Goal: Information Seeking & Learning: Check status

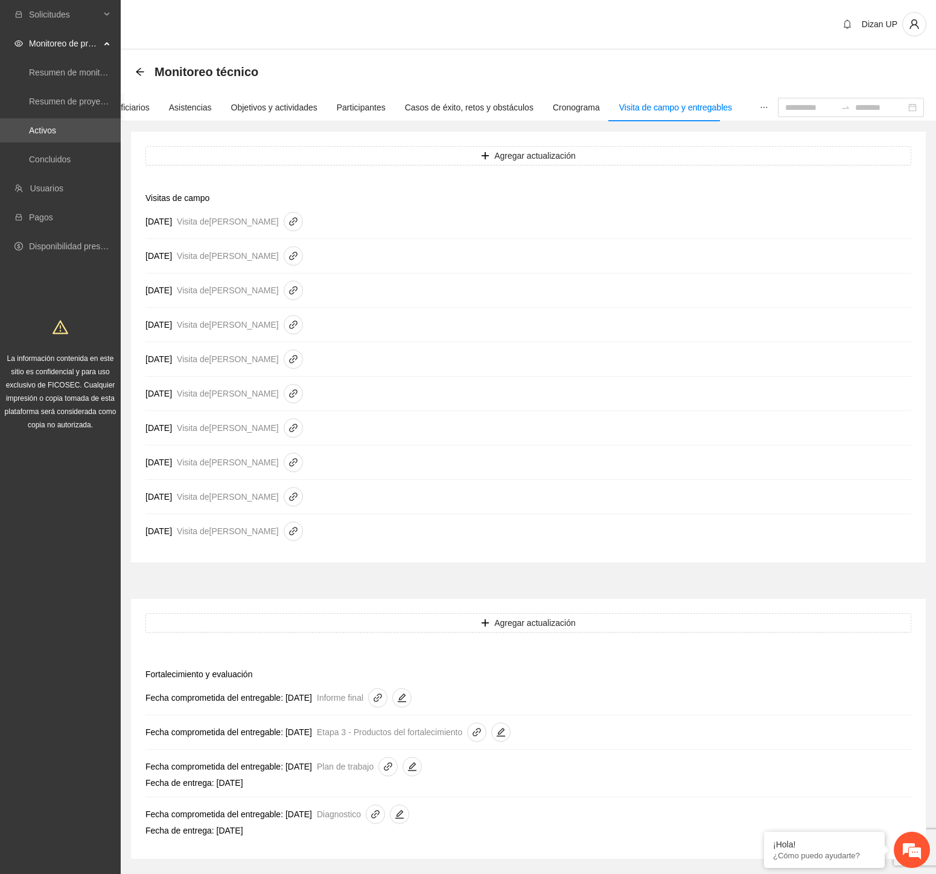
click at [33, 131] on link "Activos" at bounding box center [42, 131] width 27 height 10
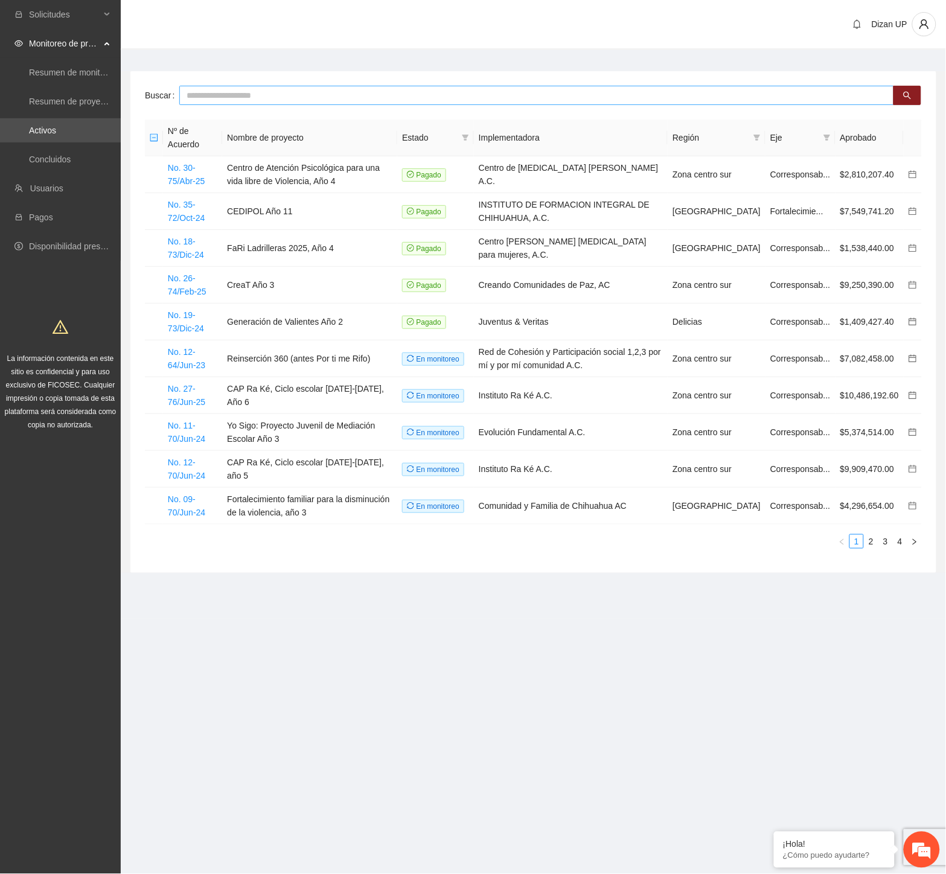
click at [246, 103] on input "text" at bounding box center [536, 95] width 715 height 19
type input "****"
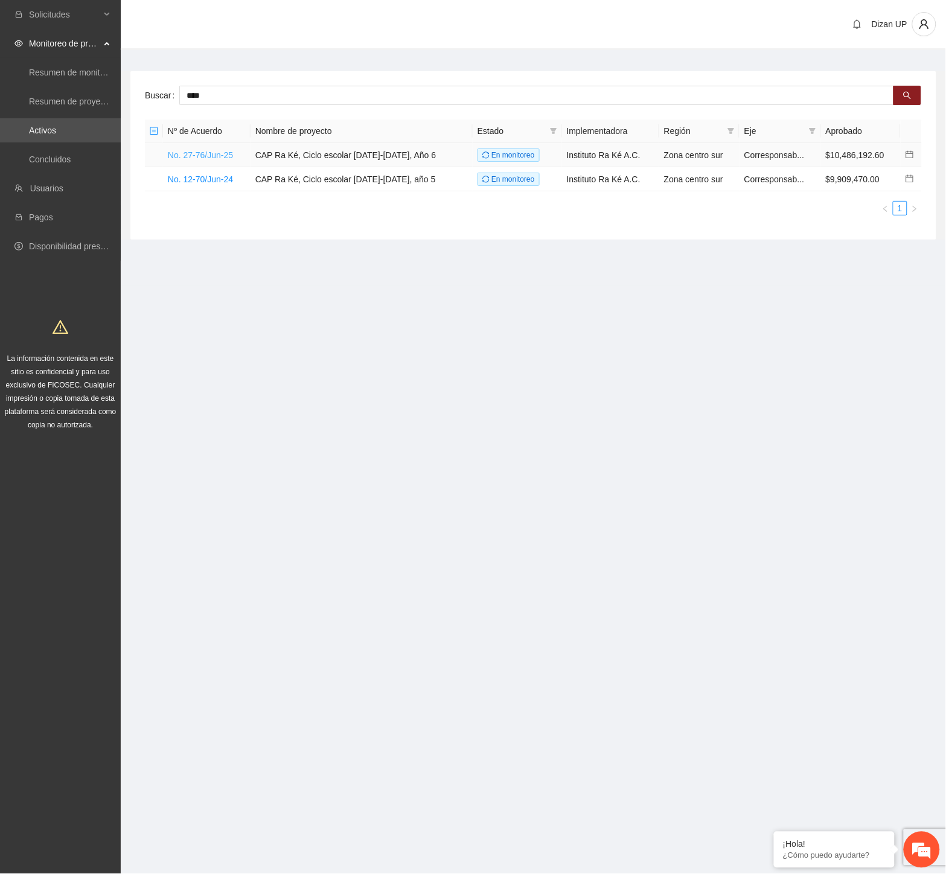
click at [206, 155] on link "No. 27-76/Jun-25" at bounding box center [200, 155] width 65 height 10
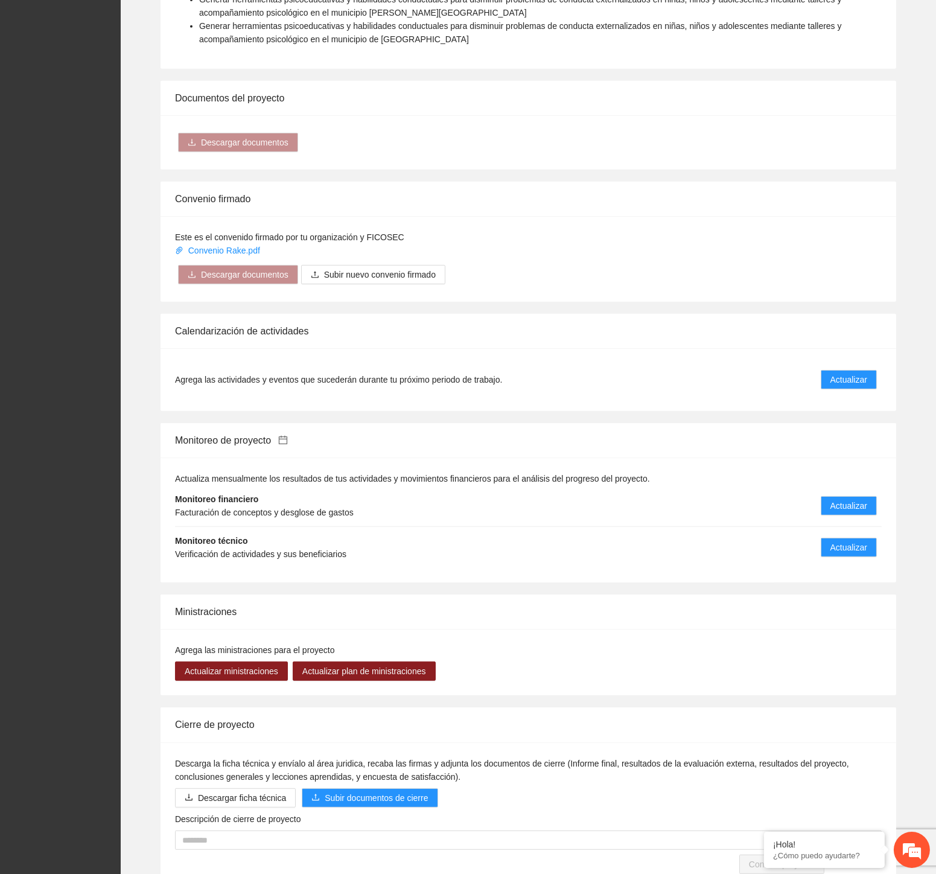
scroll to position [1083, 0]
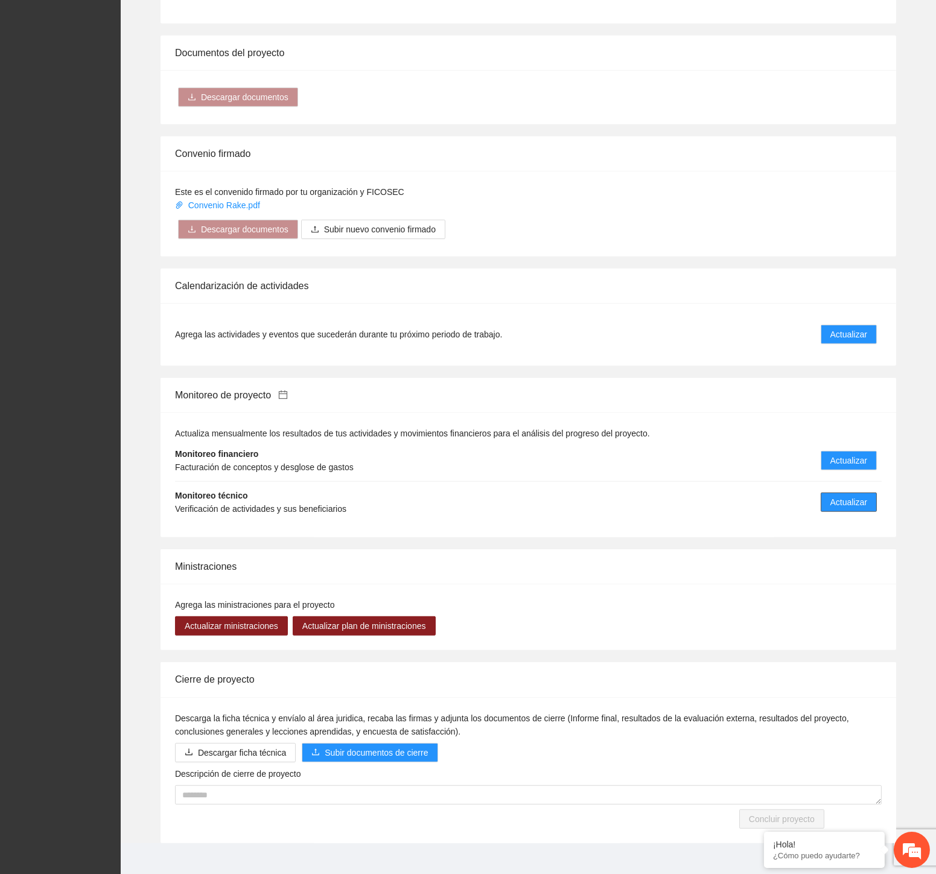
click at [837, 496] on span "Actualizar" at bounding box center [849, 502] width 37 height 13
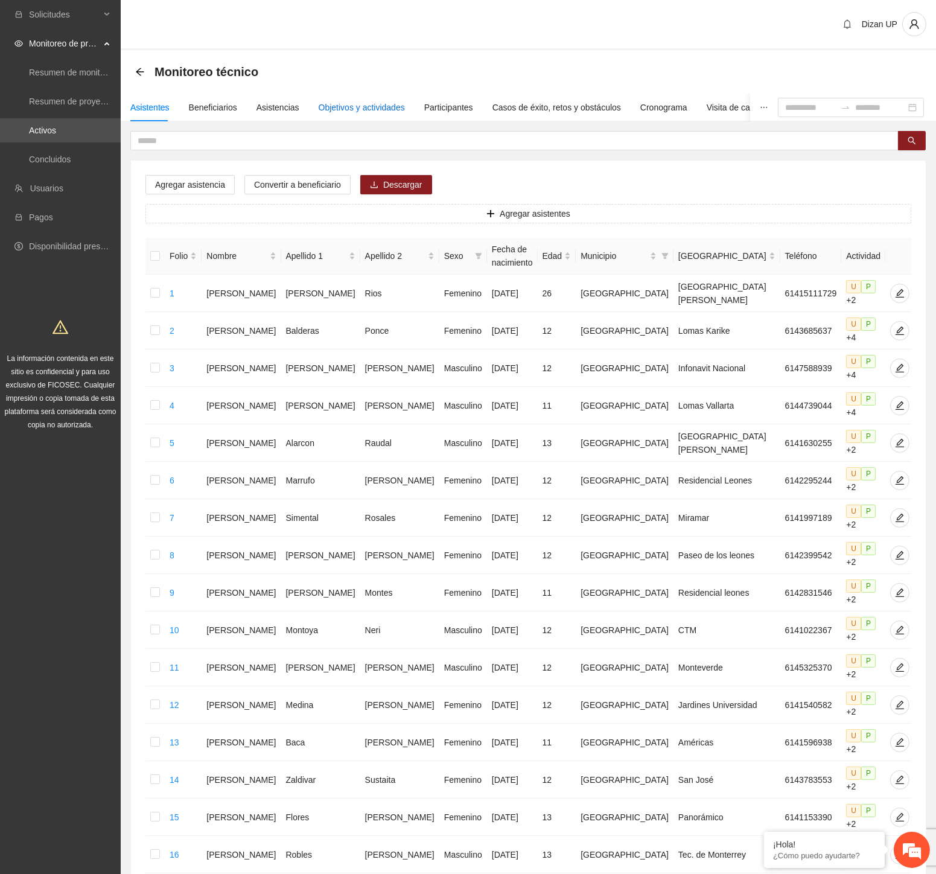
click at [355, 105] on div "Objetivos y actividades" at bounding box center [362, 107] width 86 height 13
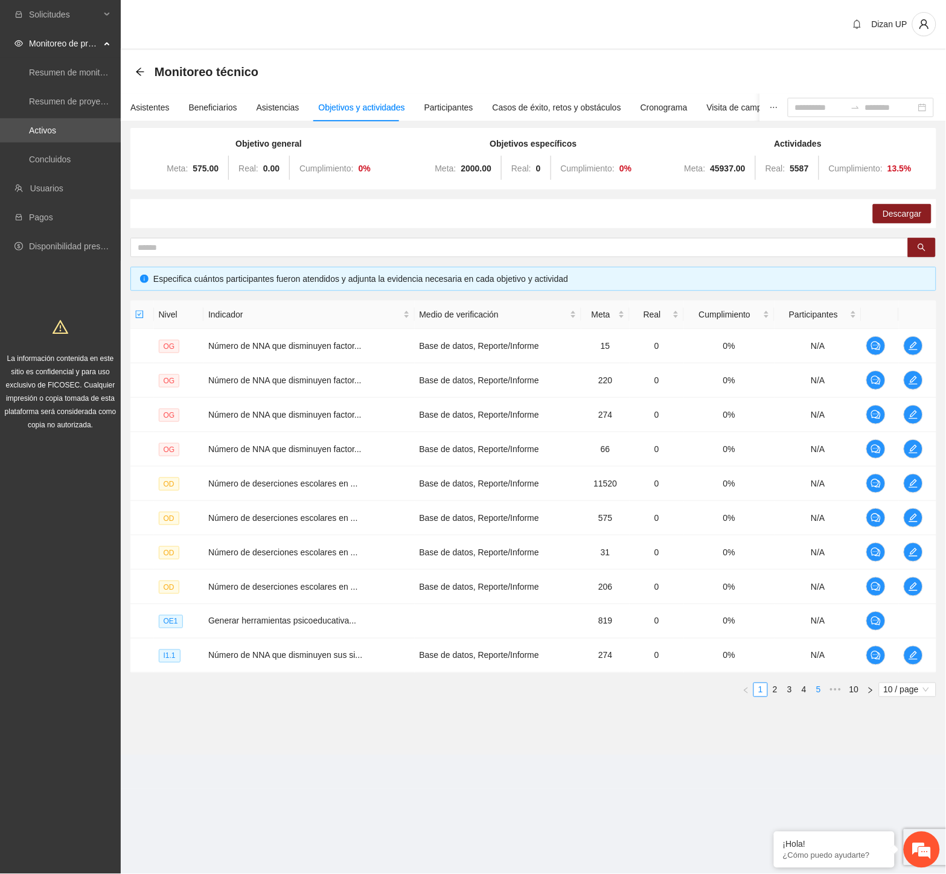
click at [818, 687] on link "5" at bounding box center [818, 689] width 13 height 13
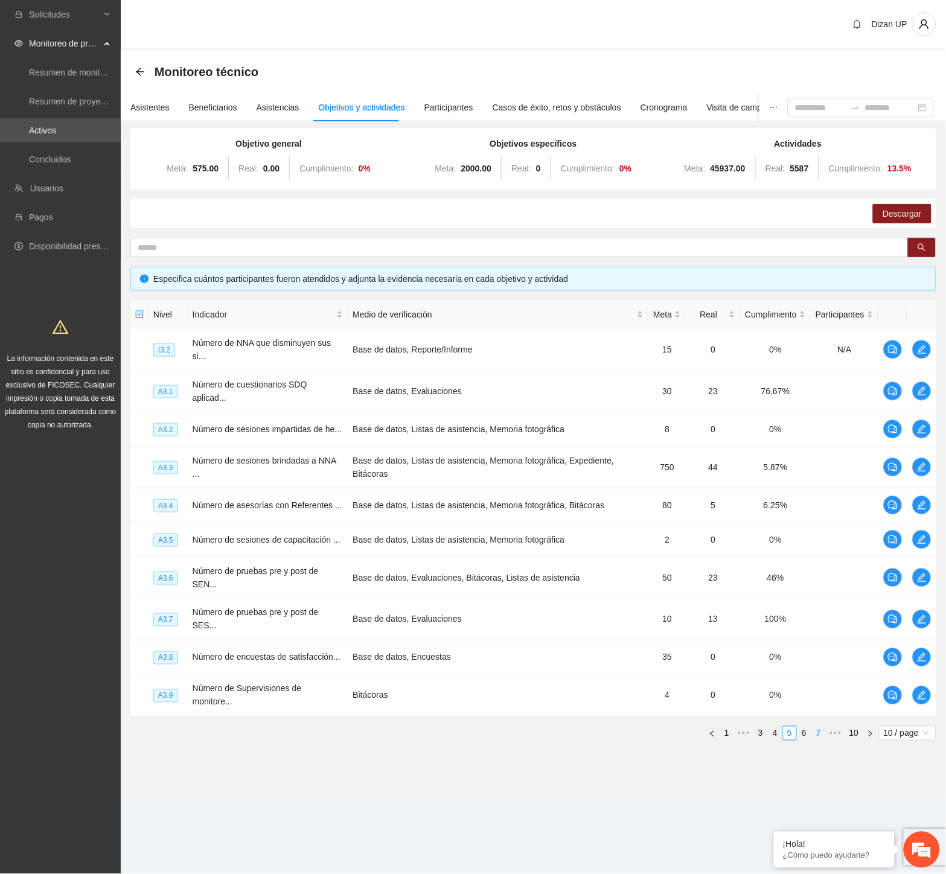
click at [814, 727] on link "7" at bounding box center [818, 733] width 13 height 13
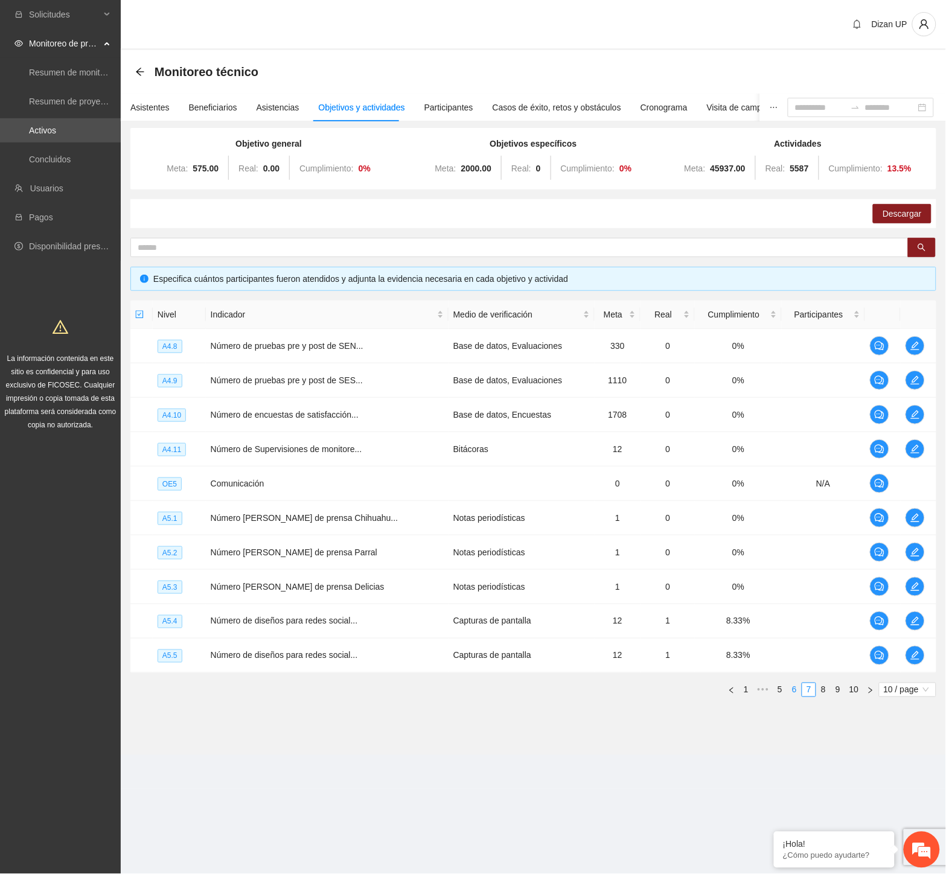
click at [797, 686] on link "6" at bounding box center [794, 689] width 13 height 13
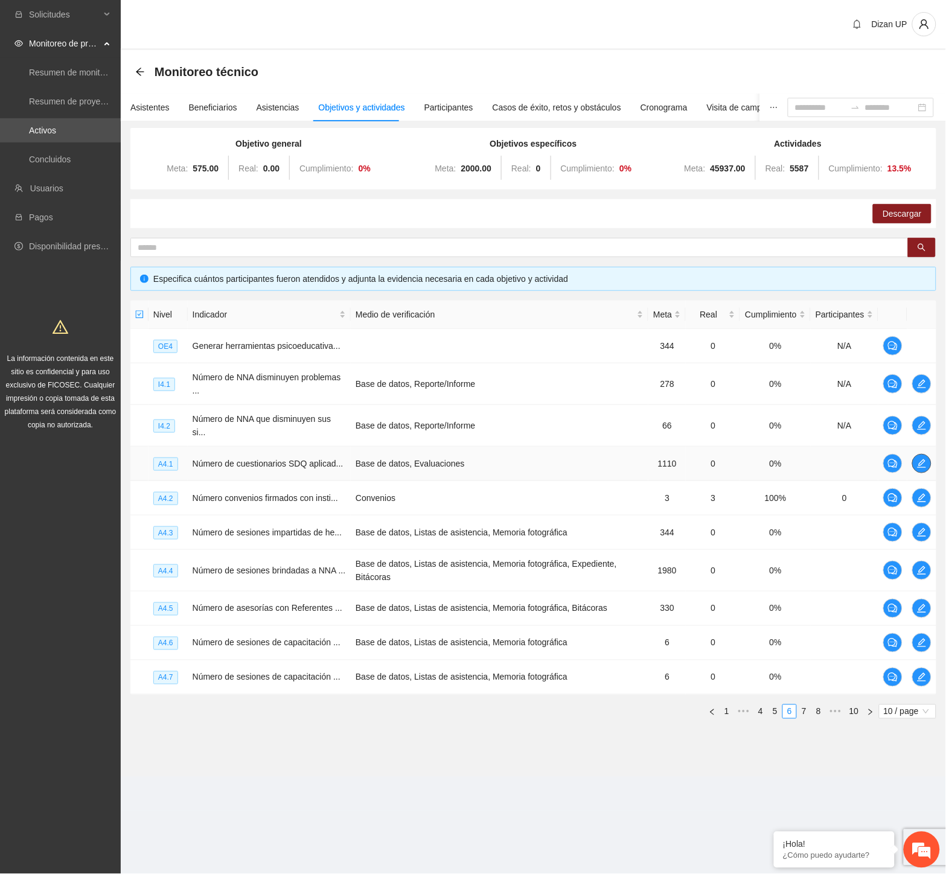
click at [914, 459] on span "edit" at bounding box center [922, 464] width 18 height 10
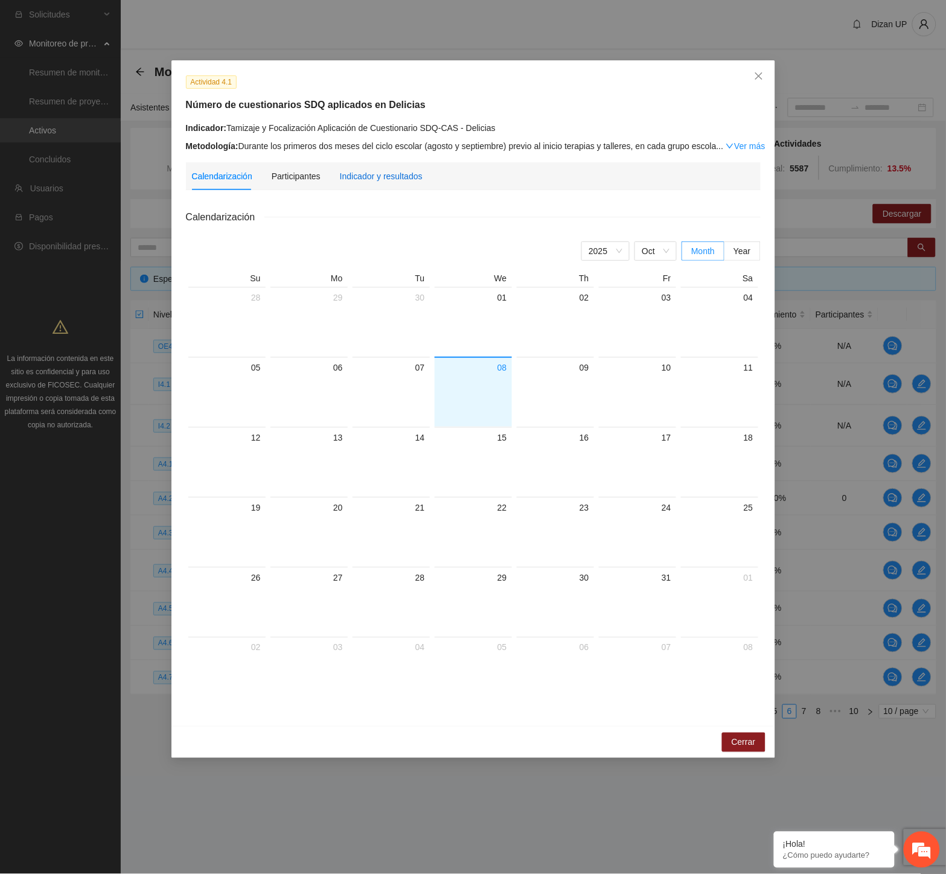
click at [374, 178] on div "Indicador y resultados" at bounding box center [381, 176] width 83 height 13
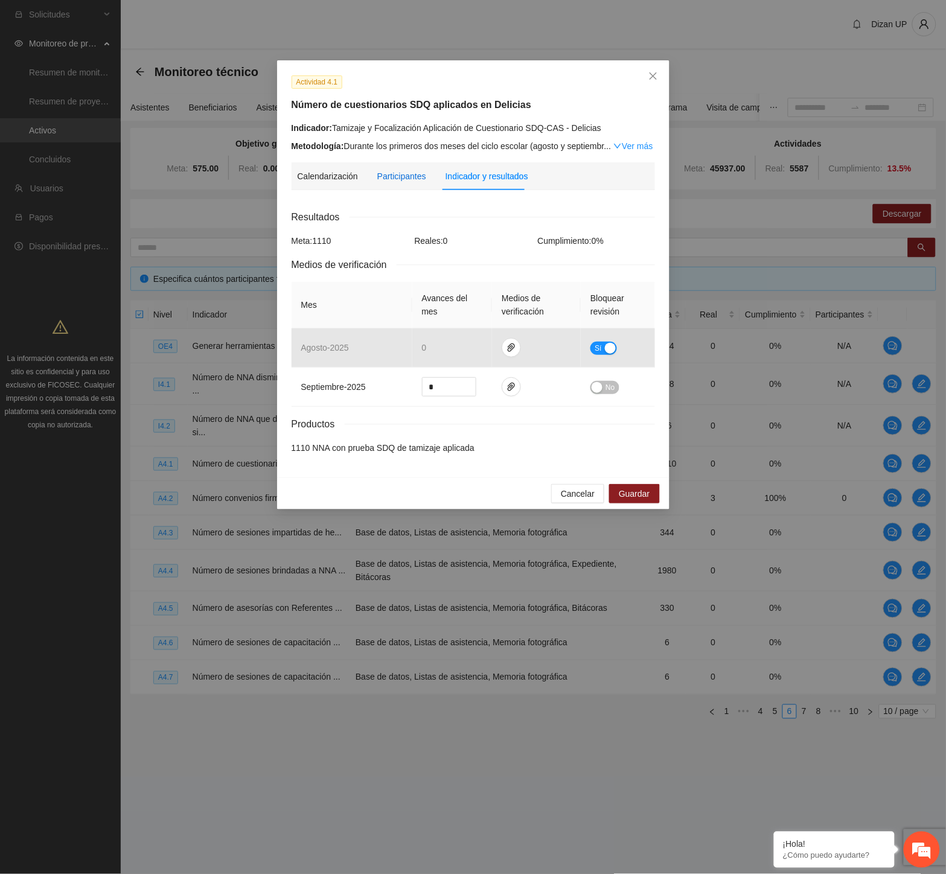
click at [391, 170] on div "Participantes" at bounding box center [401, 176] width 49 height 13
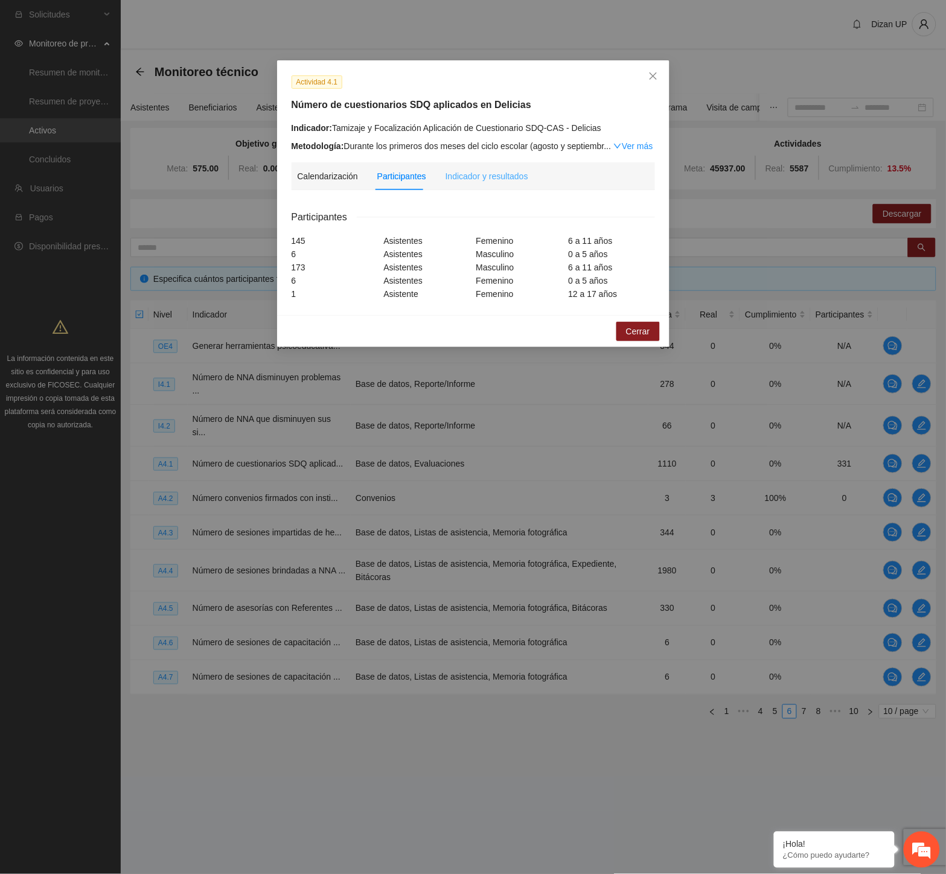
click at [493, 185] on div "Indicador y resultados" at bounding box center [486, 176] width 83 height 28
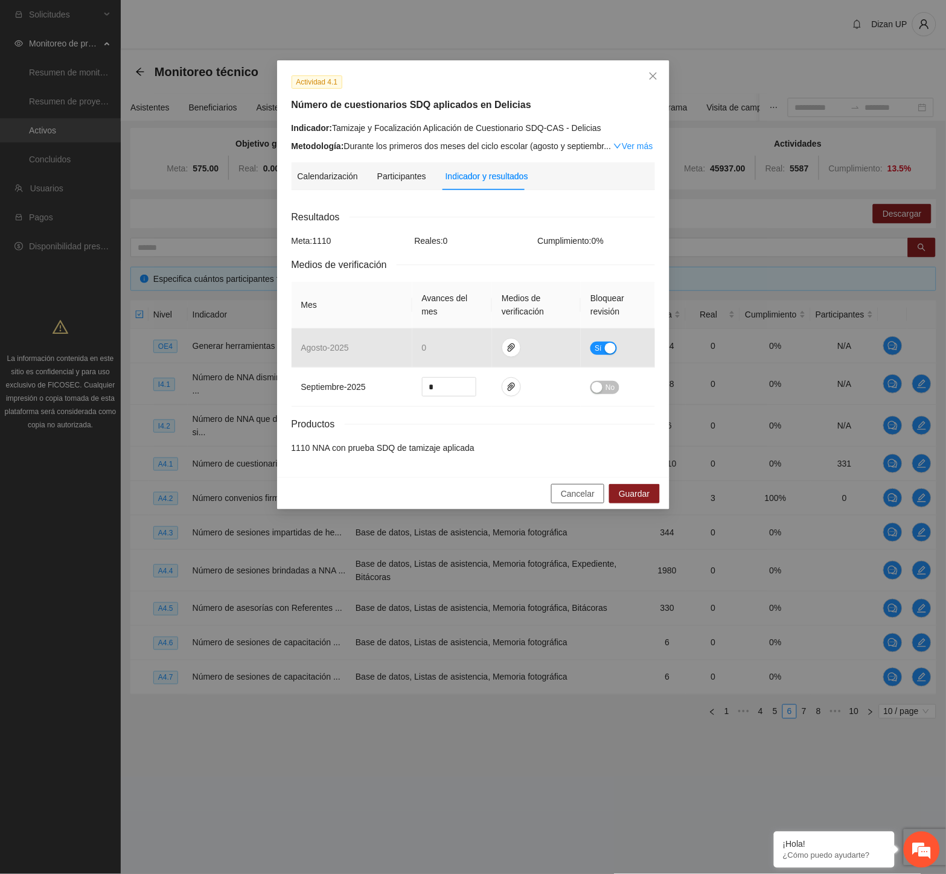
click at [566, 490] on button "Cancelar" at bounding box center [577, 493] width 53 height 19
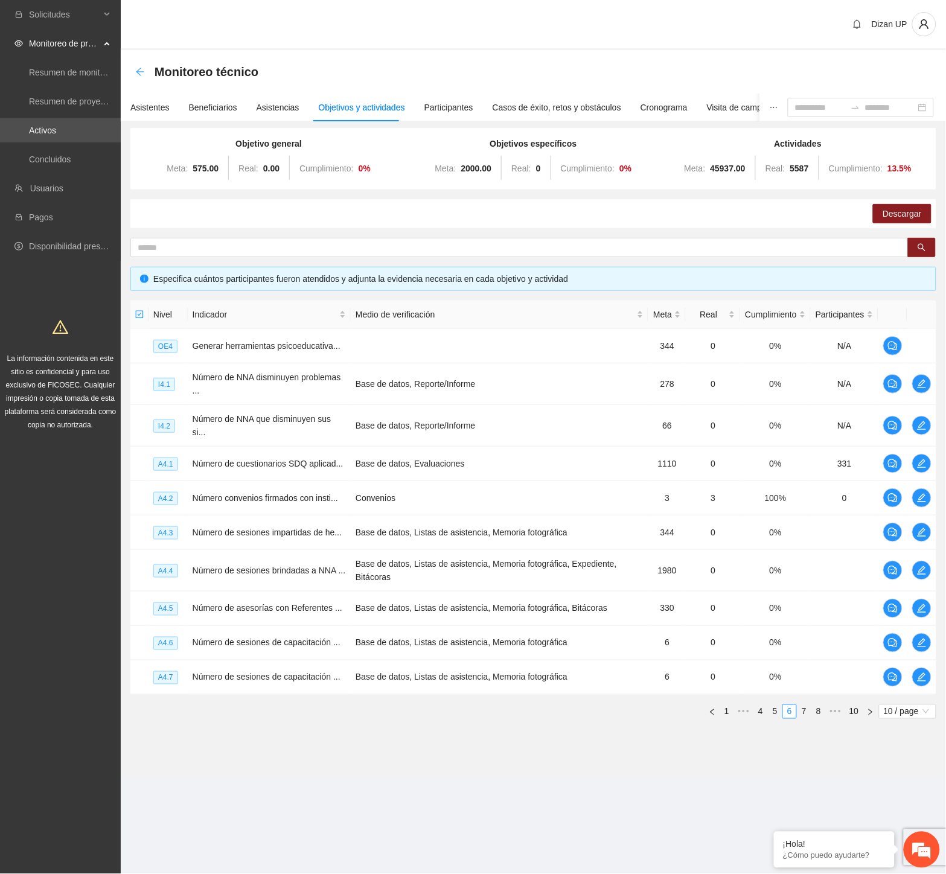
click at [141, 68] on icon "arrow-left" at bounding box center [140, 72] width 10 height 10
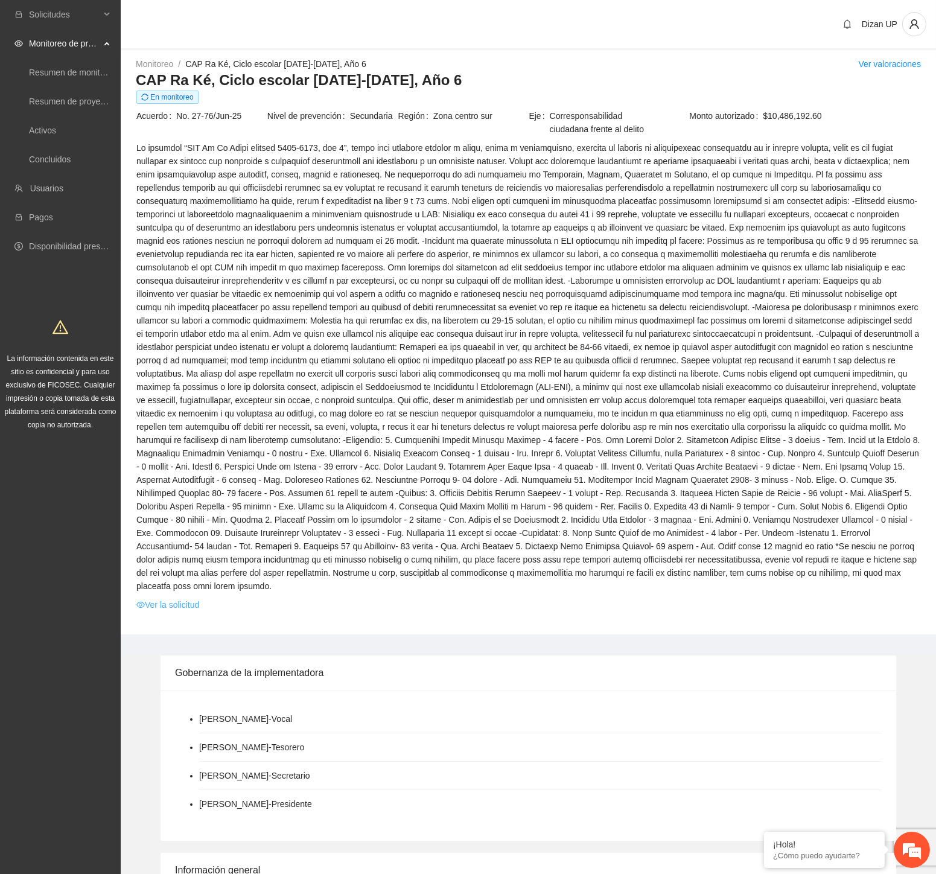
click at [177, 598] on link "Ver la solicitud" at bounding box center [167, 604] width 63 height 13
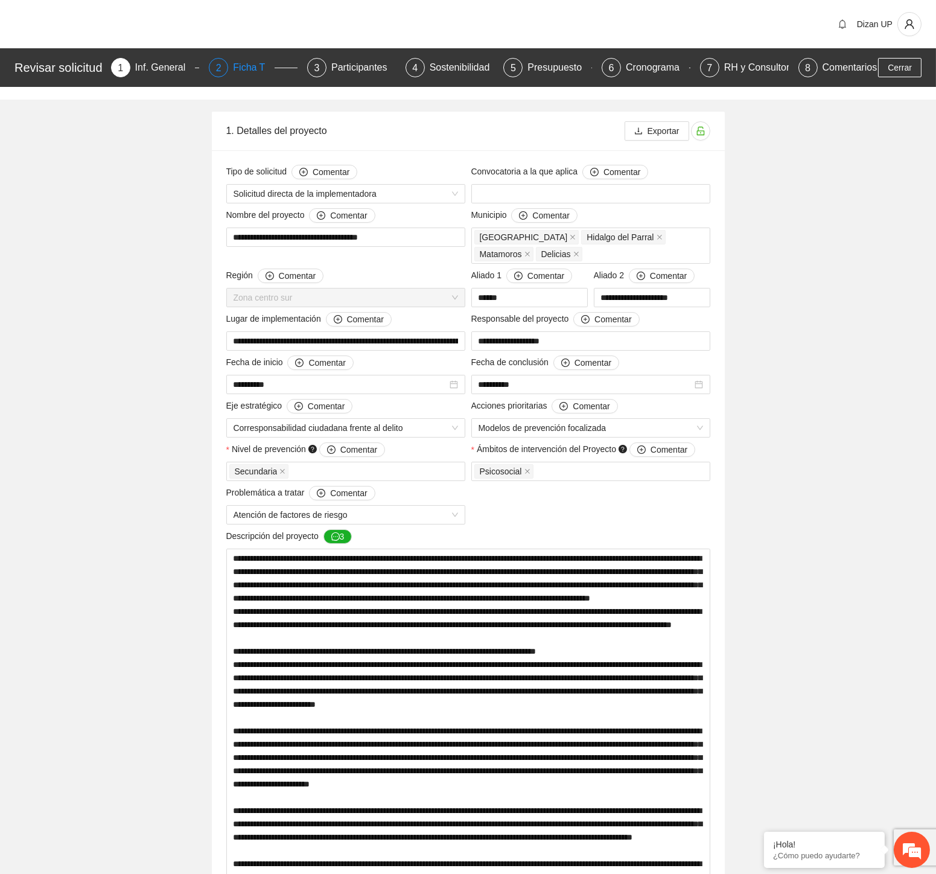
click at [248, 68] on div "Ficha T" at bounding box center [254, 67] width 42 height 19
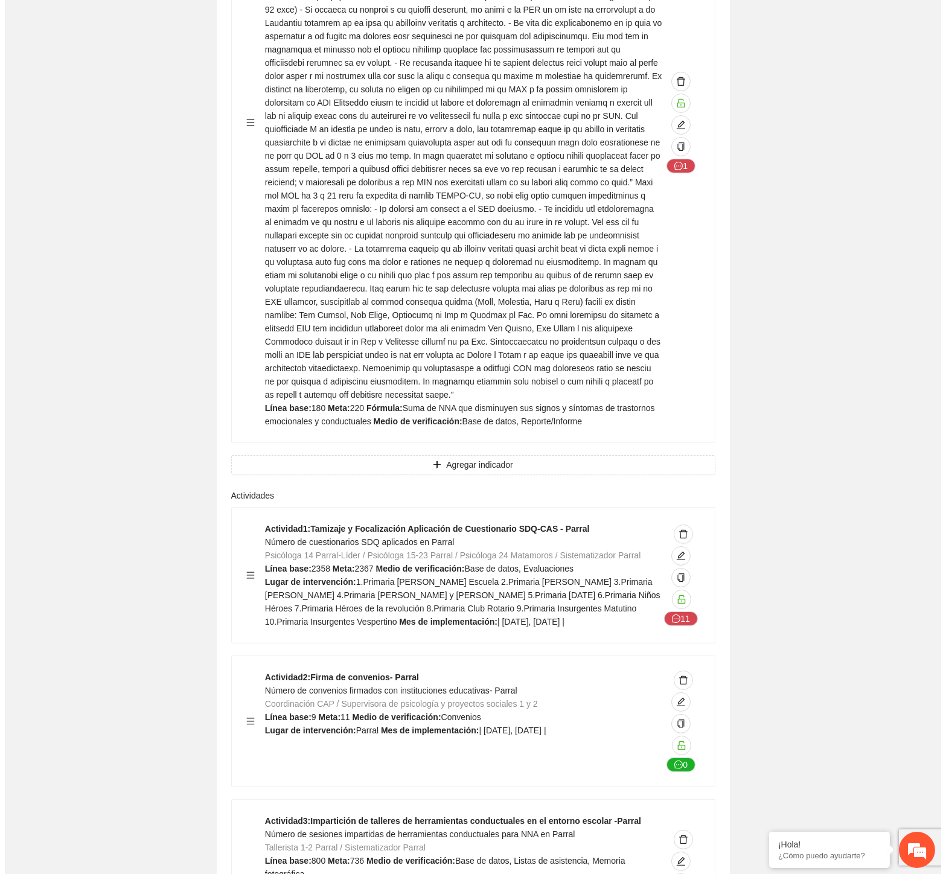
scroll to position [8718, 0]
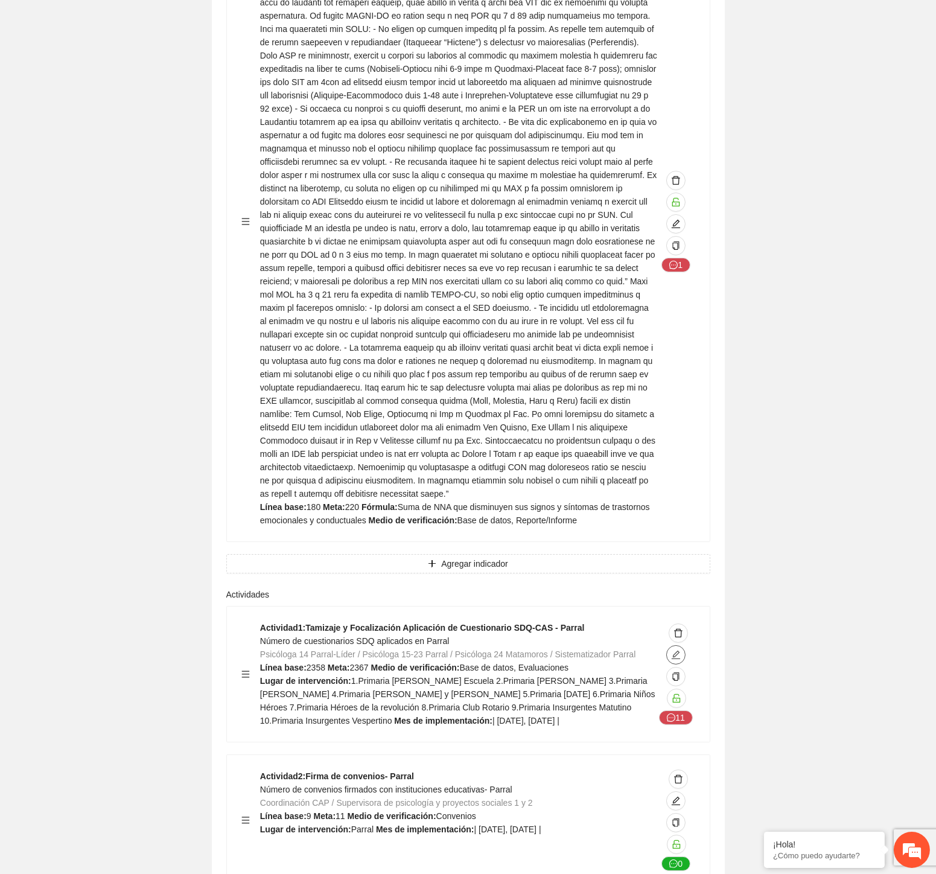
click at [674, 650] on icon "edit" at bounding box center [676, 655] width 10 height 10
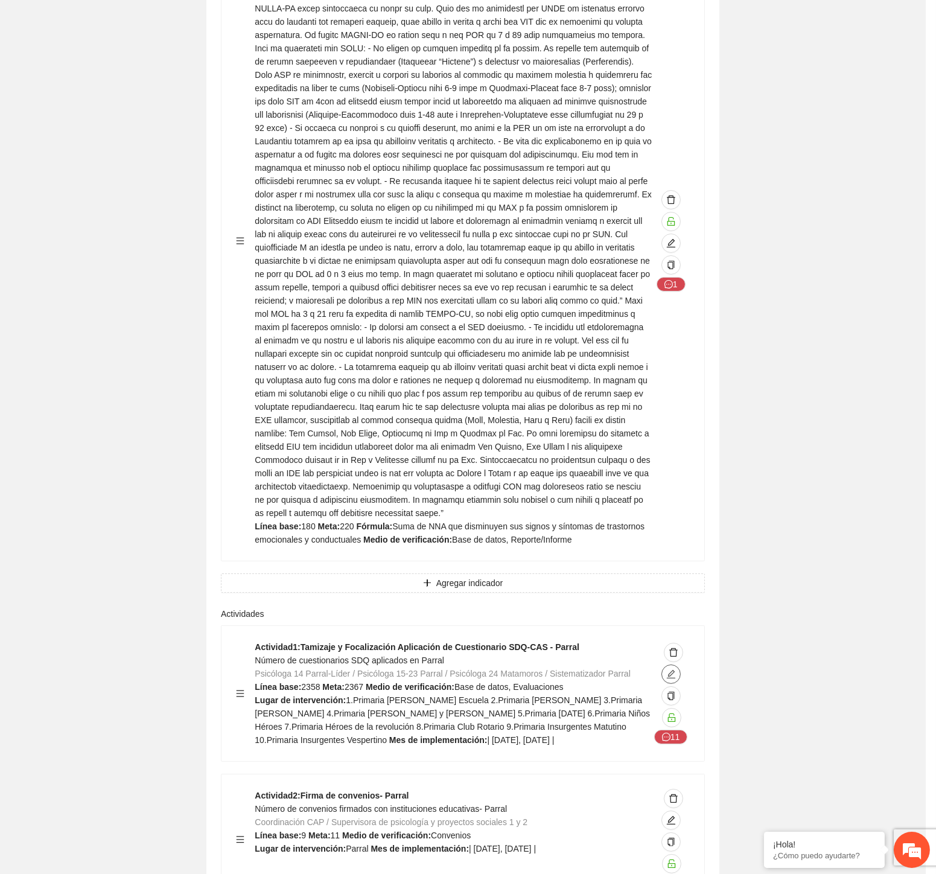
type textarea "**********"
type input "**********"
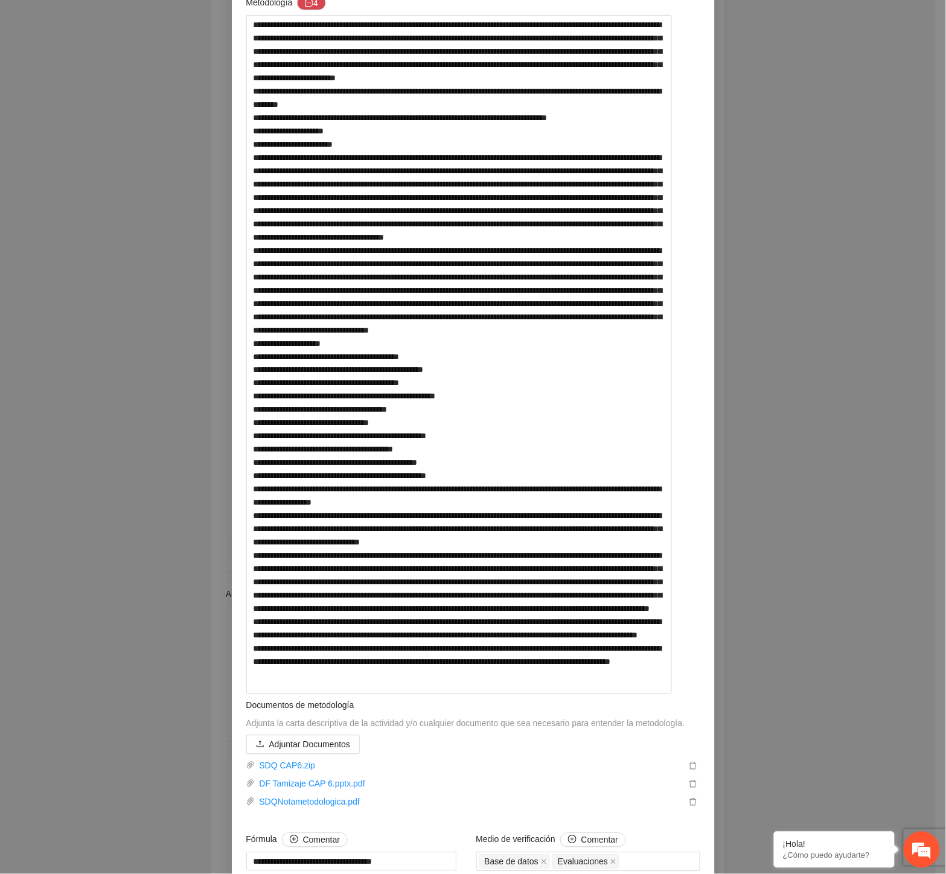
scroll to position [469, 0]
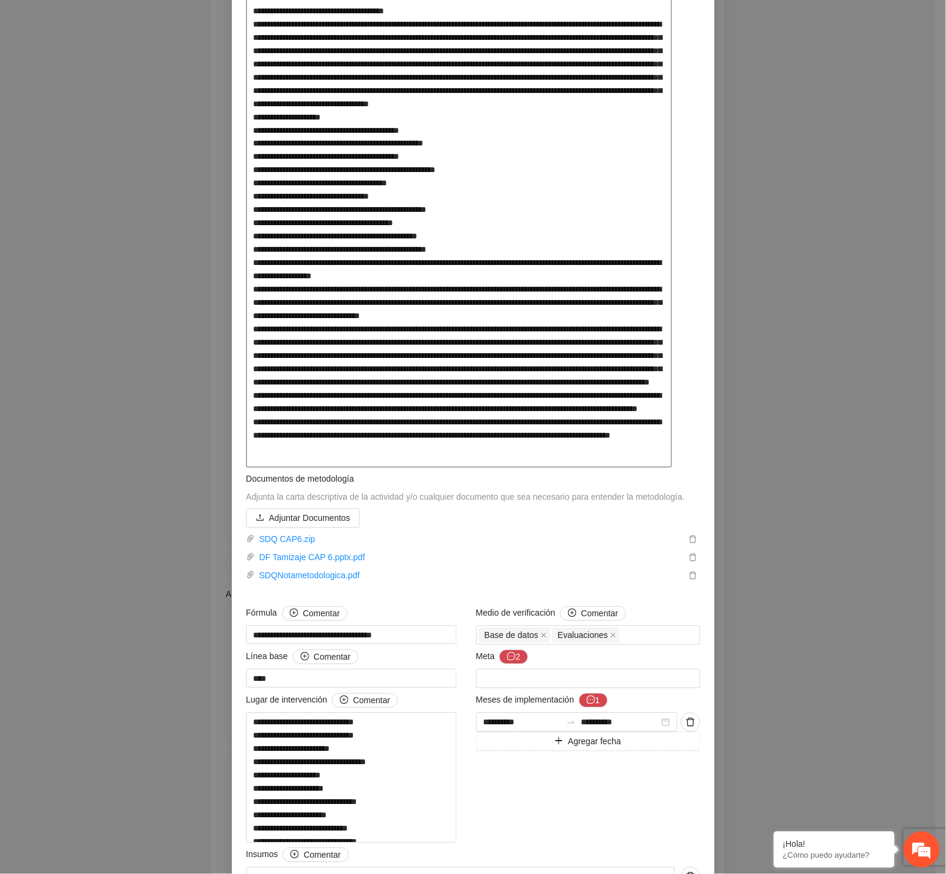
drag, startPoint x: 323, startPoint y: 225, endPoint x: 426, endPoint y: 231, distance: 102.8
click at [426, 231] on textarea at bounding box center [459, 128] width 426 height 679
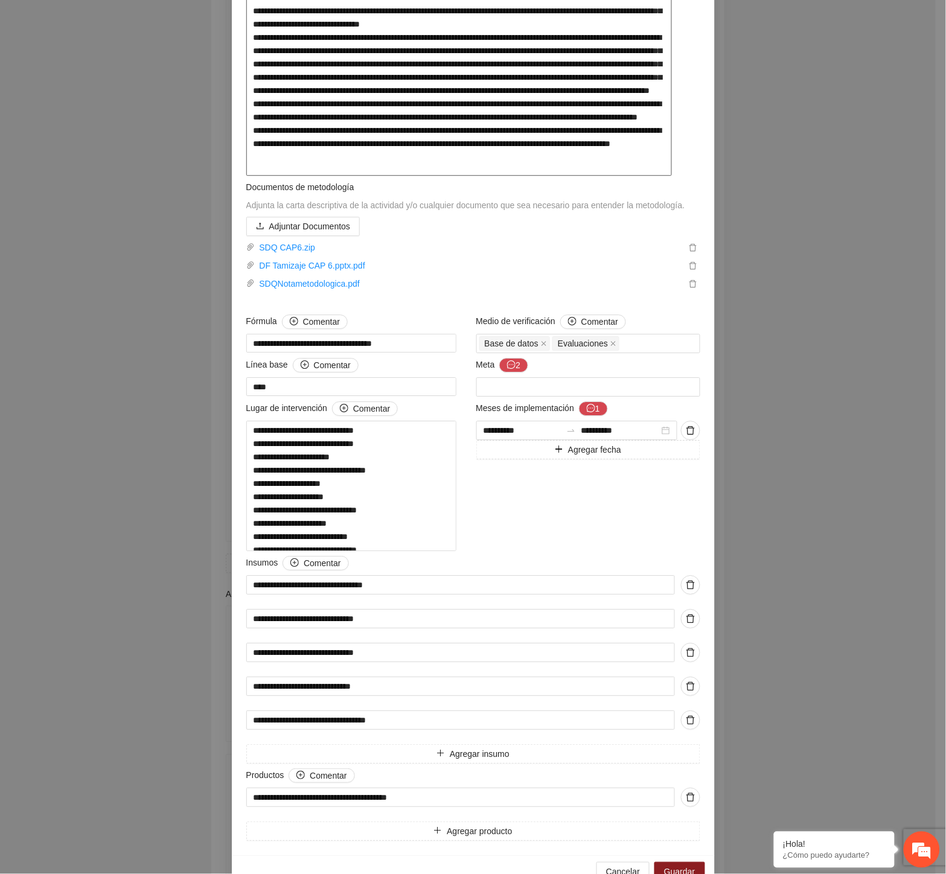
scroll to position [842, 0]
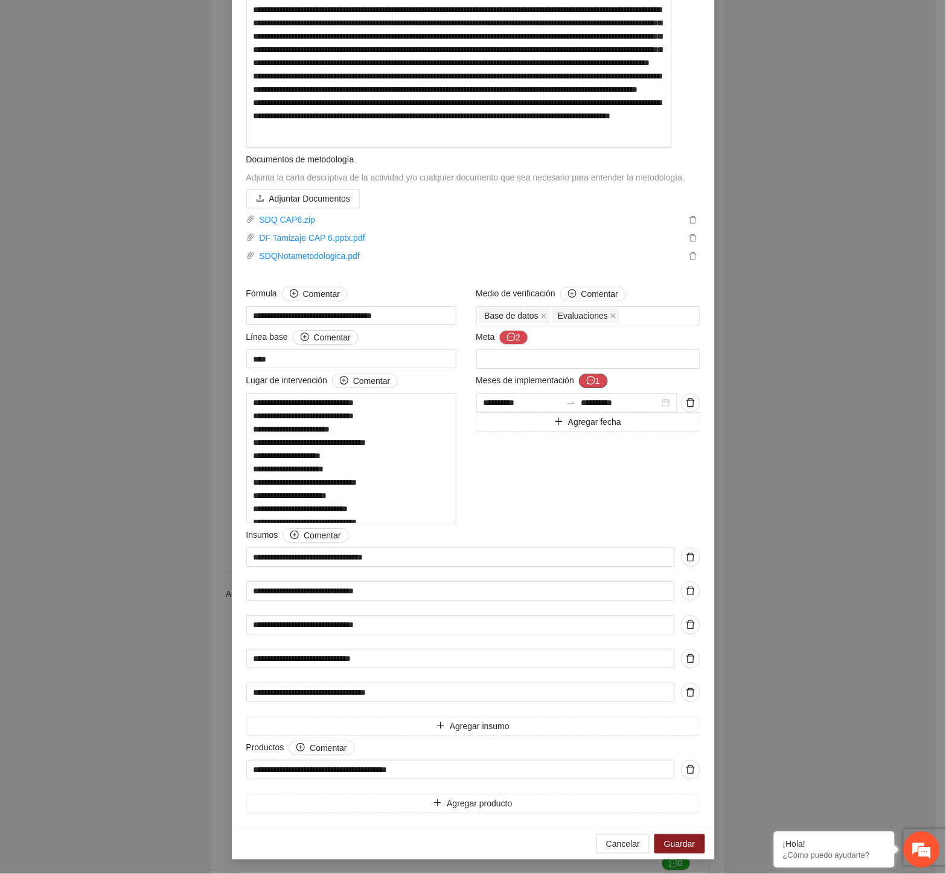
click at [587, 376] on icon "message" at bounding box center [591, 380] width 8 height 8
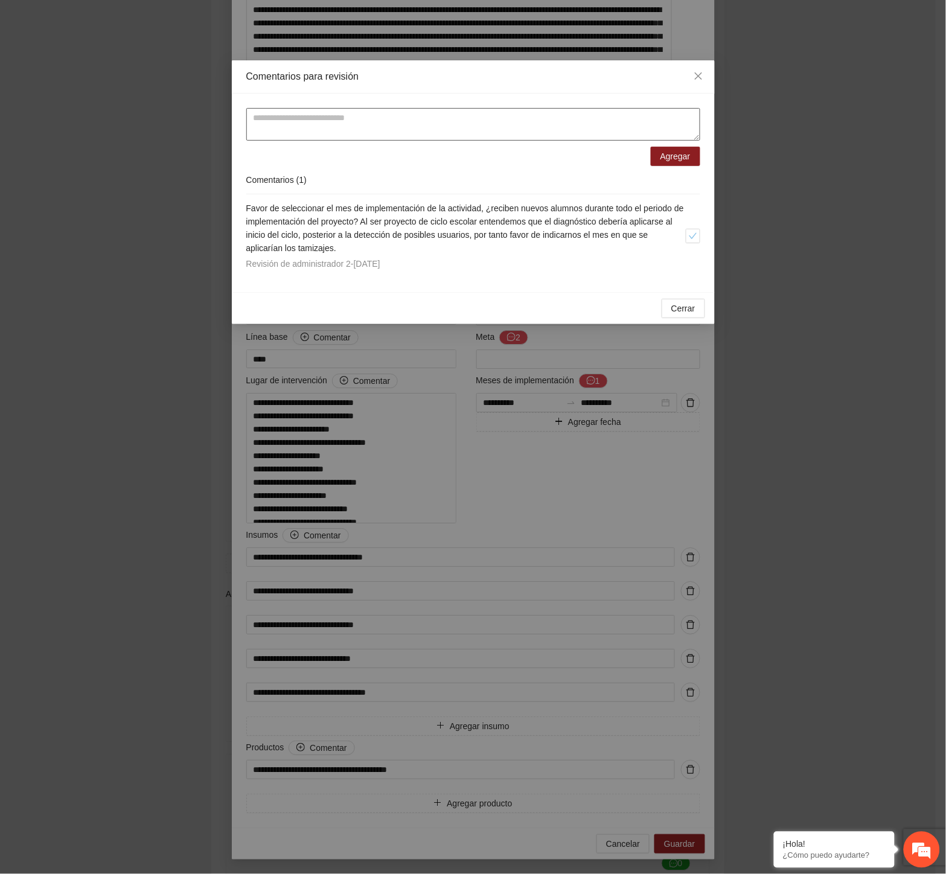
click at [324, 129] on textarea at bounding box center [473, 124] width 454 height 33
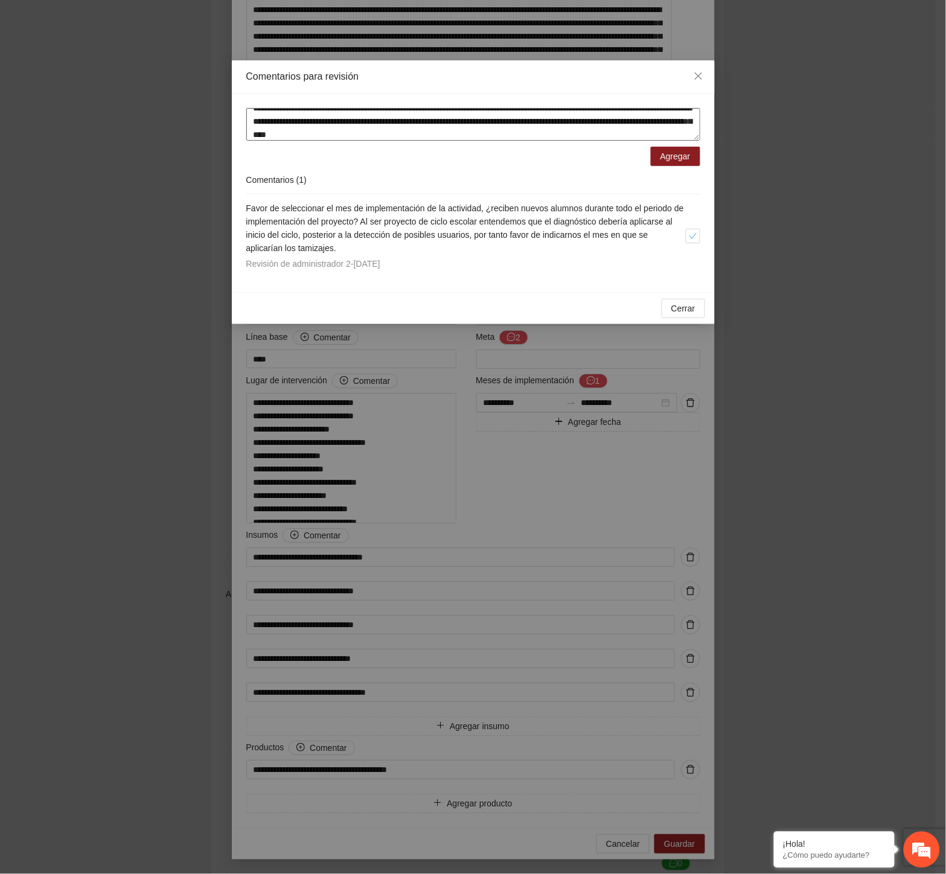
scroll to position [2, 0]
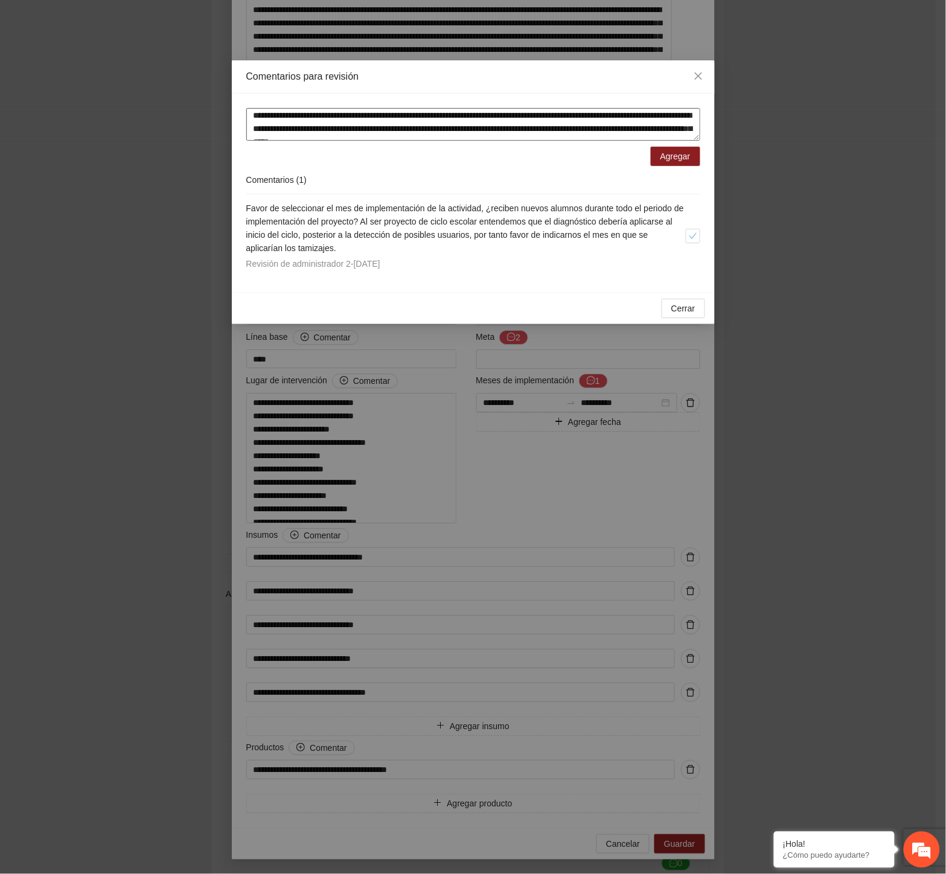
click at [638, 123] on textarea "**********" at bounding box center [473, 124] width 454 height 33
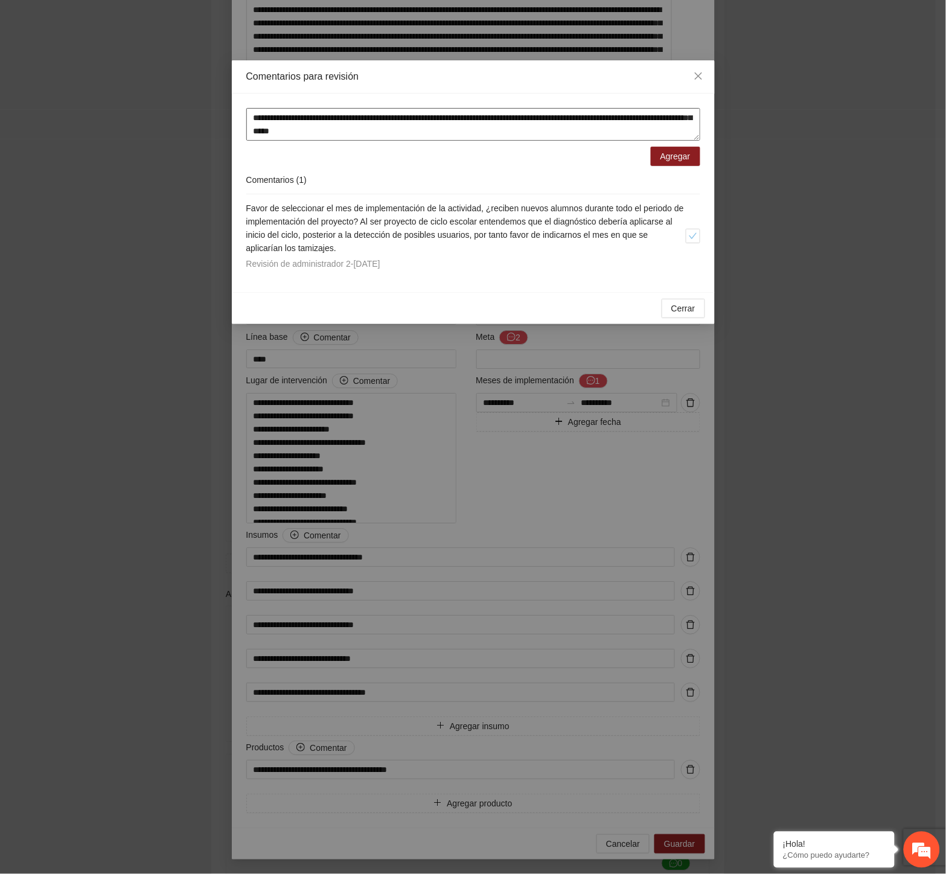
click at [581, 127] on textarea "**********" at bounding box center [473, 124] width 454 height 33
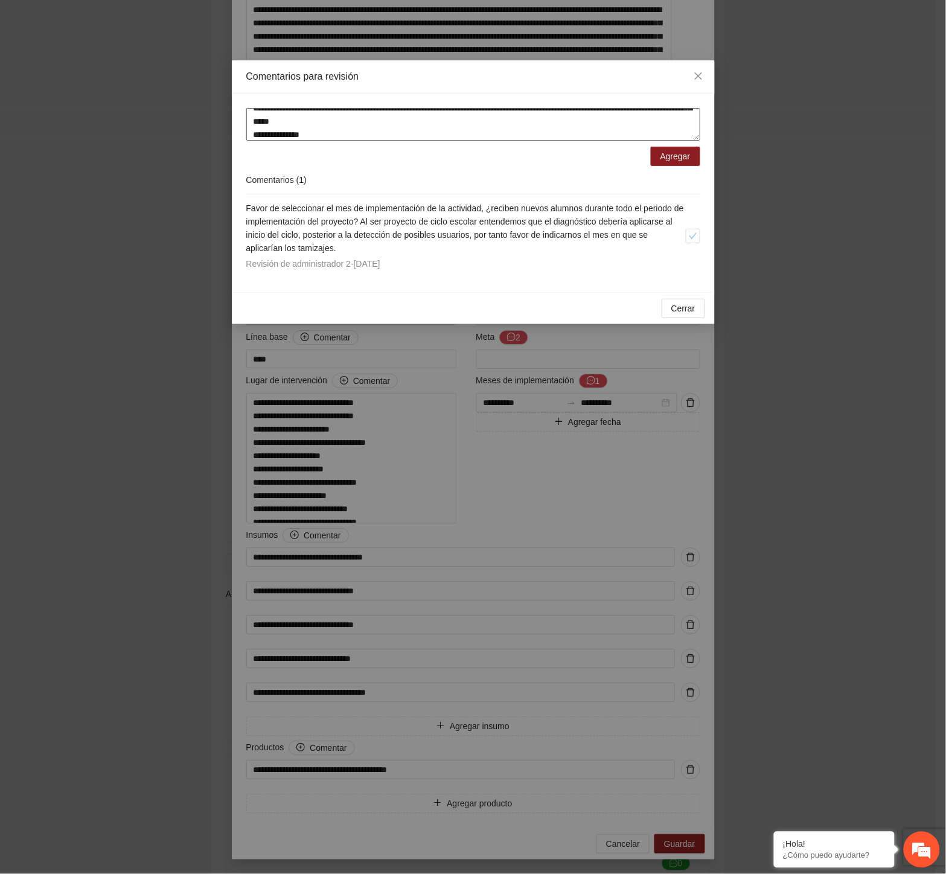
click at [529, 123] on textarea "**********" at bounding box center [473, 124] width 454 height 33
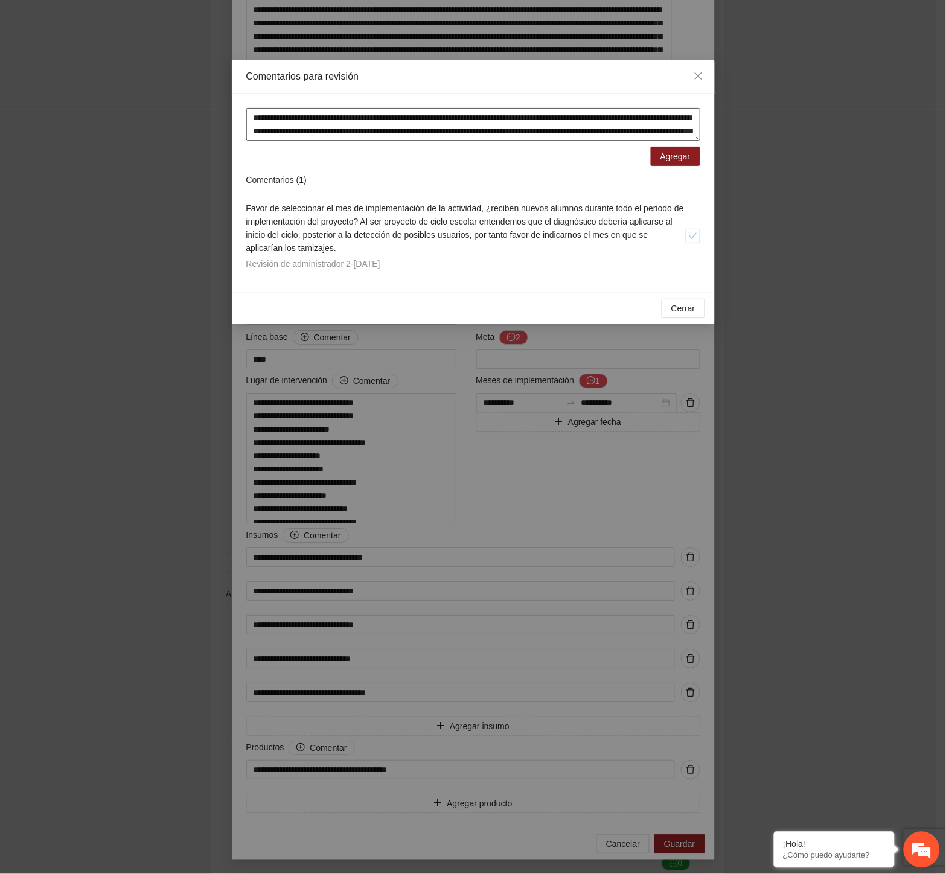
drag, startPoint x: 330, startPoint y: 131, endPoint x: 198, endPoint y: 88, distance: 138.6
click at [198, 88] on div "**********" at bounding box center [473, 437] width 946 height 874
type textarea "**********"
click at [665, 151] on span "Agregar" at bounding box center [675, 156] width 30 height 13
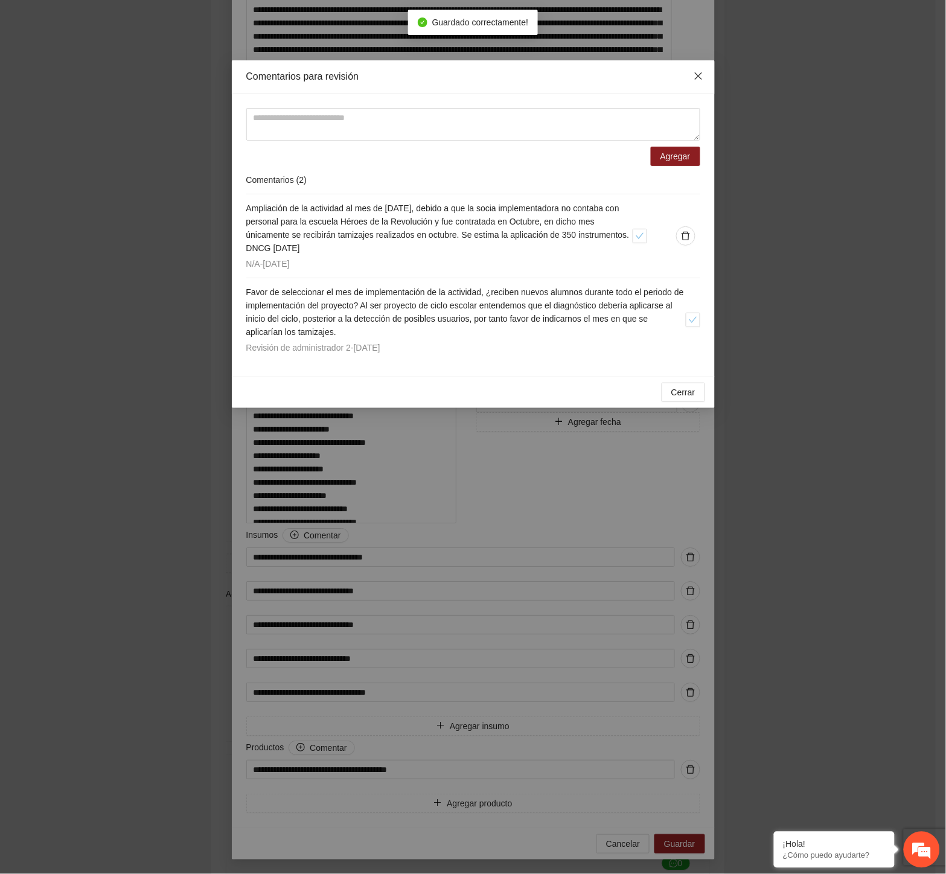
click at [703, 75] on span "Close" at bounding box center [698, 76] width 33 height 33
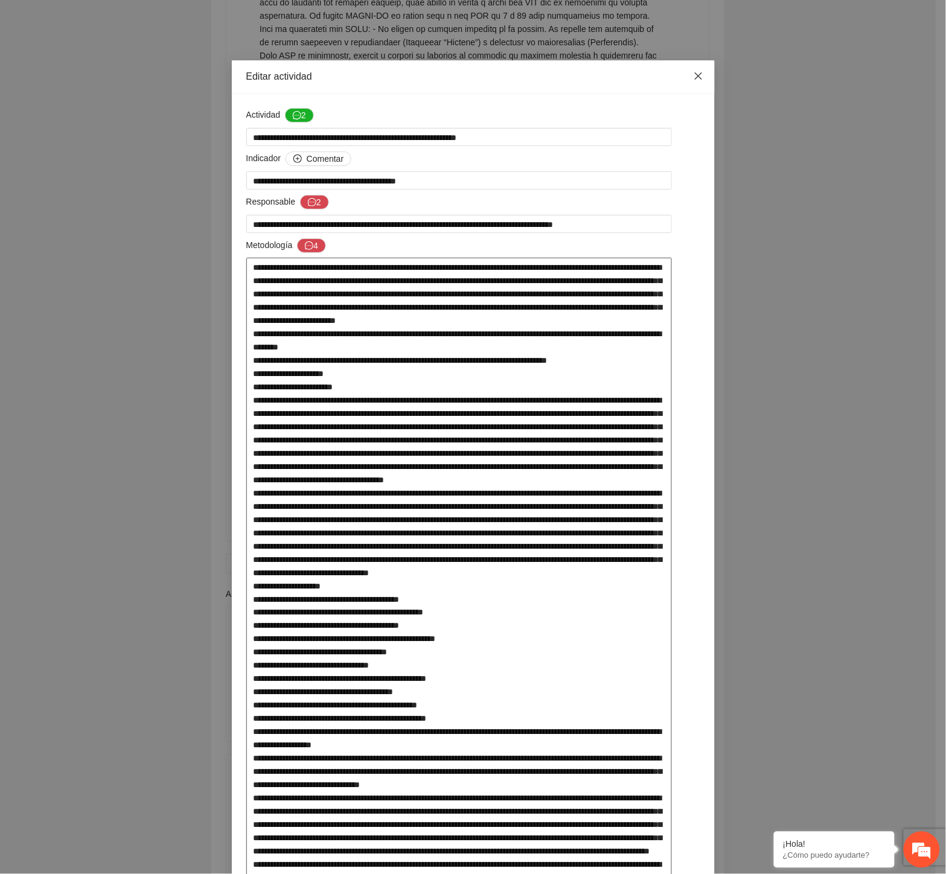
click at [694, 81] on icon "close" at bounding box center [699, 76] width 10 height 10
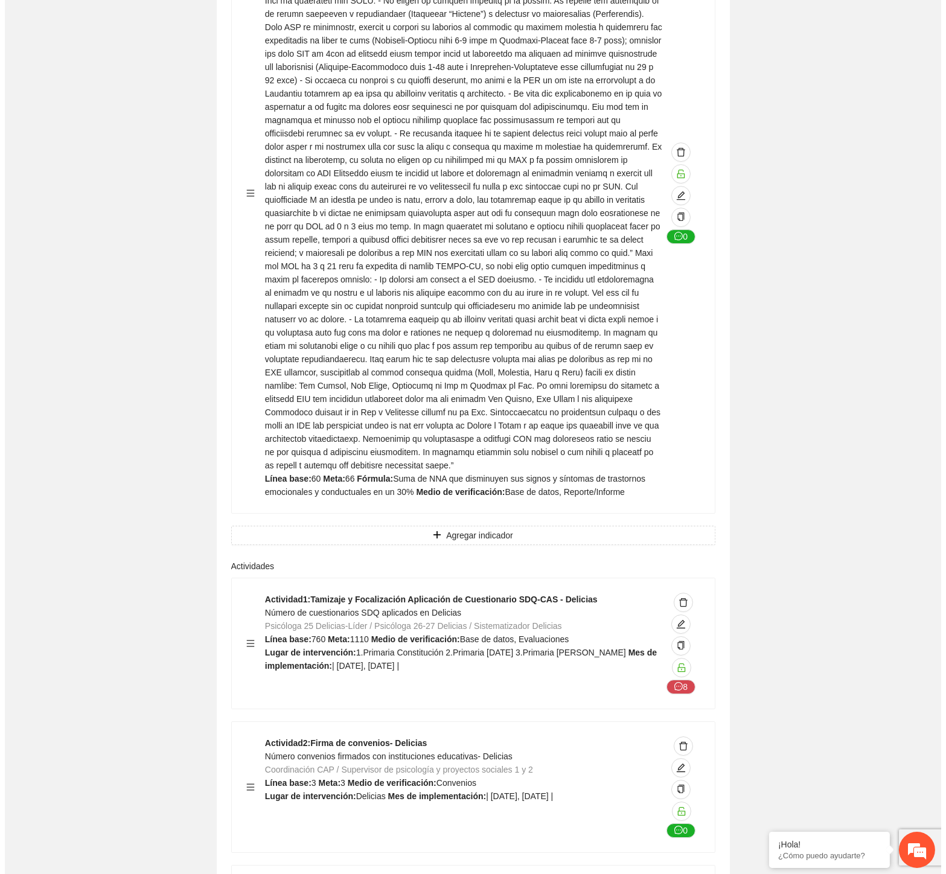
scroll to position [15760, 0]
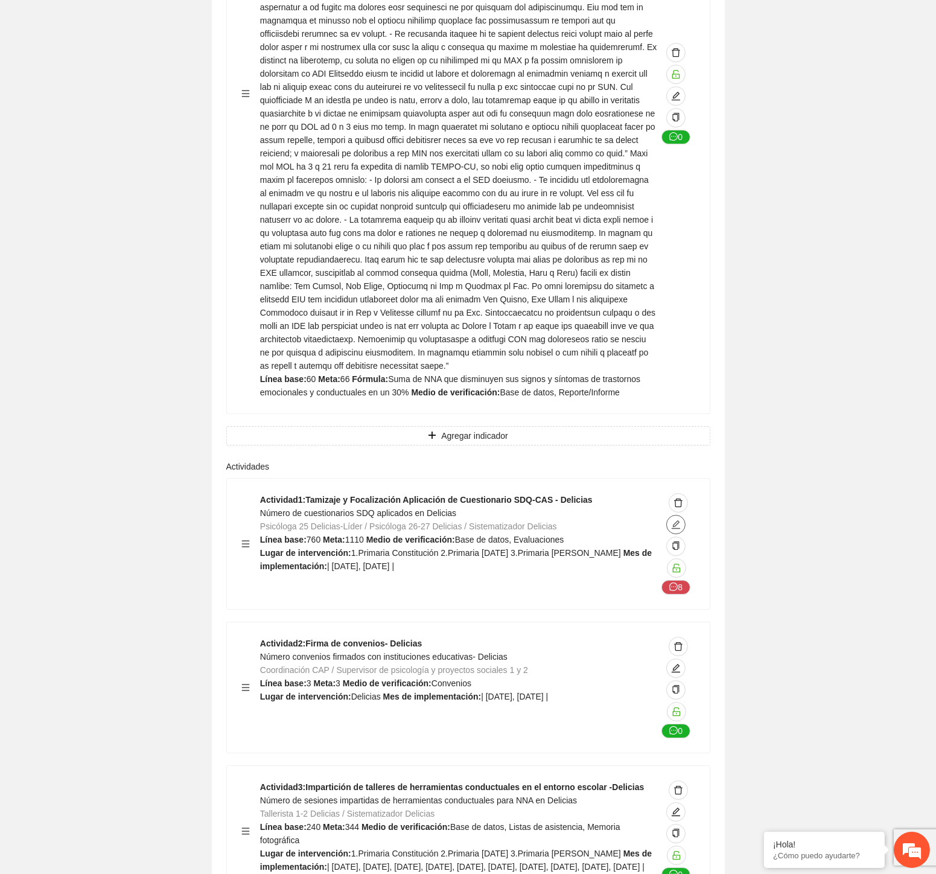
click at [682, 520] on span "edit" at bounding box center [676, 525] width 18 height 10
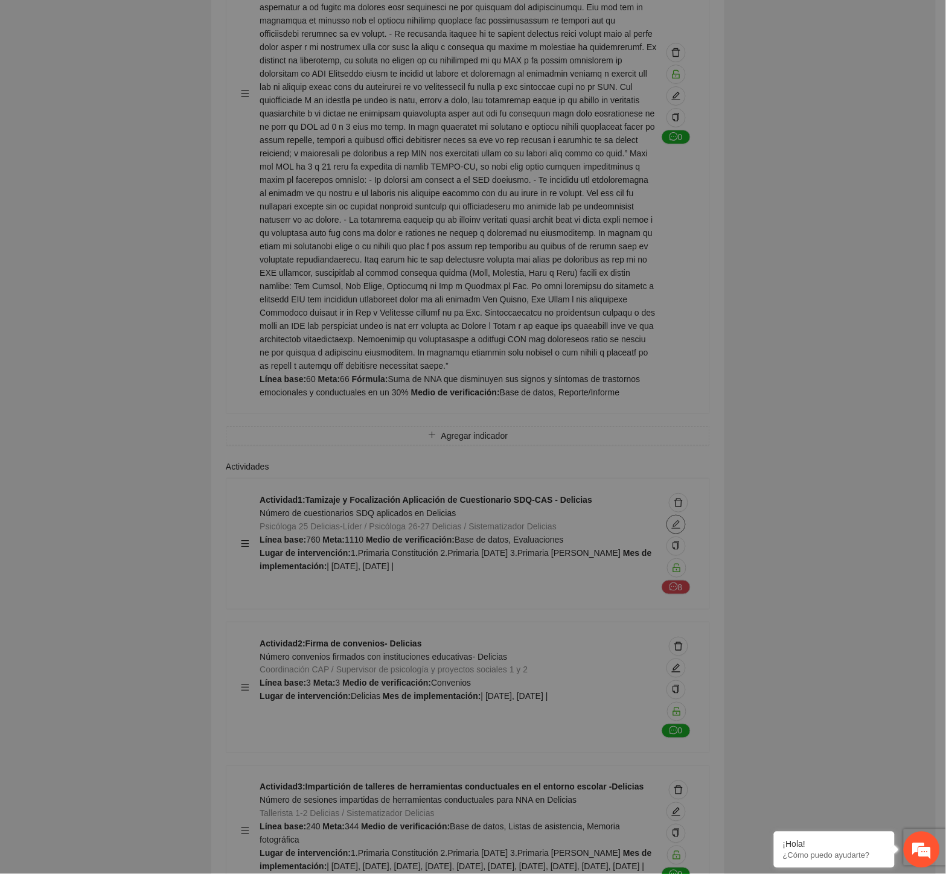
type textarea "**********"
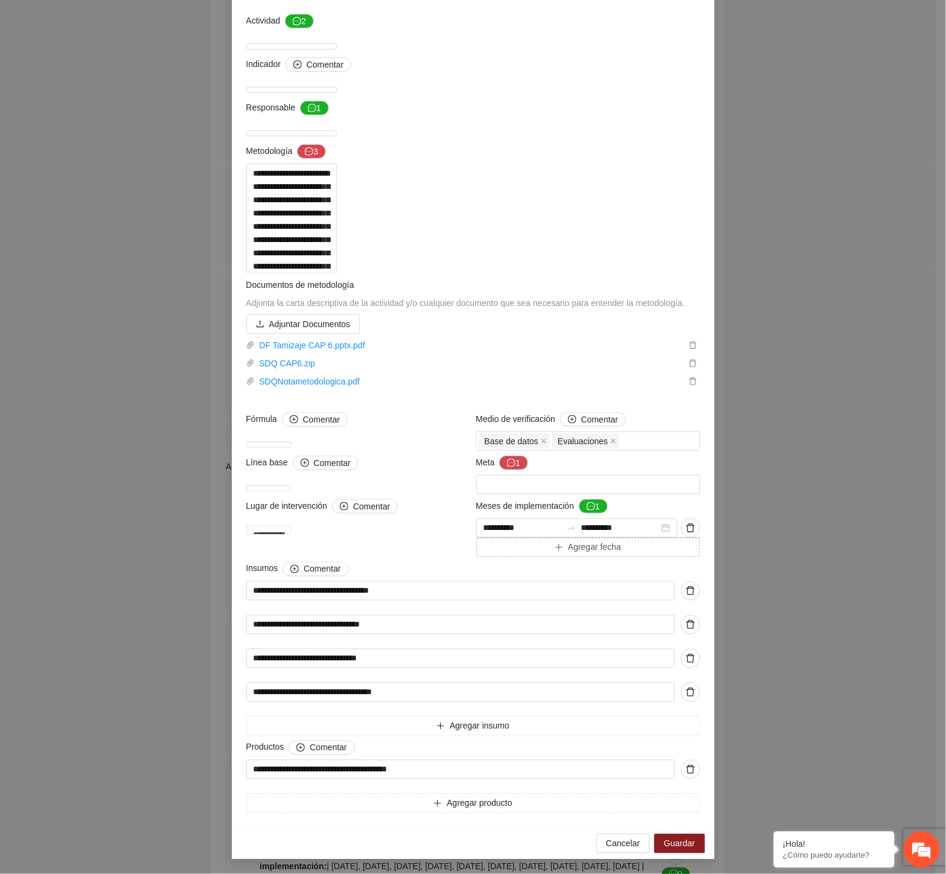
scroll to position [469, 0]
click at [589, 511] on icon "message" at bounding box center [591, 506] width 8 height 8
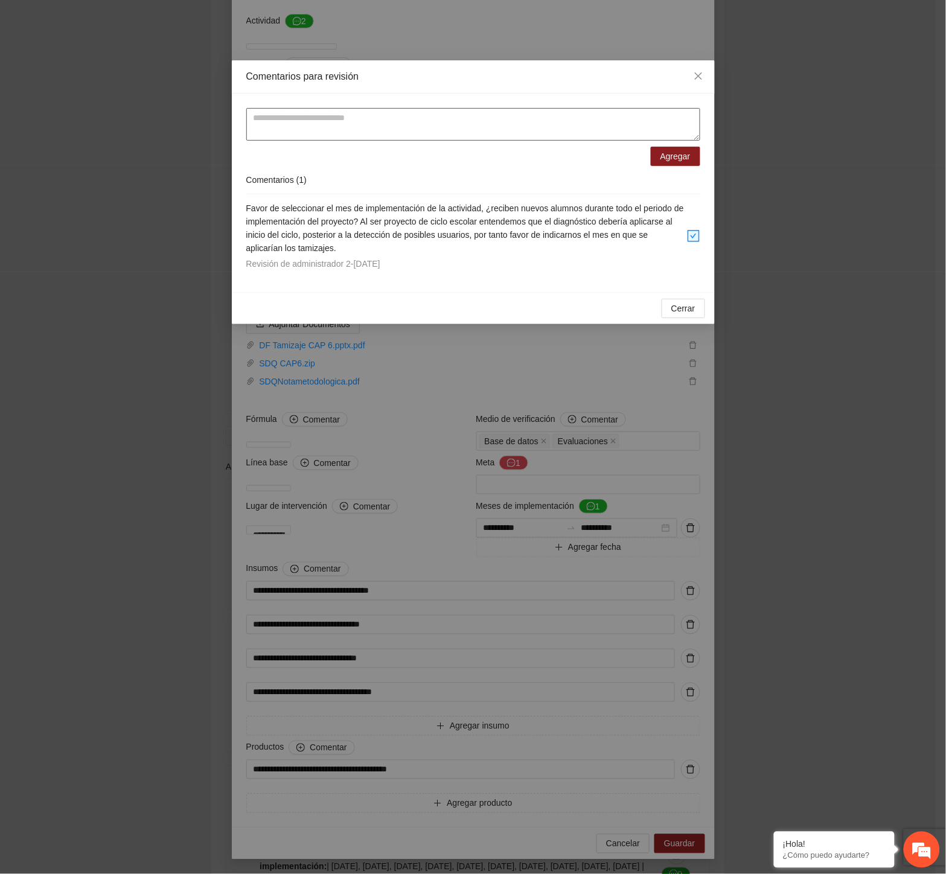
click at [275, 127] on textarea at bounding box center [473, 124] width 454 height 33
paste textarea "**********"
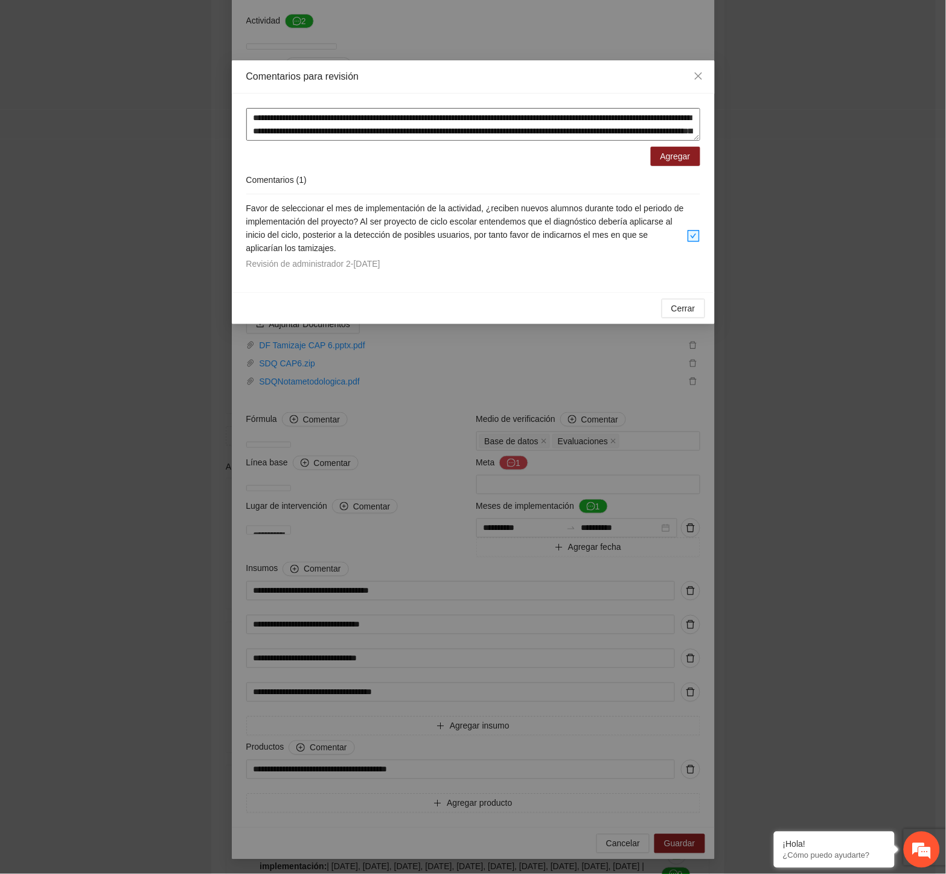
drag, startPoint x: 433, startPoint y: 130, endPoint x: 345, endPoint y: 127, distance: 88.2
click at [345, 127] on textarea "**********" at bounding box center [473, 124] width 454 height 33
click at [520, 130] on textarea "**********" at bounding box center [473, 124] width 454 height 33
click at [569, 132] on textarea "**********" at bounding box center [473, 124] width 454 height 33
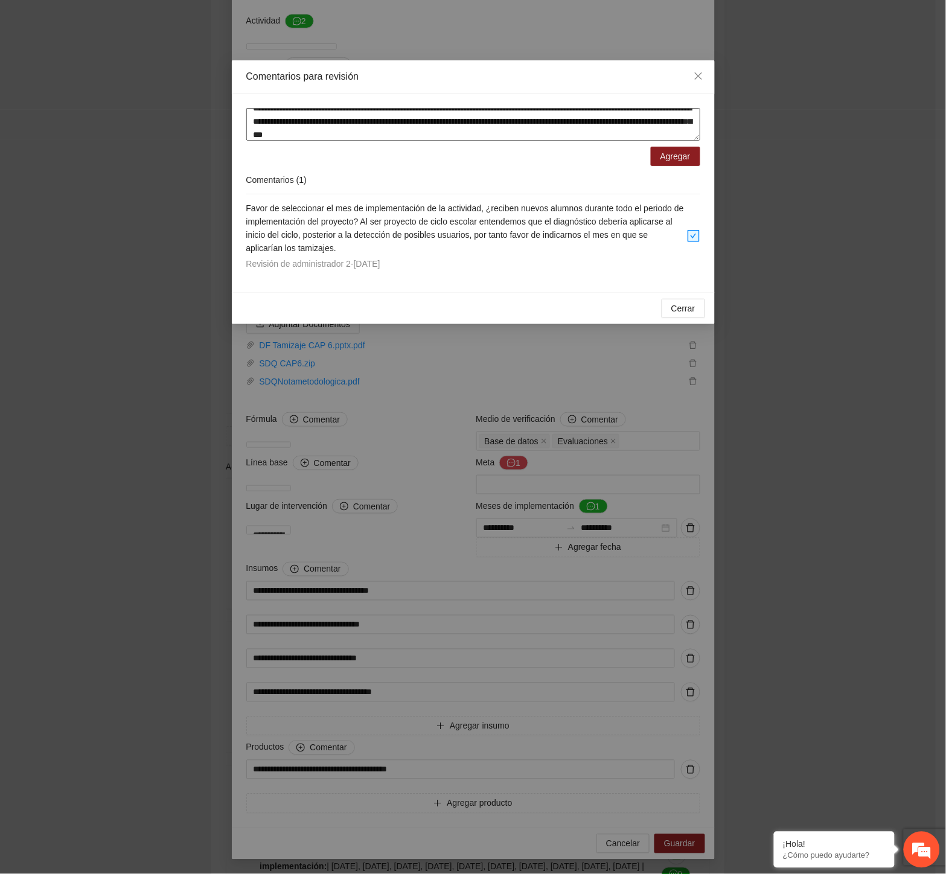
click at [395, 130] on textarea "**********" at bounding box center [473, 124] width 454 height 33
click at [427, 133] on textarea "**********" at bounding box center [473, 124] width 454 height 33
click at [483, 130] on textarea "**********" at bounding box center [473, 124] width 454 height 33
click at [550, 130] on textarea "**********" at bounding box center [473, 124] width 454 height 33
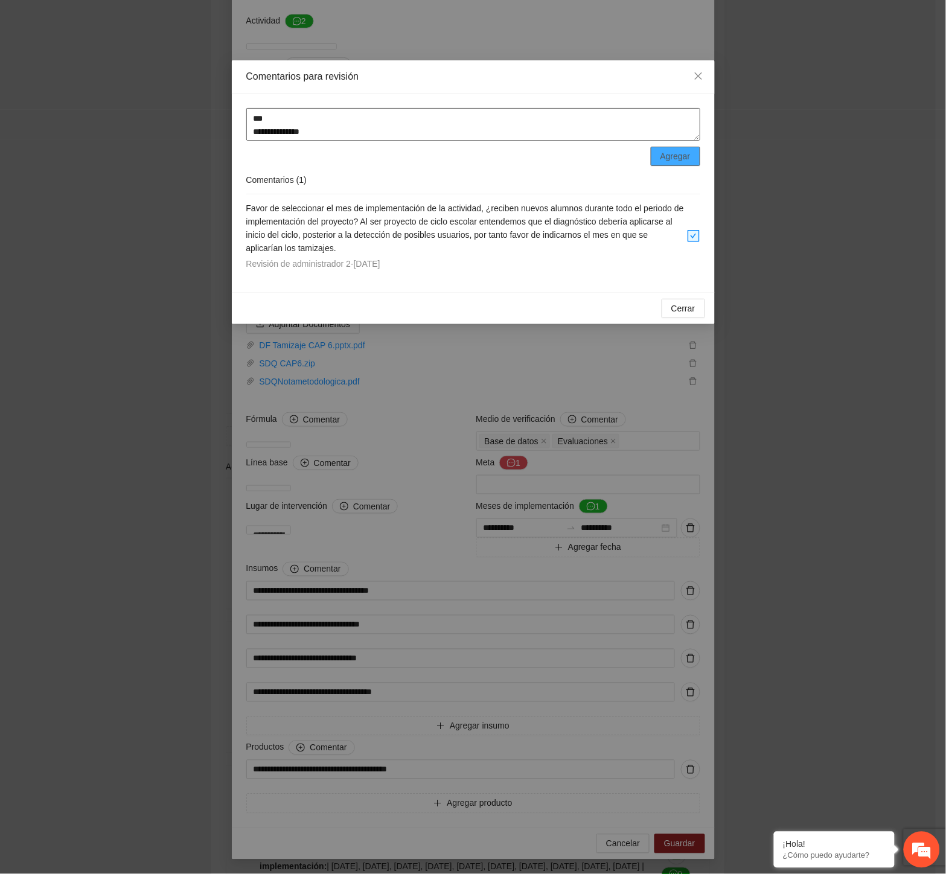
type textarea "**********"
click at [677, 153] on span "Agregar" at bounding box center [675, 156] width 30 height 13
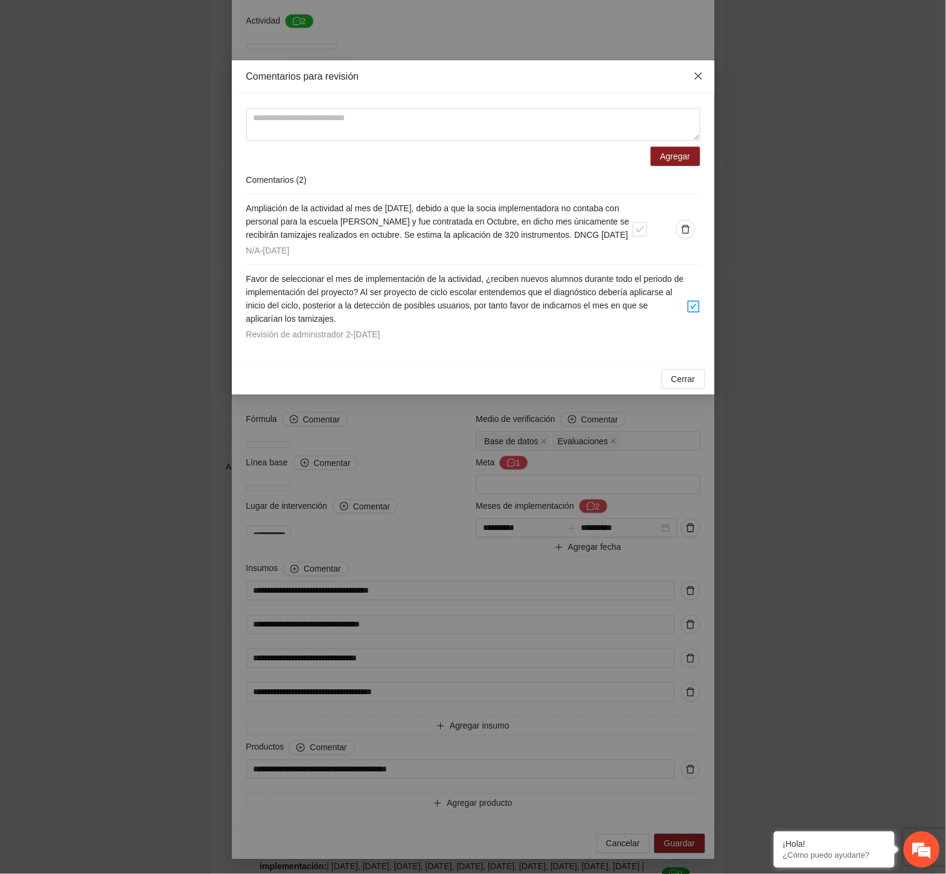
click at [698, 78] on icon "close" at bounding box center [699, 76] width 10 height 10
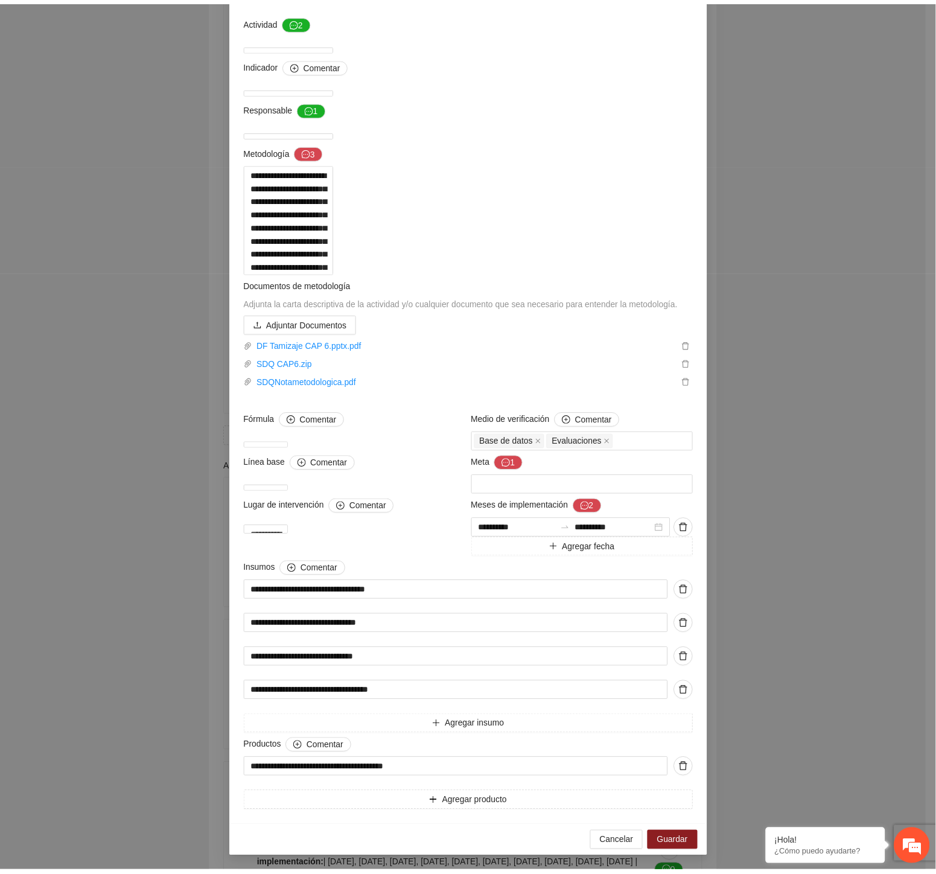
scroll to position [0, 0]
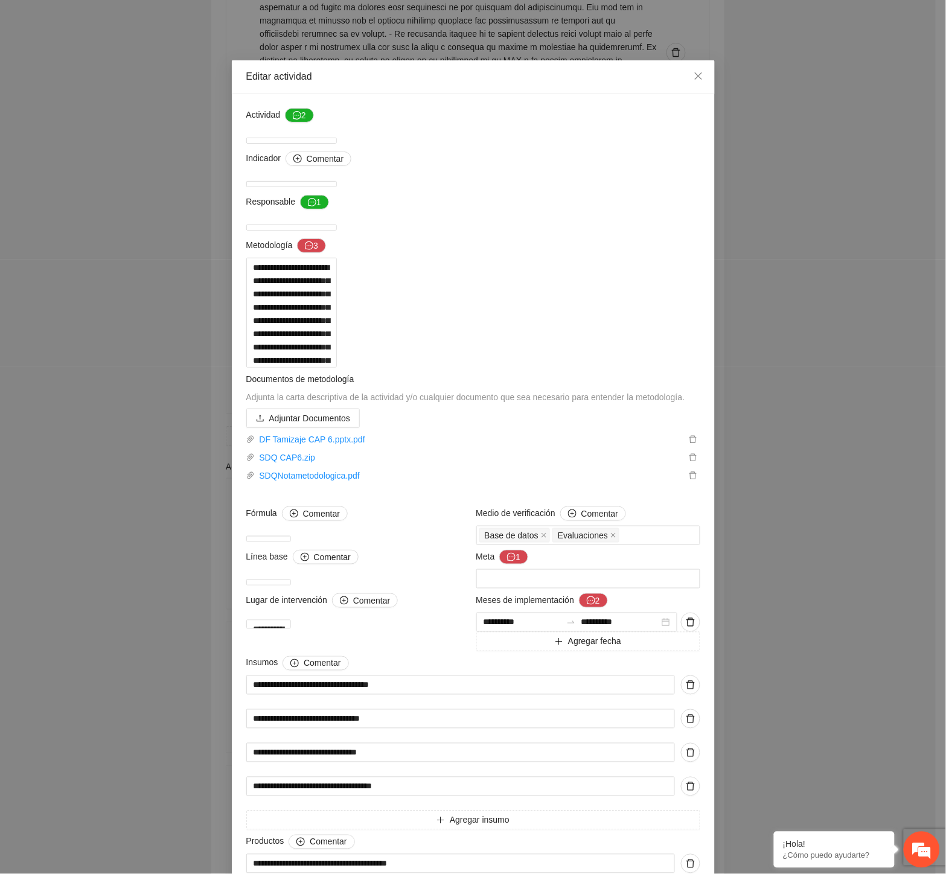
click at [465, 45] on div "**********" at bounding box center [473, 437] width 946 height 874
click at [697, 74] on icon "close" at bounding box center [699, 76] width 10 height 10
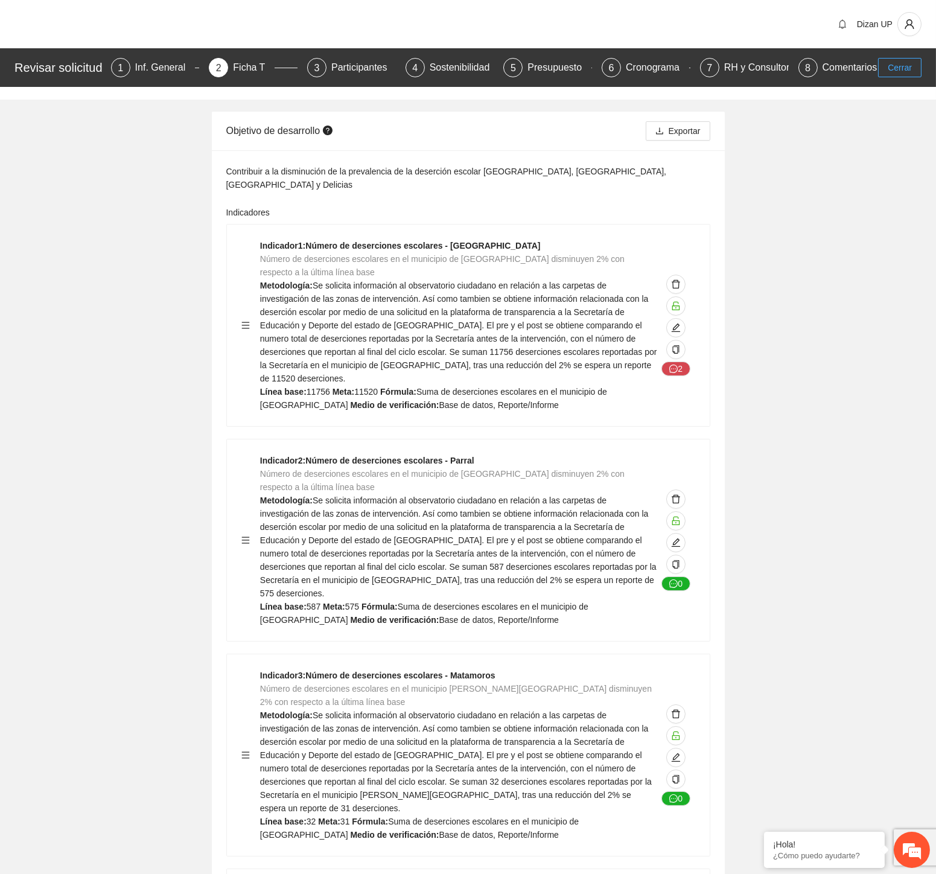
click at [881, 67] on button "Cerrar" at bounding box center [899, 67] width 43 height 19
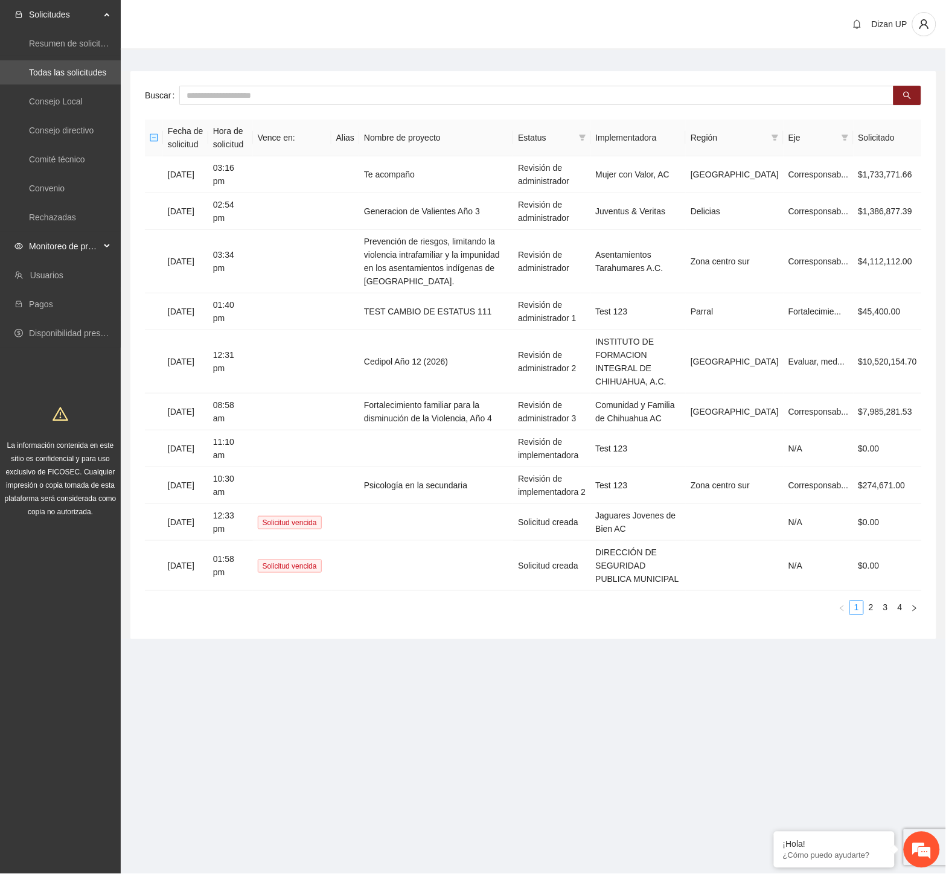
click at [33, 240] on span "Monitoreo de proyectos" at bounding box center [64, 246] width 71 height 24
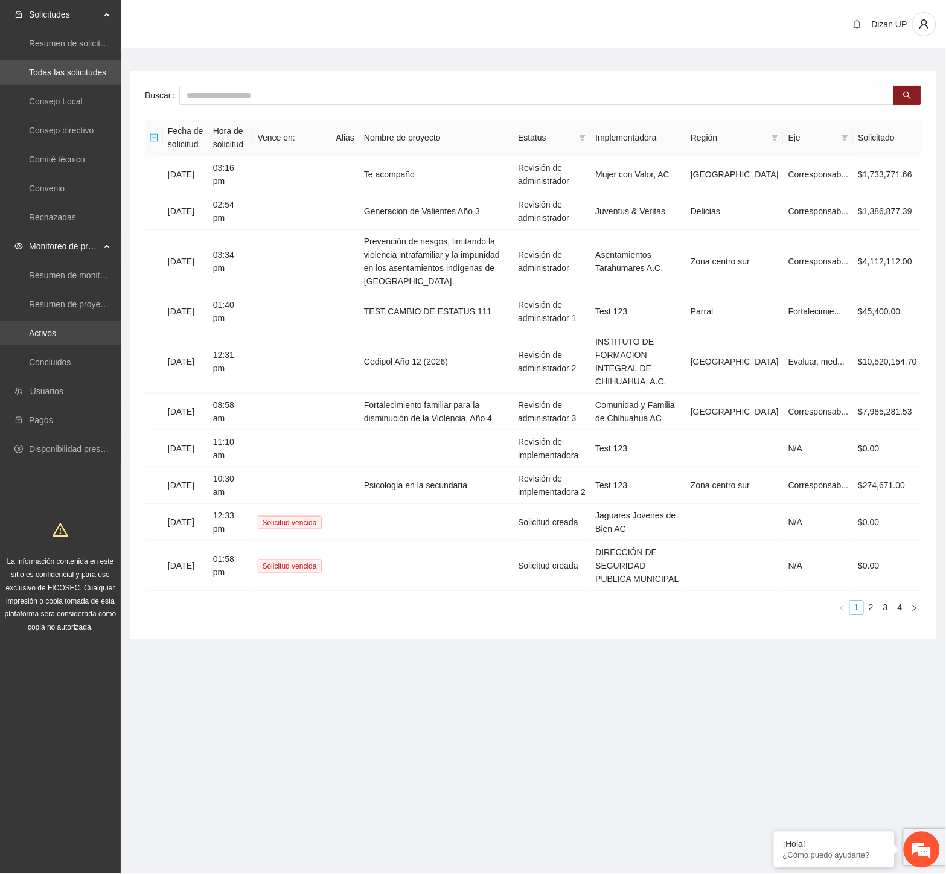
click at [48, 336] on link "Activos" at bounding box center [42, 333] width 27 height 10
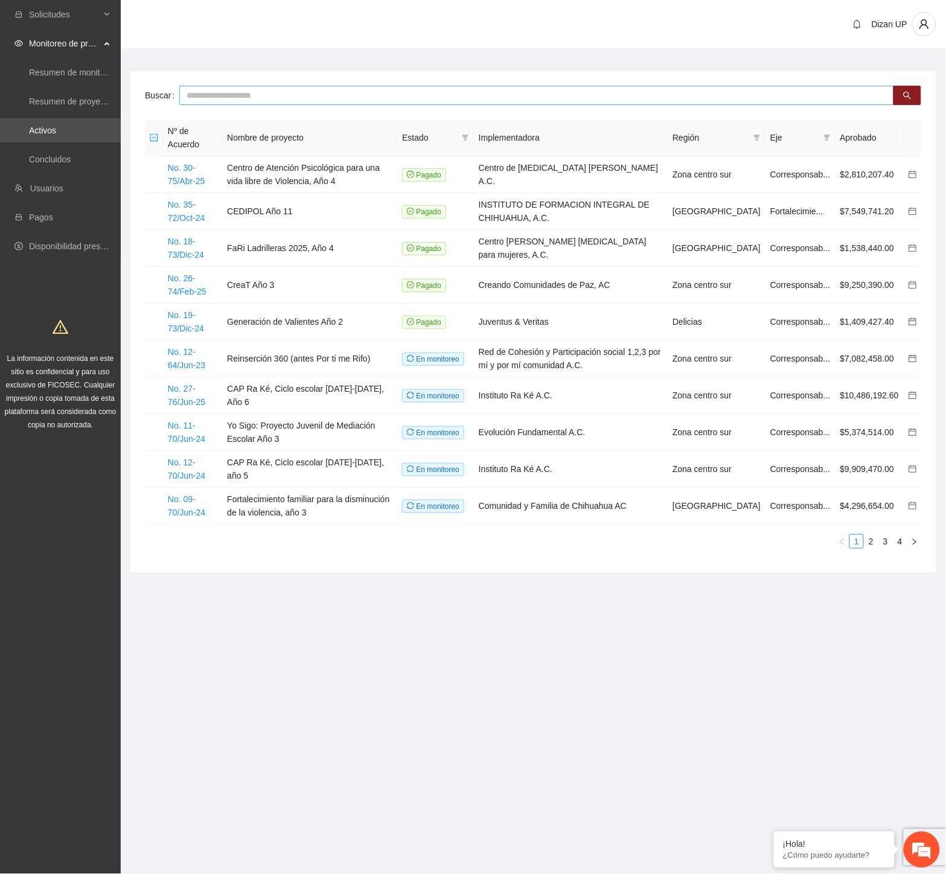
click at [257, 99] on input "text" at bounding box center [536, 95] width 715 height 19
type input "*****"
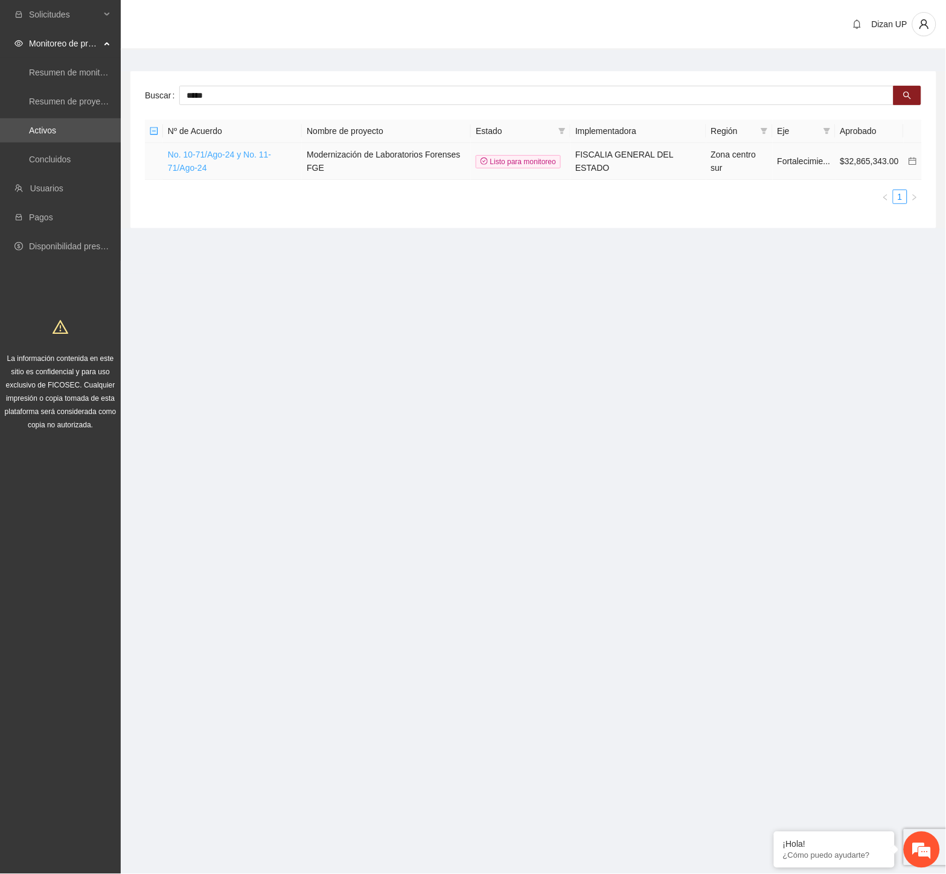
click at [236, 152] on link "No. 10-71/Ago-24 y No. 11-71/Ago-24" at bounding box center [219, 161] width 103 height 23
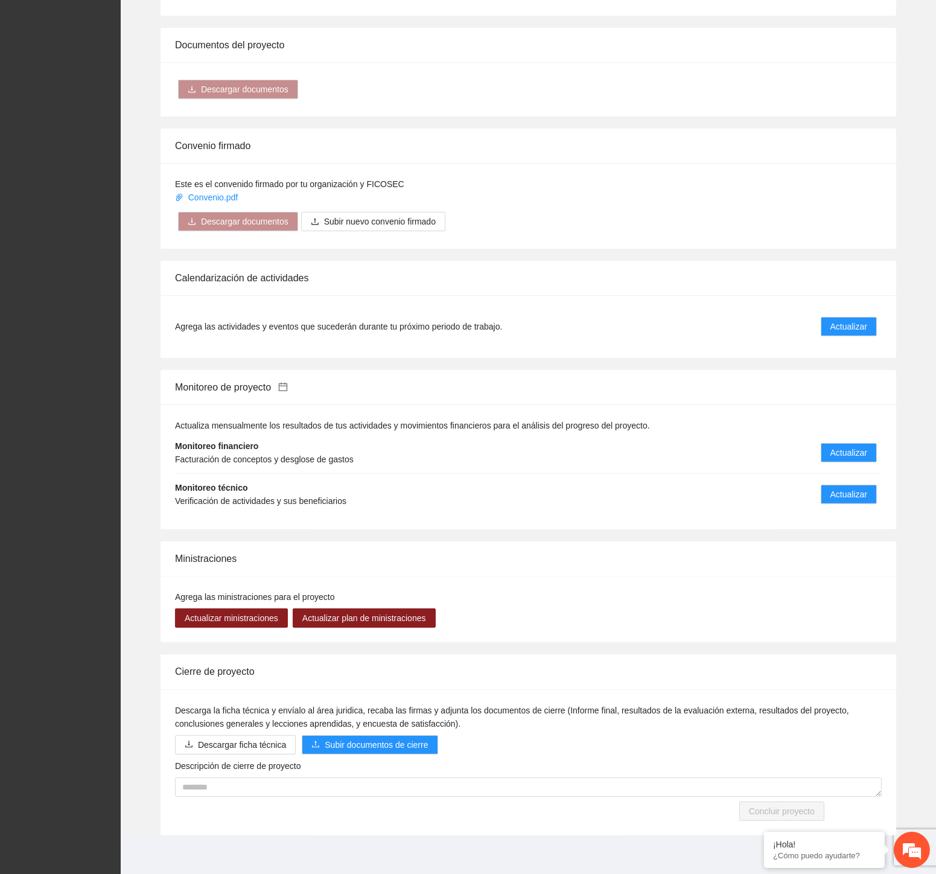
scroll to position [559, 0]
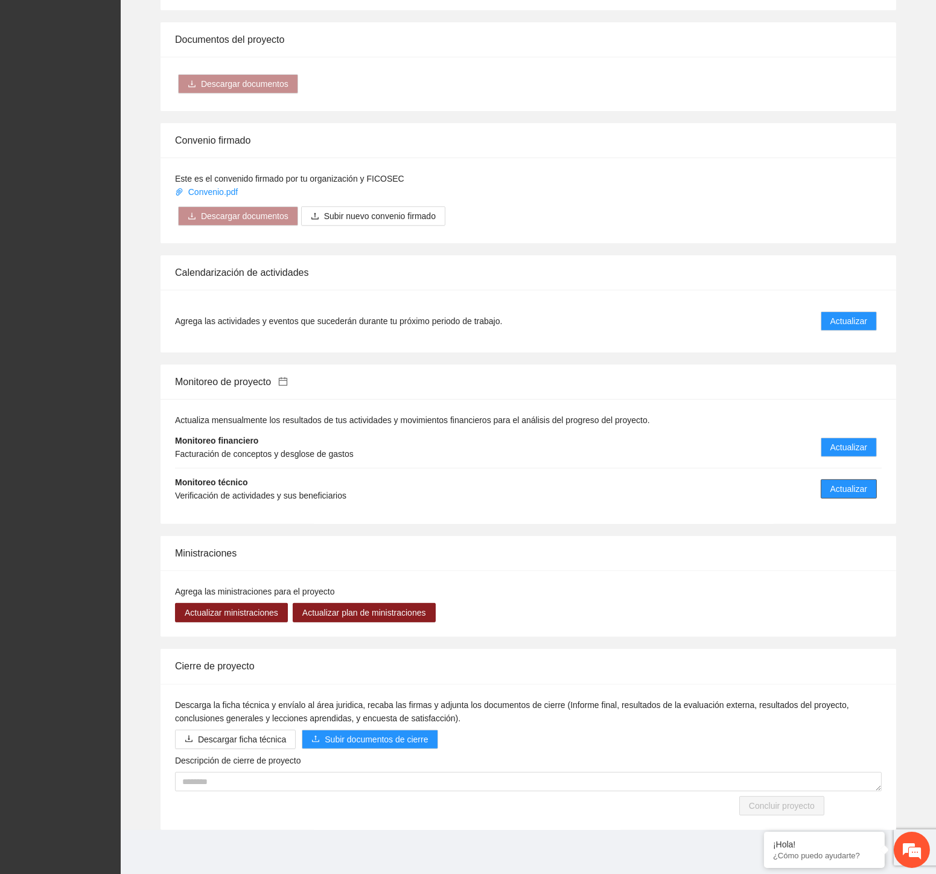
drag, startPoint x: 862, startPoint y: 490, endPoint x: 904, endPoint y: 495, distance: 42.6
click at [876, 490] on button "Actualizar" at bounding box center [849, 488] width 56 height 19
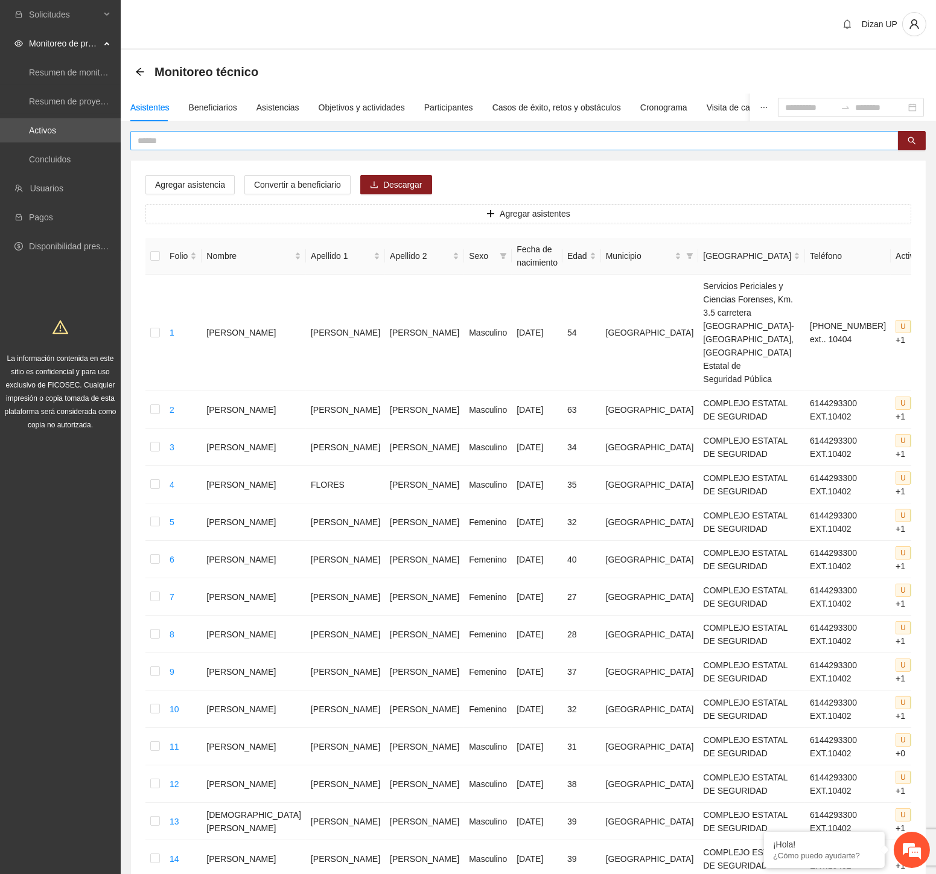
drag, startPoint x: 509, startPoint y: 157, endPoint x: 441, endPoint y: 130, distance: 73.2
click at [509, 158] on div "Agregar asistencia Convertir a beneficiario Descargar Agregar asistentes Folio …" at bounding box center [528, 641] width 796 height 1020
click at [336, 103] on div "Objetivos y actividades" at bounding box center [362, 107] width 86 height 13
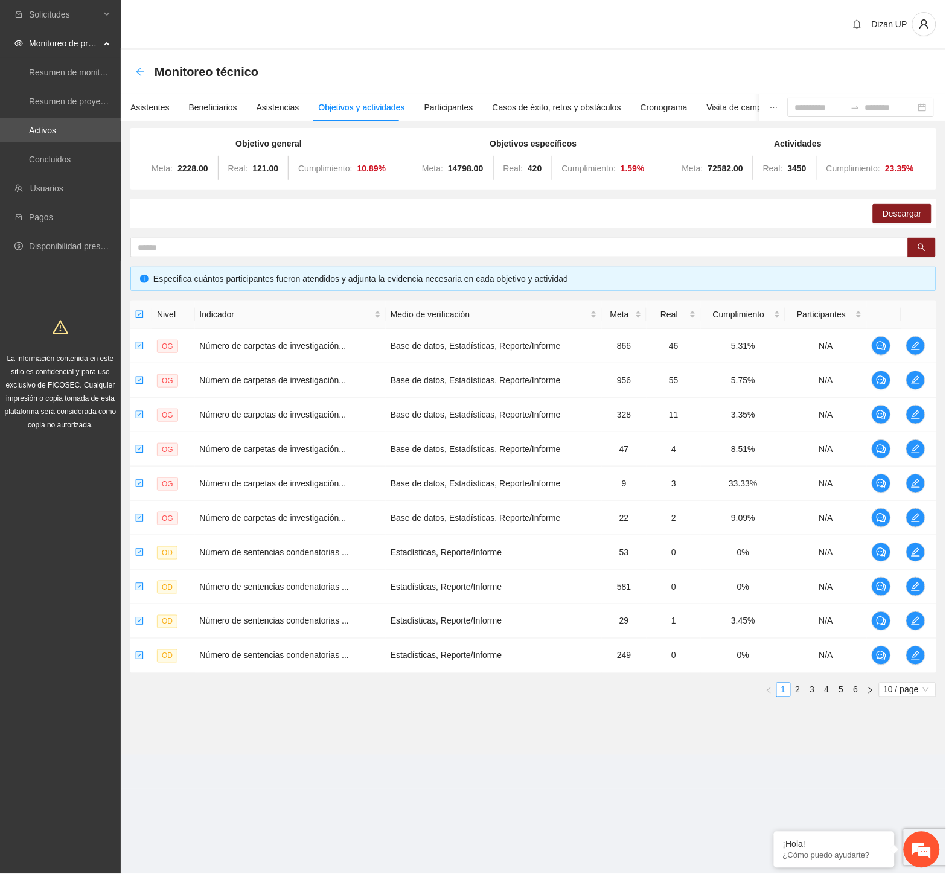
click at [135, 68] on icon "arrow-left" at bounding box center [140, 72] width 10 height 10
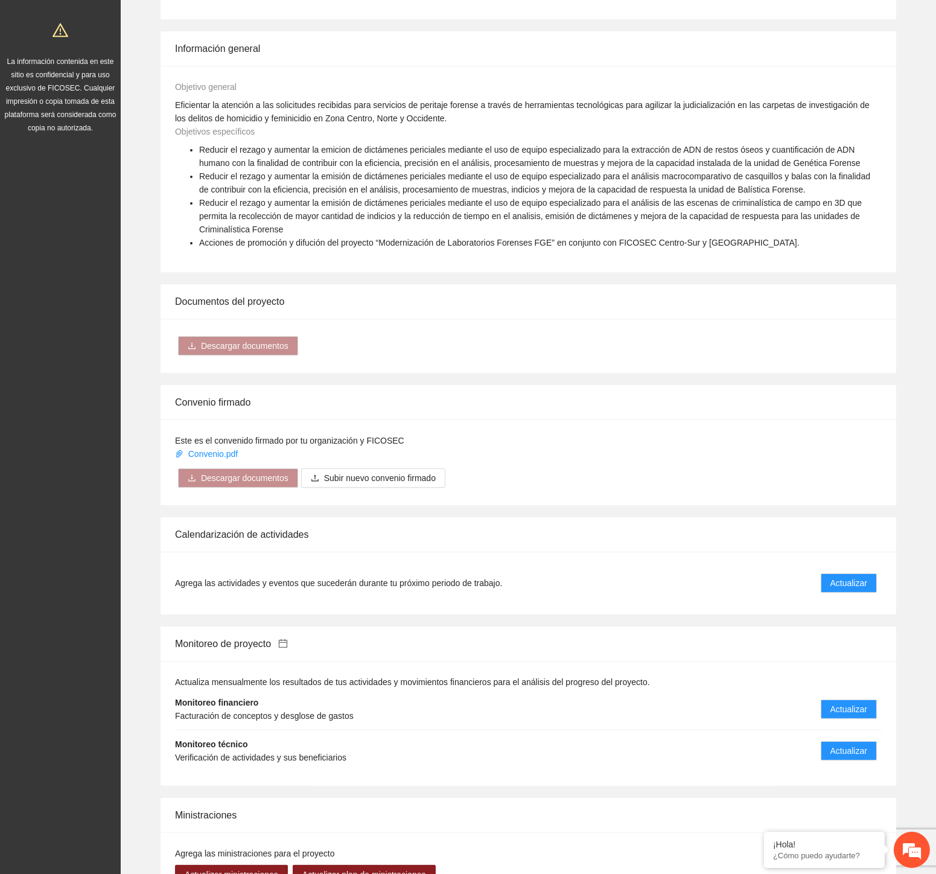
scroll to position [402, 0]
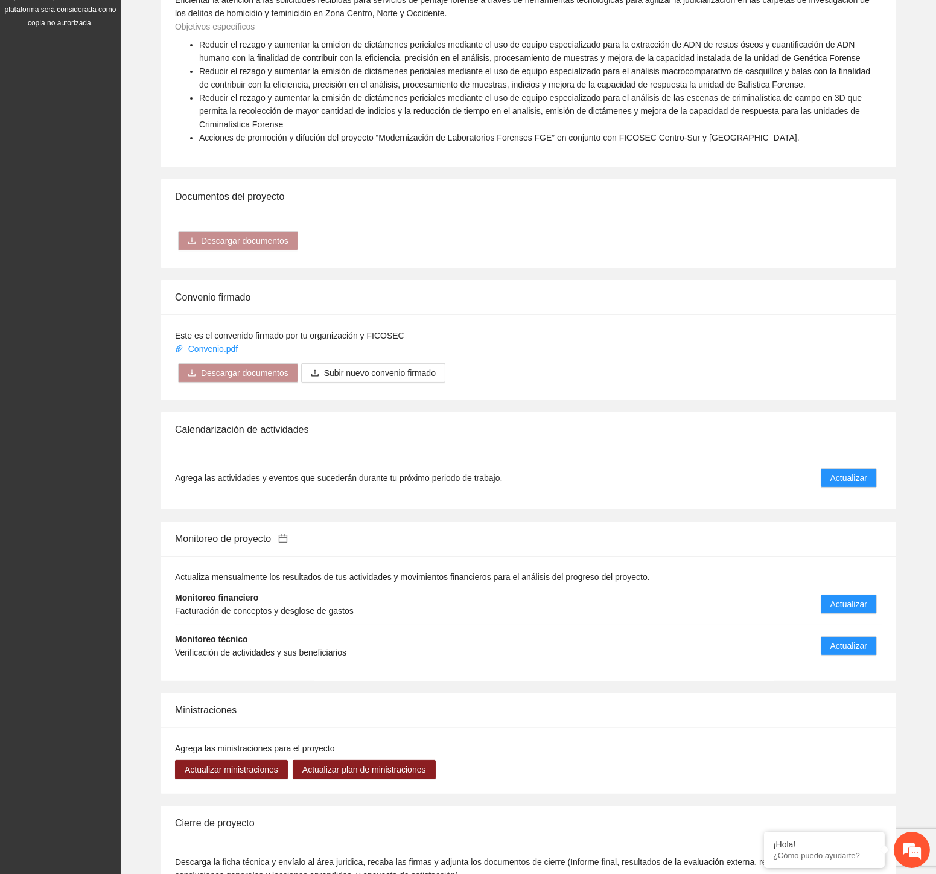
click at [286, 534] on icon "calendar" at bounding box center [283, 538] width 8 height 8
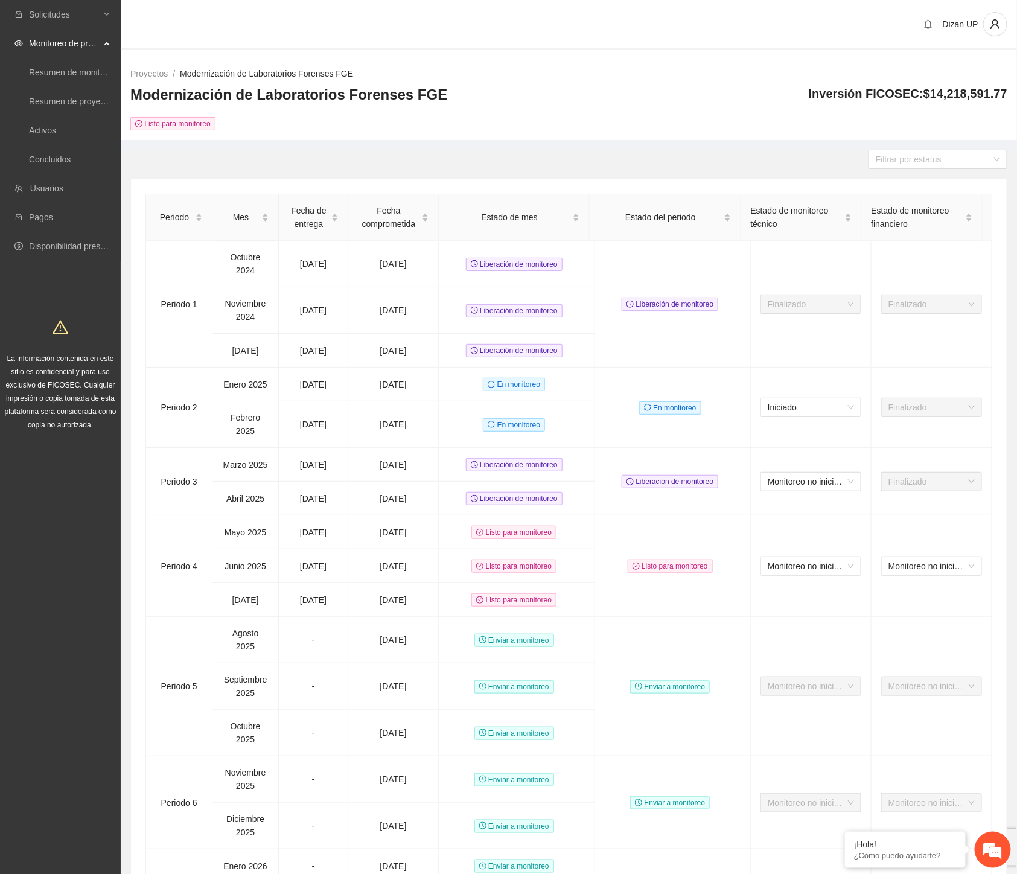
click at [383, 13] on div "Dizan UP" at bounding box center [569, 25] width 896 height 50
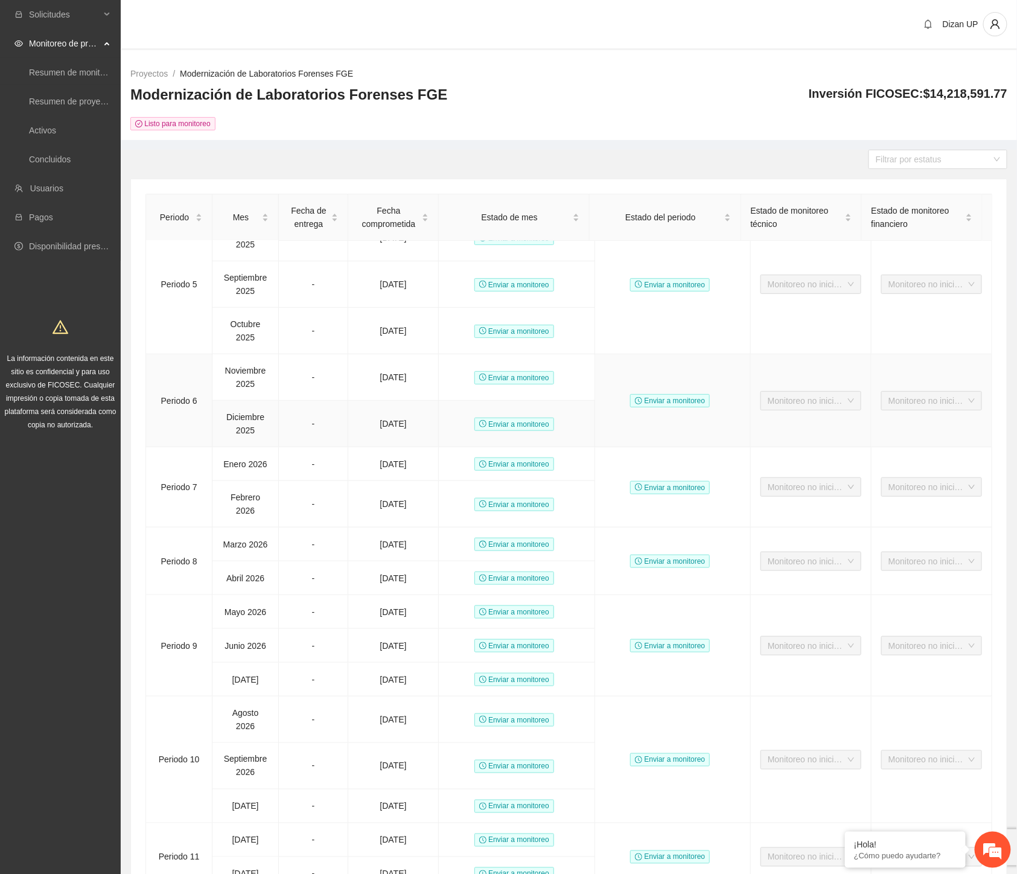
scroll to position [268, 0]
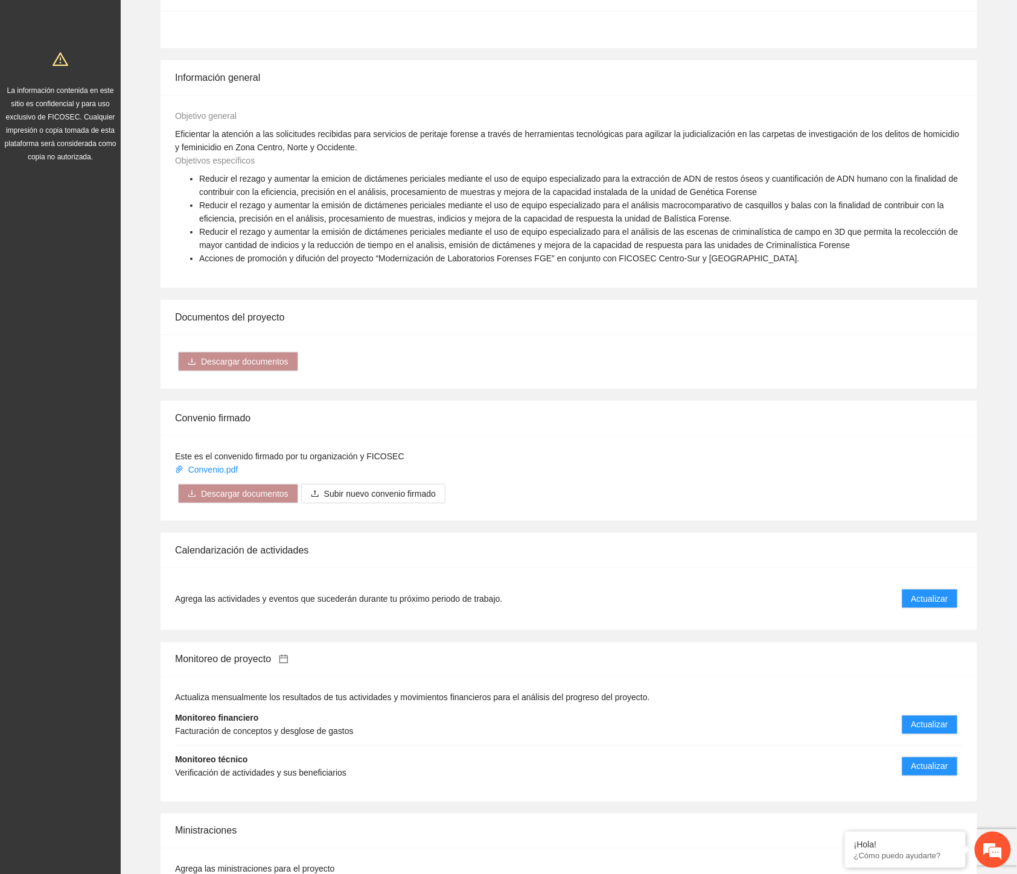
scroll to position [546, 0]
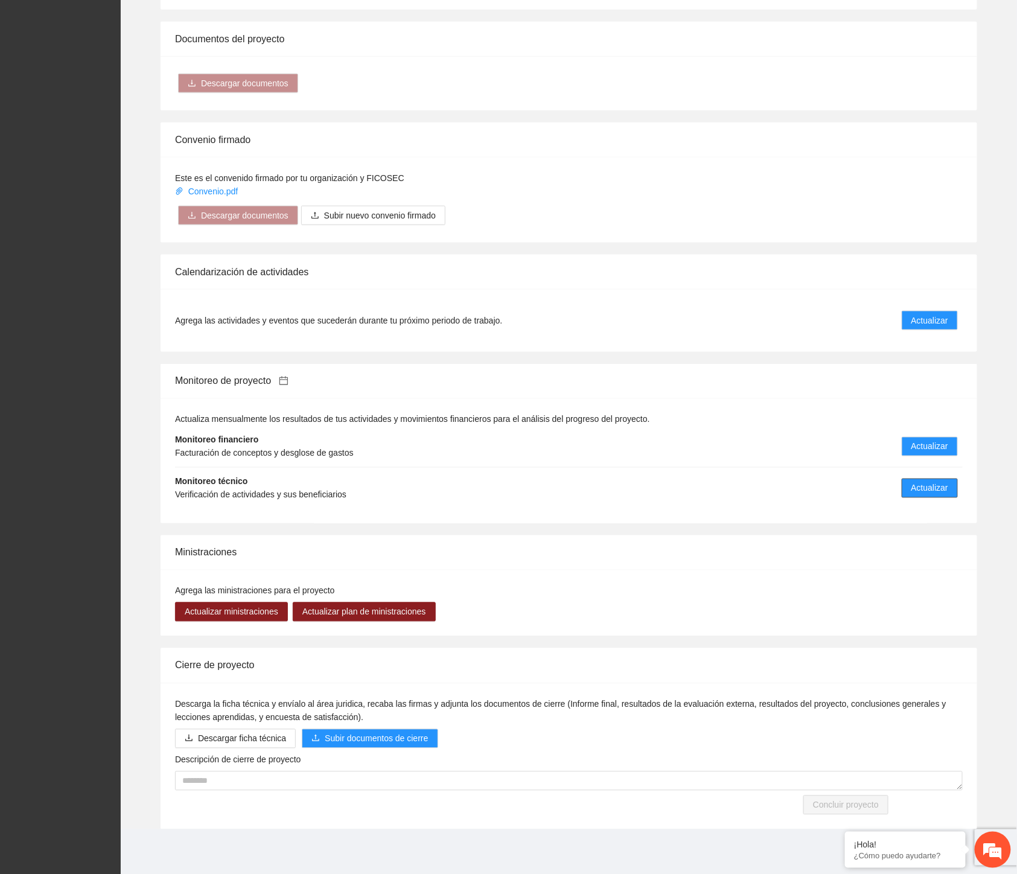
click at [914, 490] on span "Actualizar" at bounding box center [929, 488] width 37 height 13
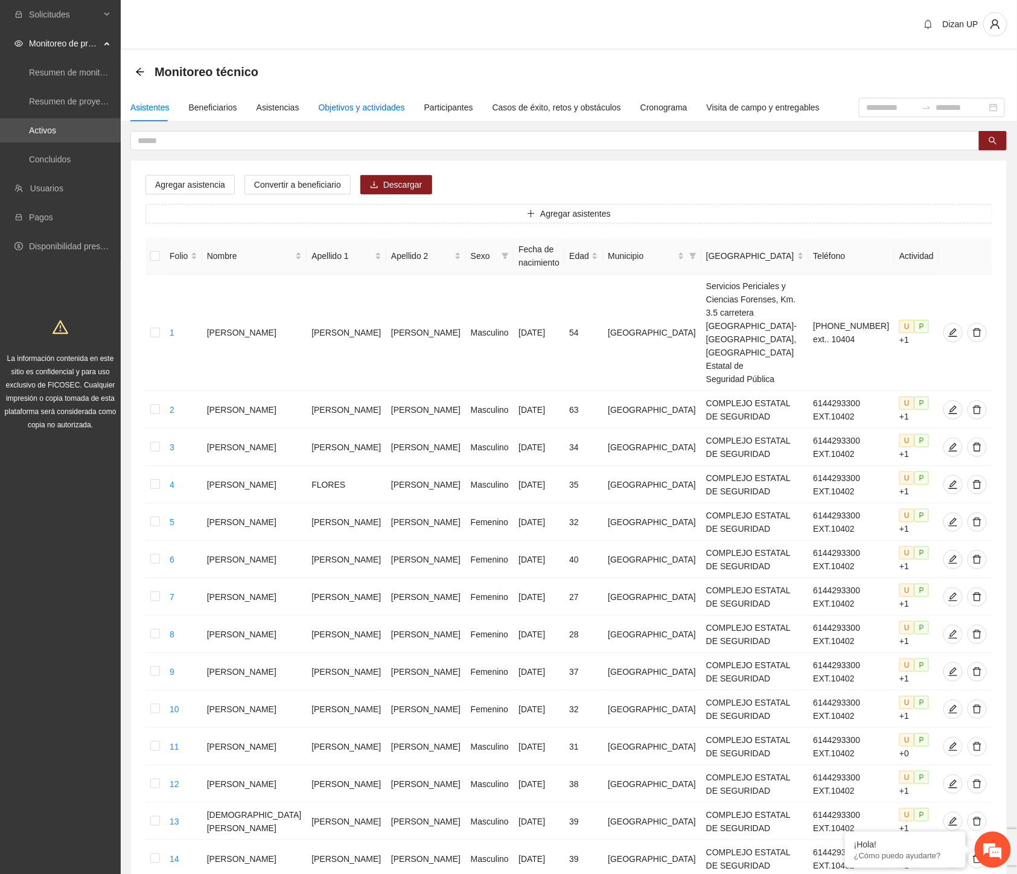
click at [354, 104] on div "Objetivos y actividades" at bounding box center [362, 107] width 86 height 13
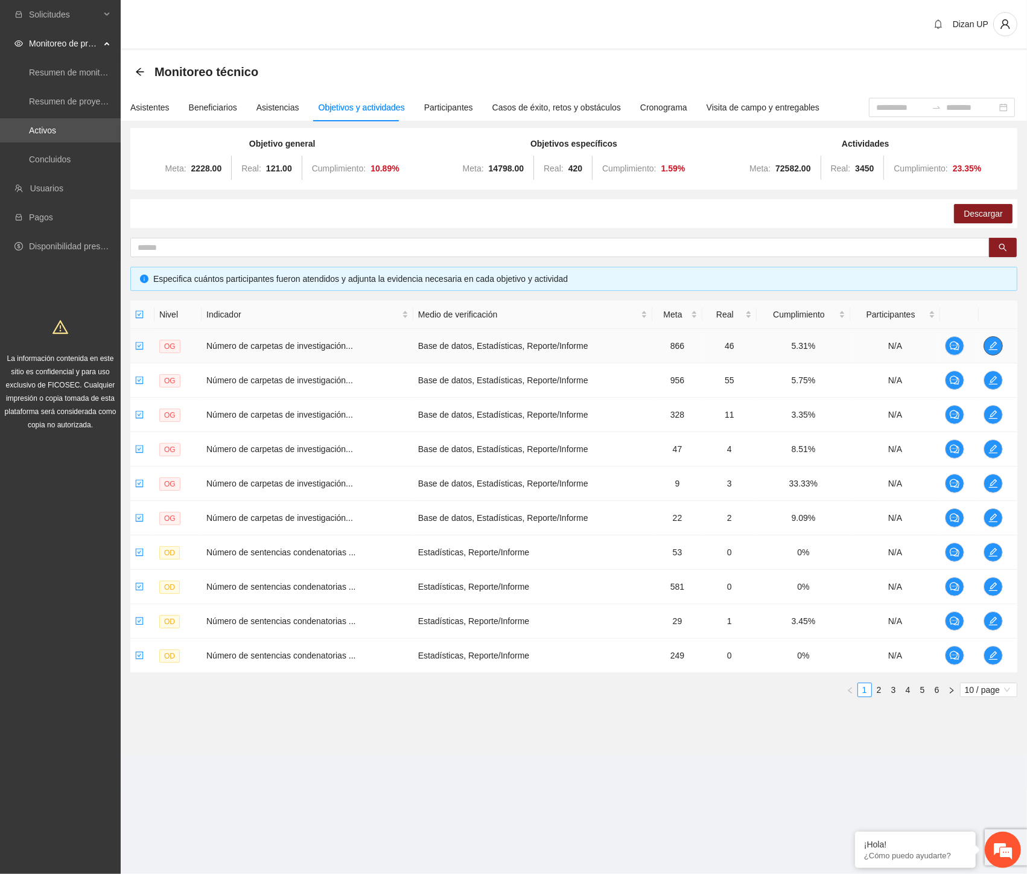
click at [936, 345] on icon "edit" at bounding box center [994, 346] width 10 height 10
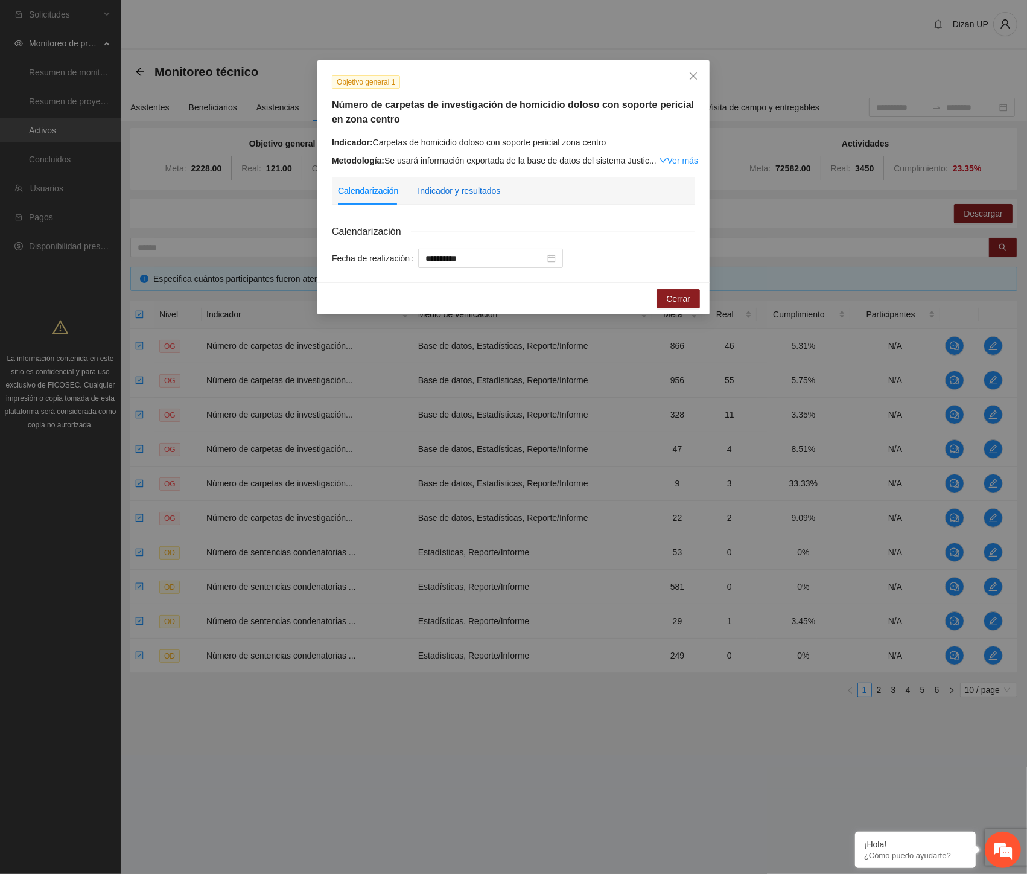
click at [439, 188] on div "Indicador y resultados" at bounding box center [459, 190] width 83 height 13
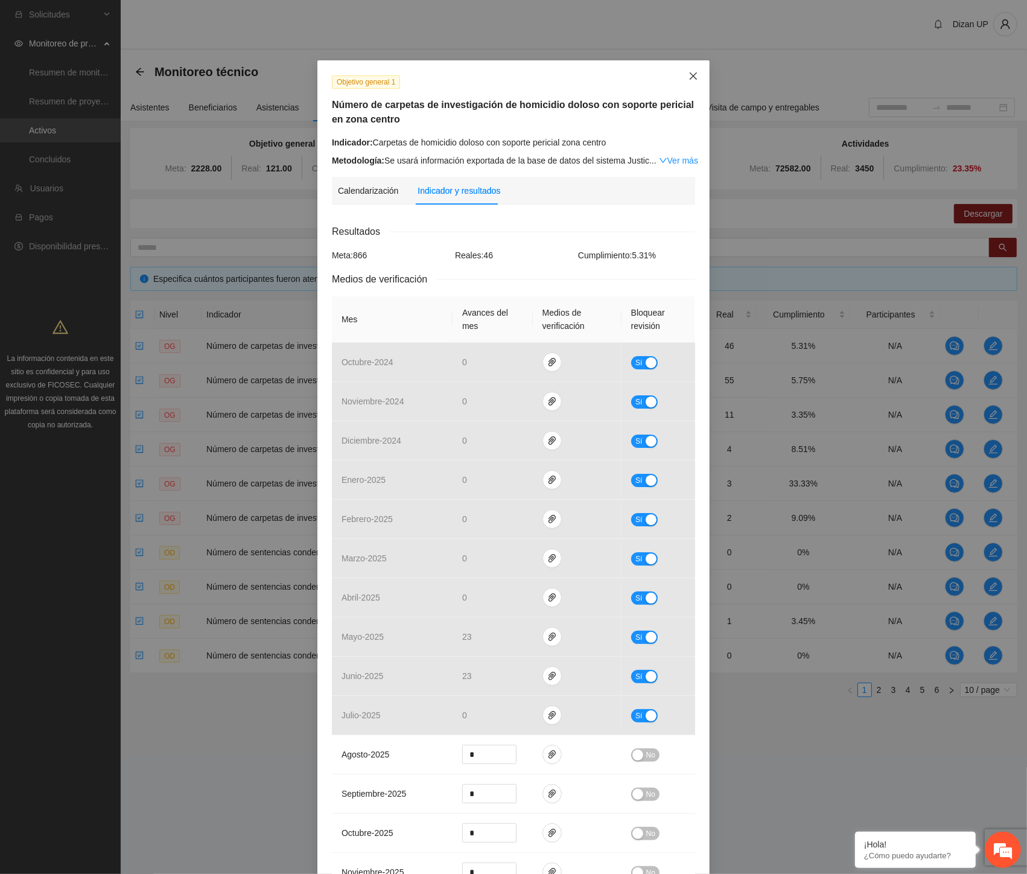
click at [689, 73] on icon "close" at bounding box center [694, 76] width 10 height 10
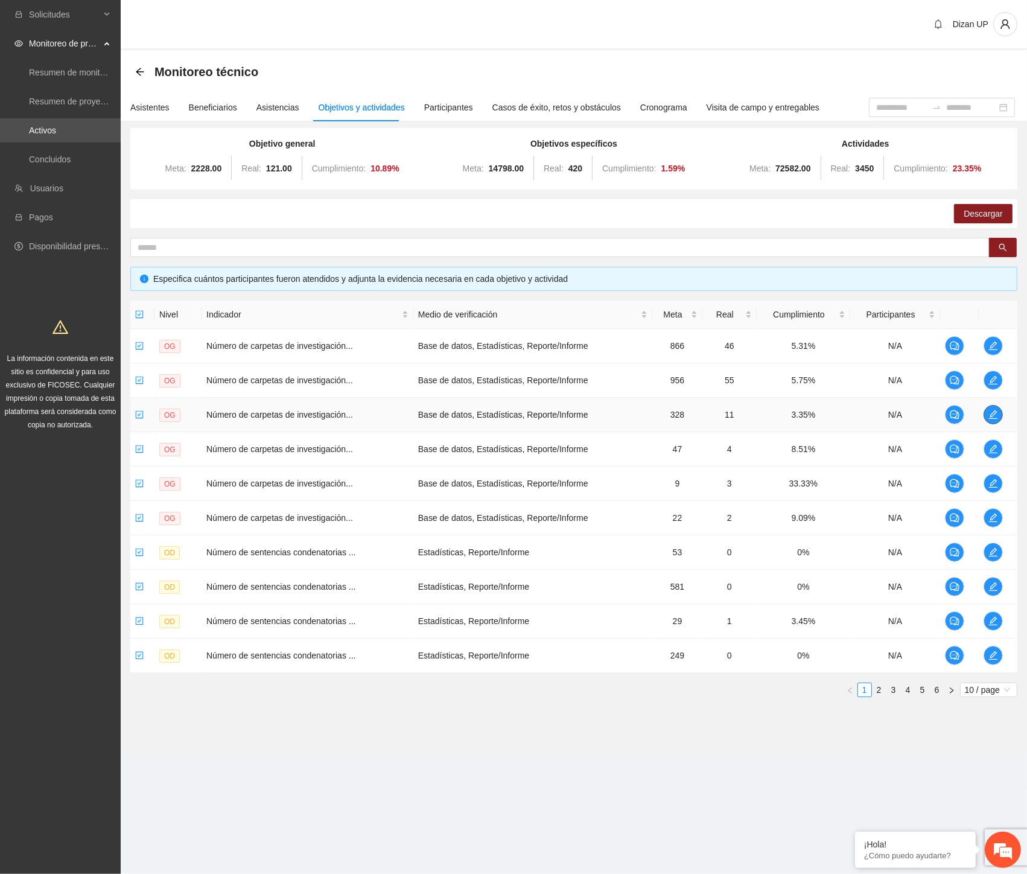
click at [936, 418] on icon "edit" at bounding box center [994, 415] width 10 height 10
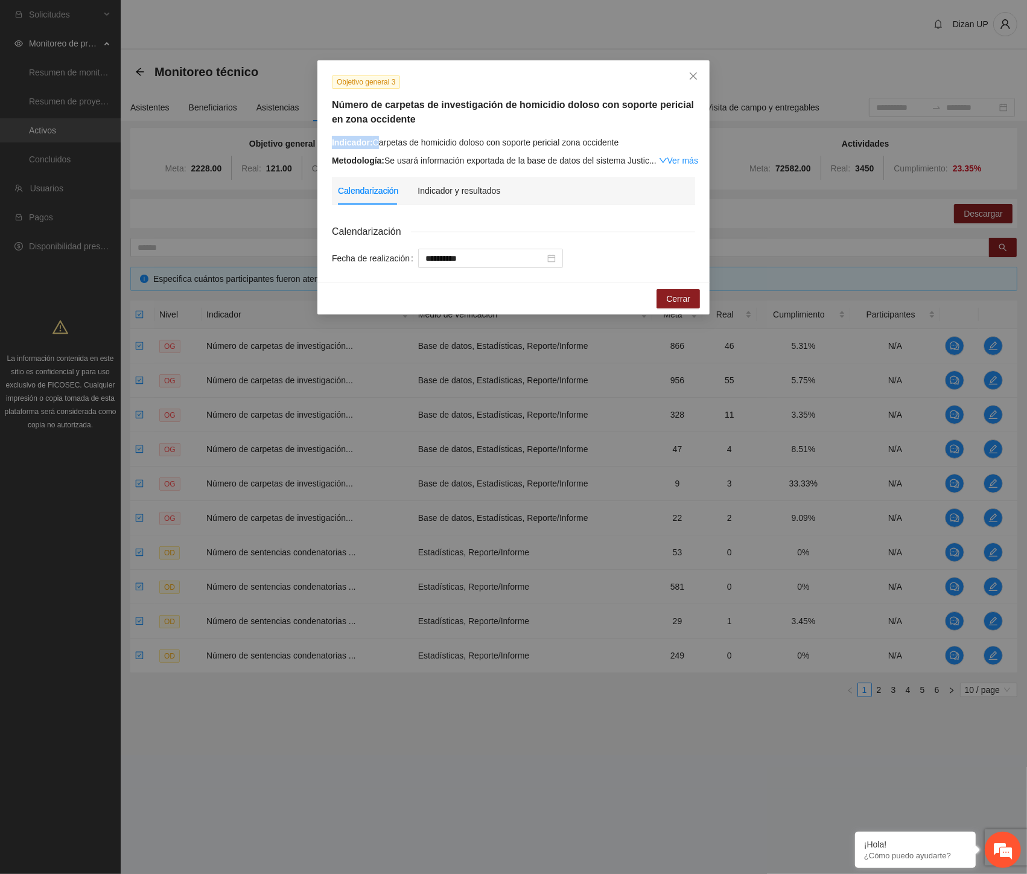
drag, startPoint x: 451, startPoint y: 135, endPoint x: 650, endPoint y: 127, distance: 198.7
click at [650, 127] on div "Objetivo general 3 Número de carpetas de investigación de homicidio doloso con …" at bounding box center [514, 121] width 372 height 92
click at [453, 145] on div "Indicador: Carpetas de homicidio doloso con soporte pericial zona occidente" at bounding box center [513, 142] width 363 height 13
drag, startPoint x: 536, startPoint y: 134, endPoint x: 605, endPoint y: 127, distance: 69.2
click at [605, 127] on div "Objetivo general 3 Número de carpetas de investigación de homicidio doloso con …" at bounding box center [514, 121] width 372 height 92
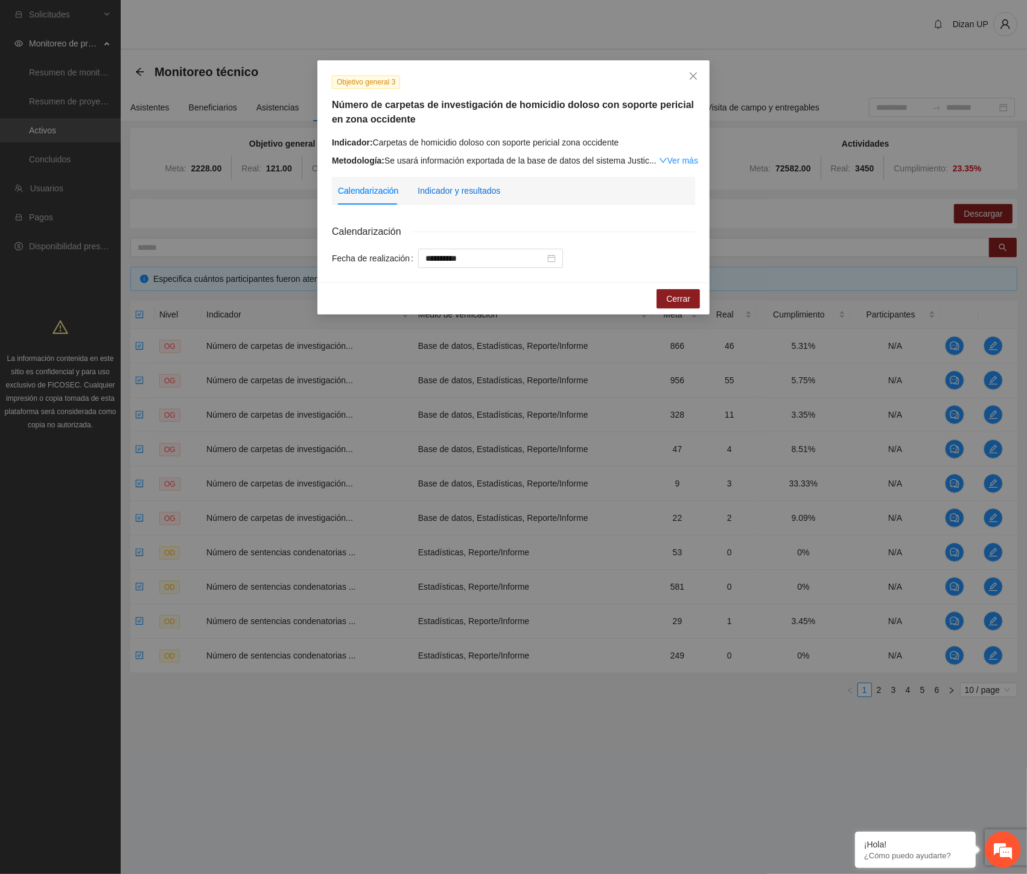
click at [451, 189] on div "Indicador y resultados" at bounding box center [459, 190] width 83 height 13
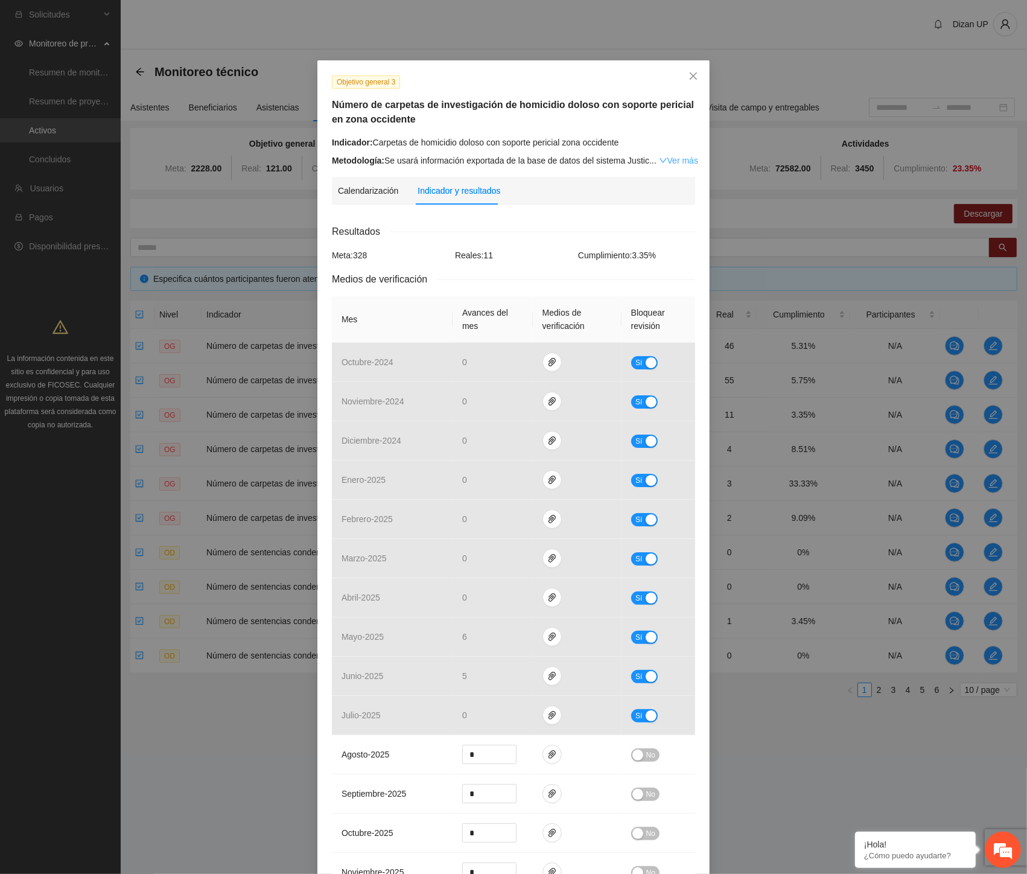
click at [682, 161] on link "Ver más" at bounding box center [678, 161] width 39 height 10
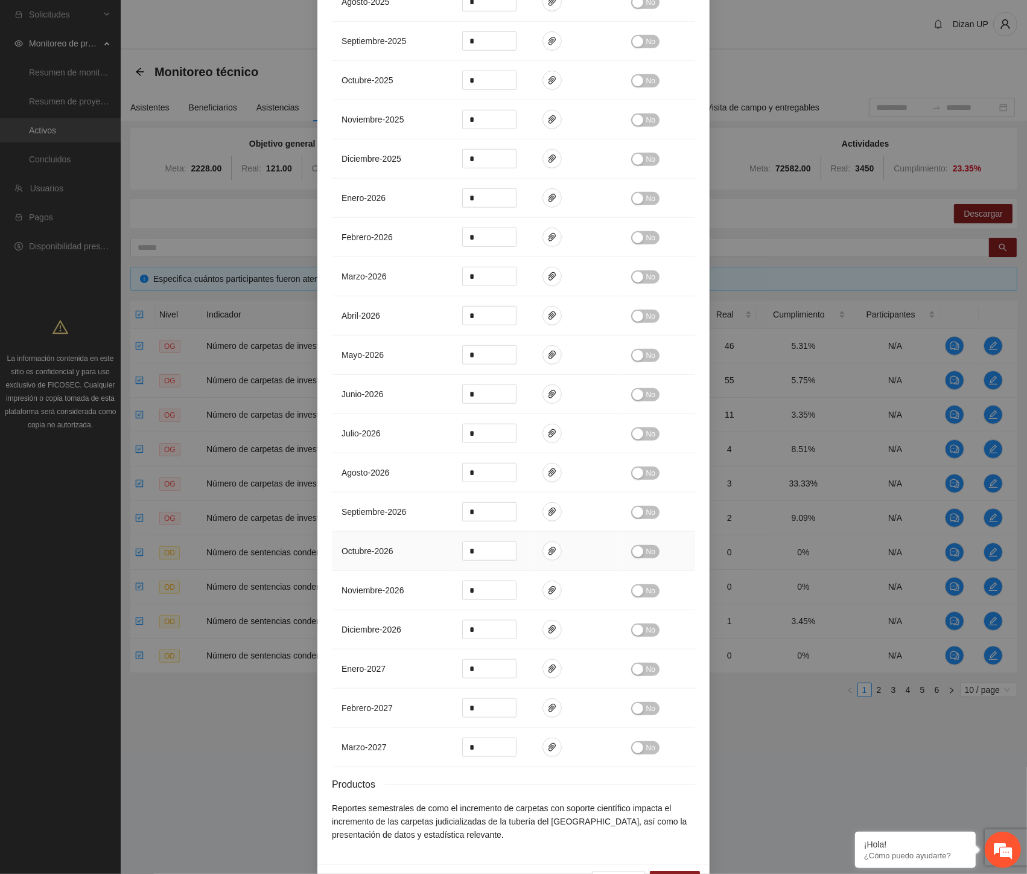
scroll to position [926, 0]
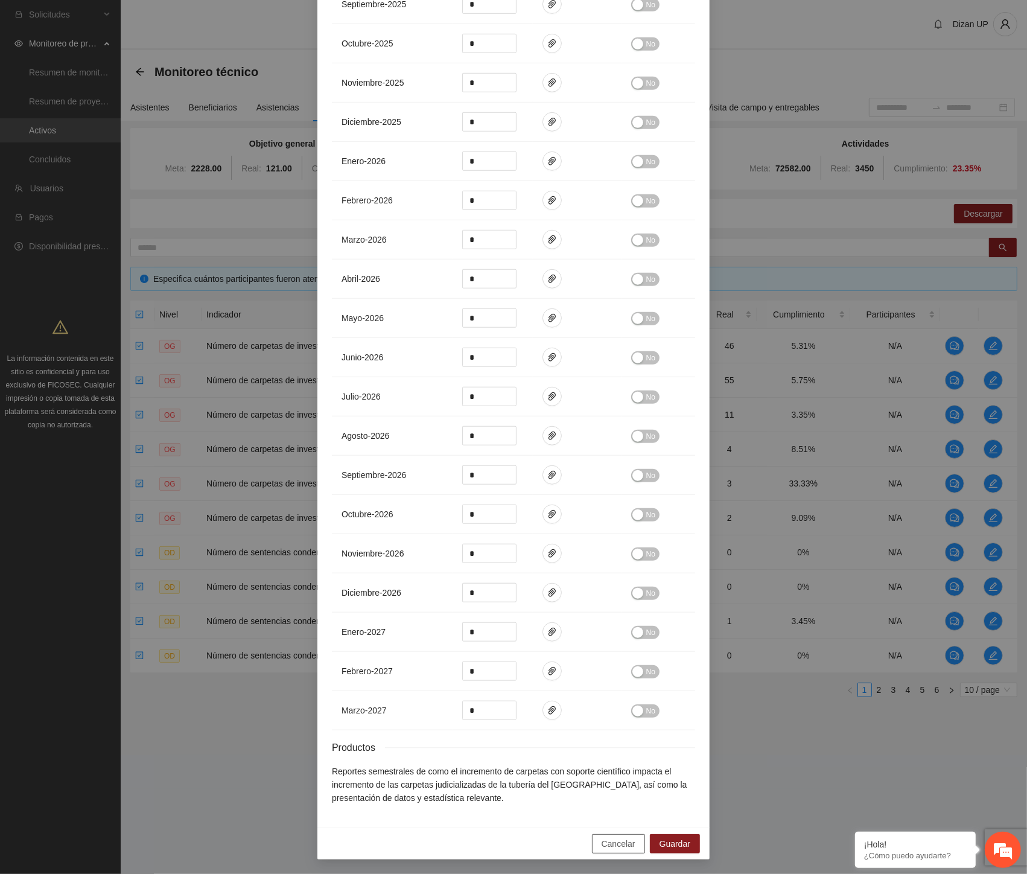
click at [612, 842] on span "Cancelar" at bounding box center [619, 843] width 34 height 13
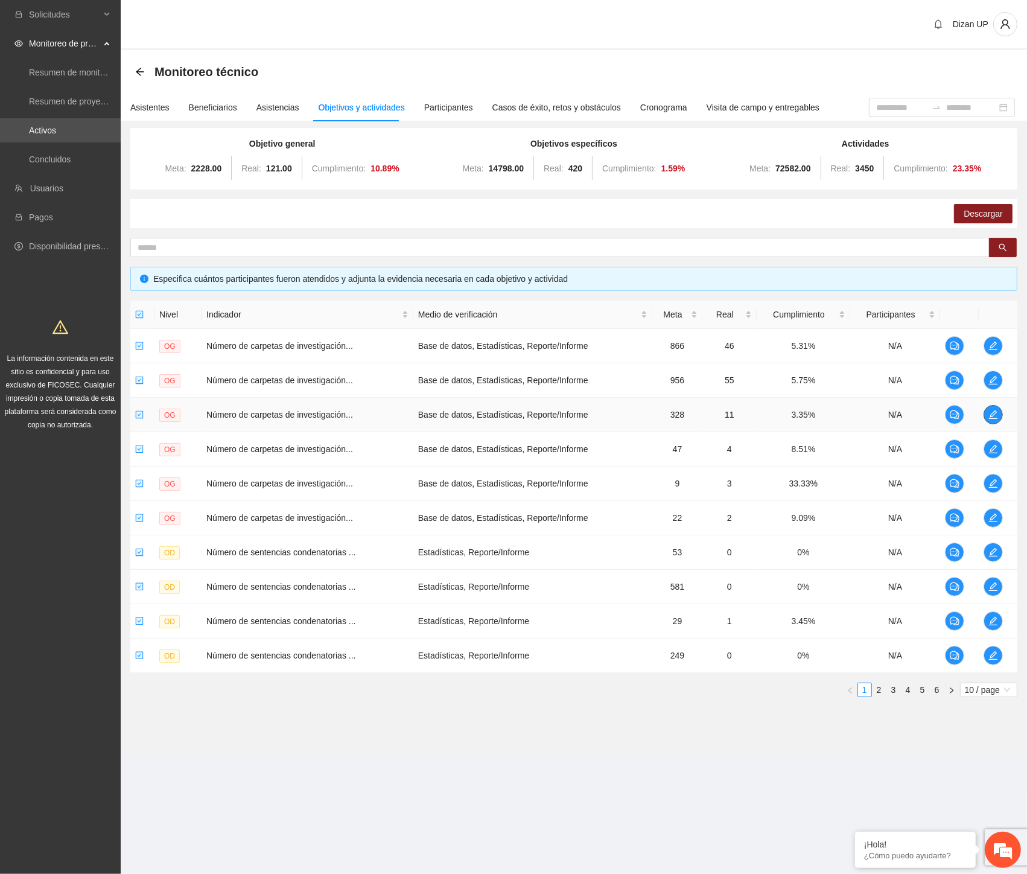
scroll to position [0, 0]
drag, startPoint x: 884, startPoint y: 690, endPoint x: 869, endPoint y: 673, distance: 22.3
click at [882, 688] on link "2" at bounding box center [879, 689] width 13 height 13
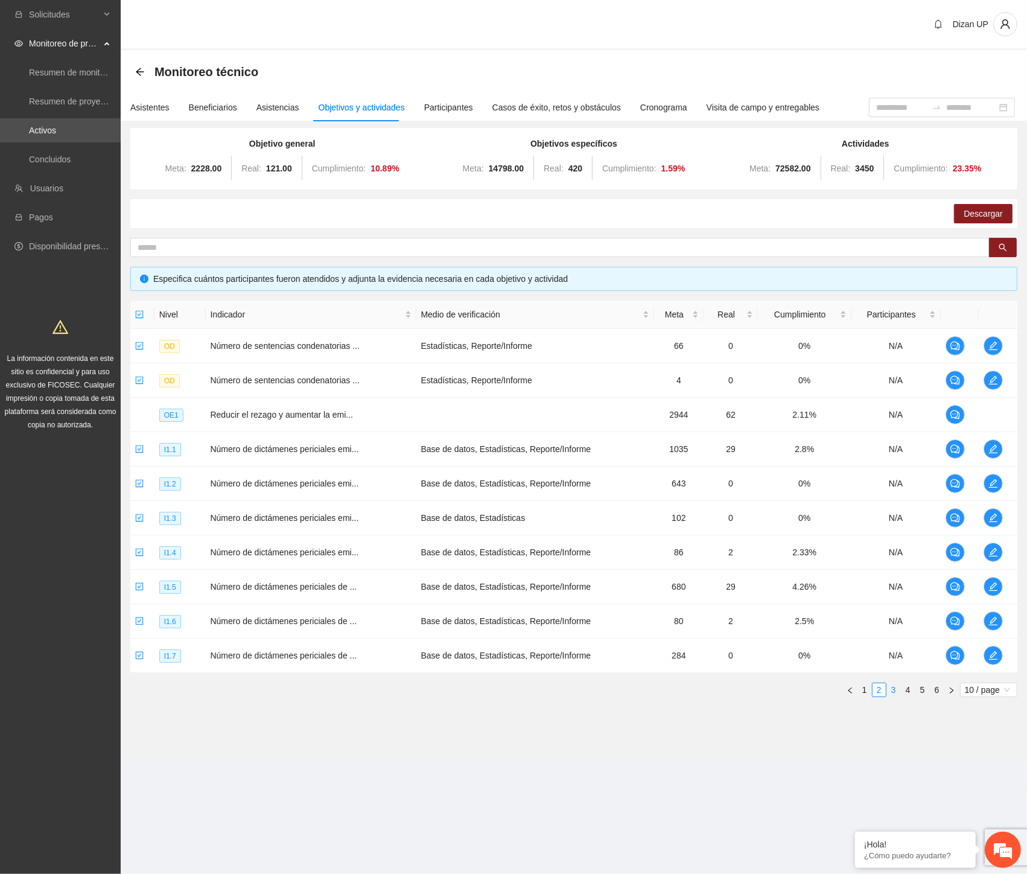
click at [893, 686] on link "3" at bounding box center [893, 689] width 13 height 13
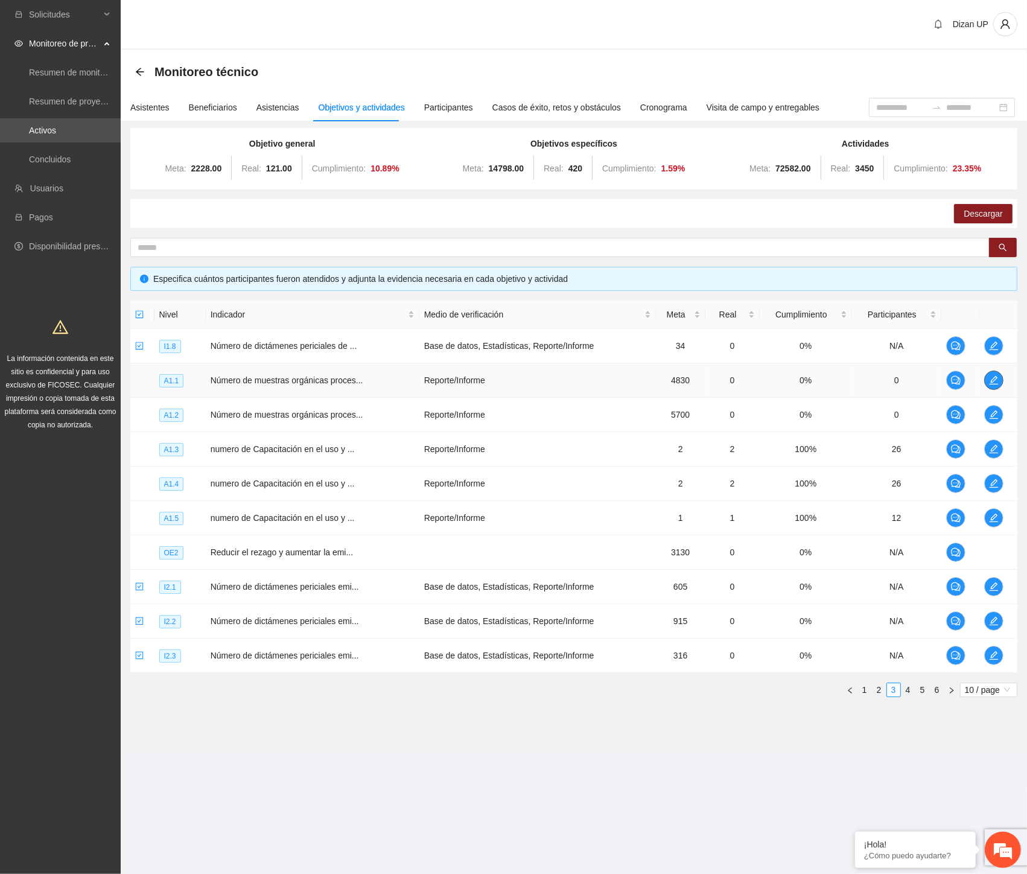
click at [936, 377] on icon "edit" at bounding box center [994, 380] width 10 height 10
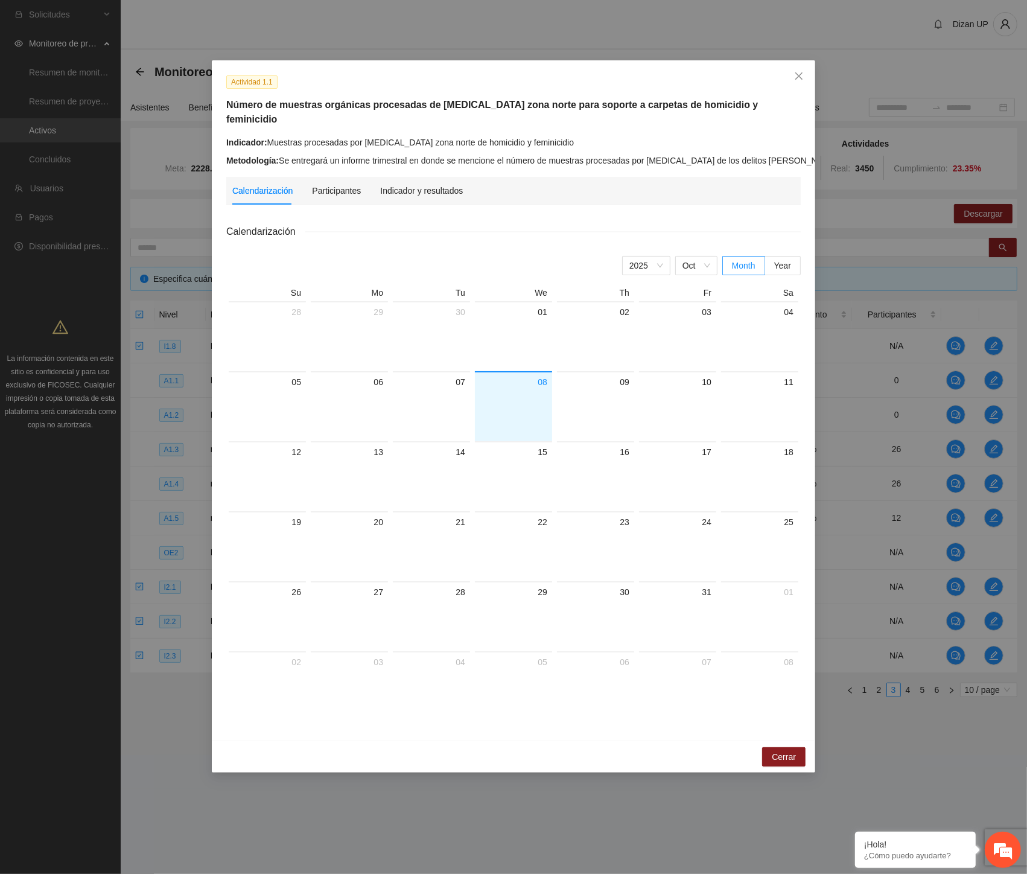
click at [421, 177] on div "Indicador y resultados" at bounding box center [421, 191] width 83 height 28
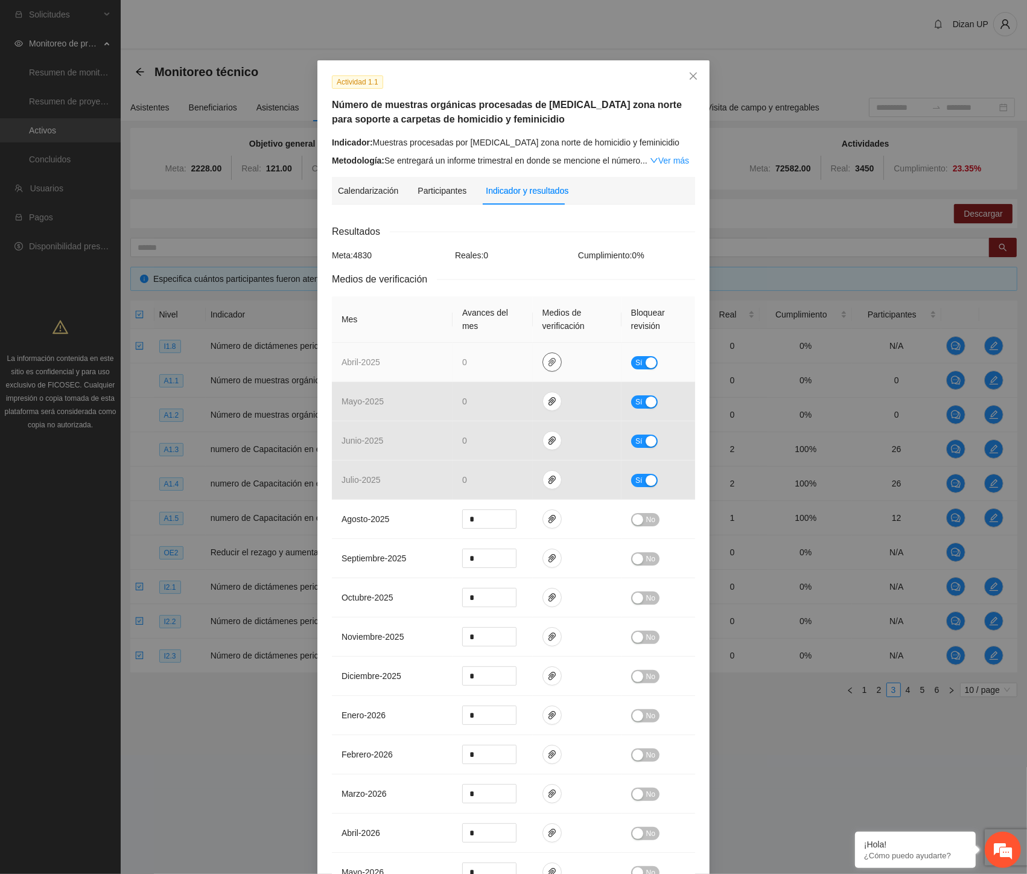
click at [547, 369] on button "button" at bounding box center [552, 362] width 19 height 19
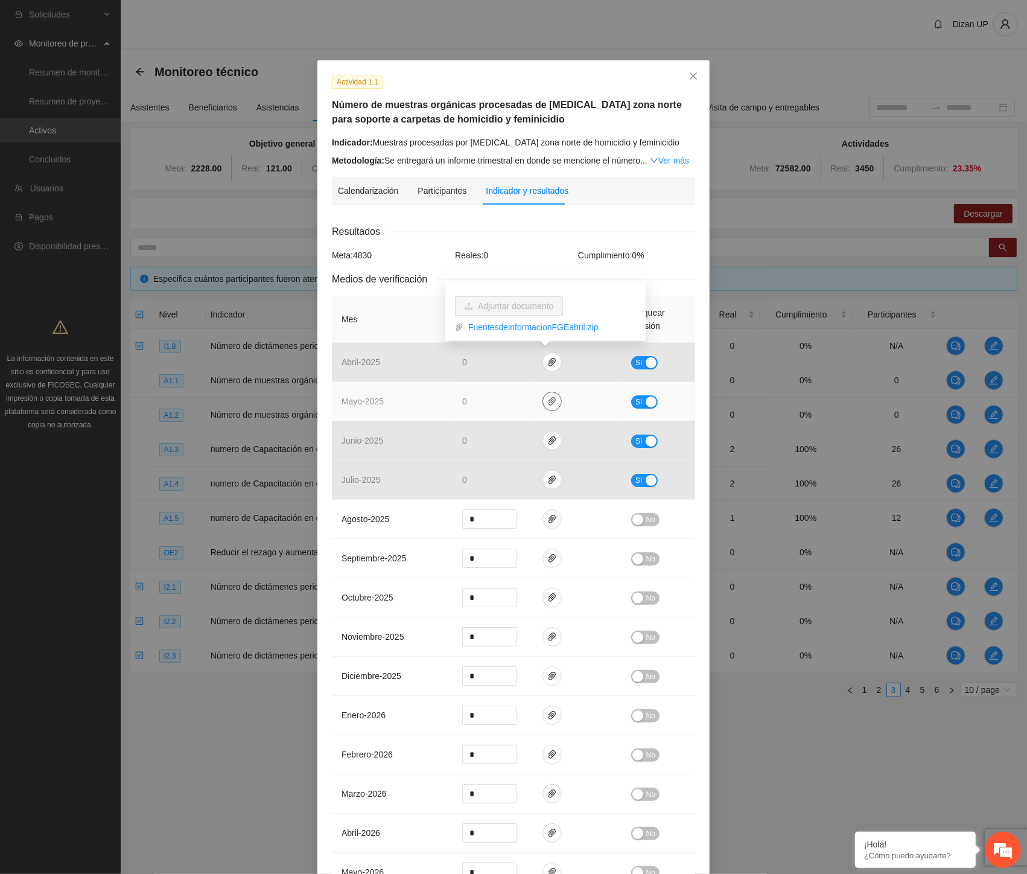
click at [543, 406] on span "paper-clip" at bounding box center [552, 402] width 18 height 10
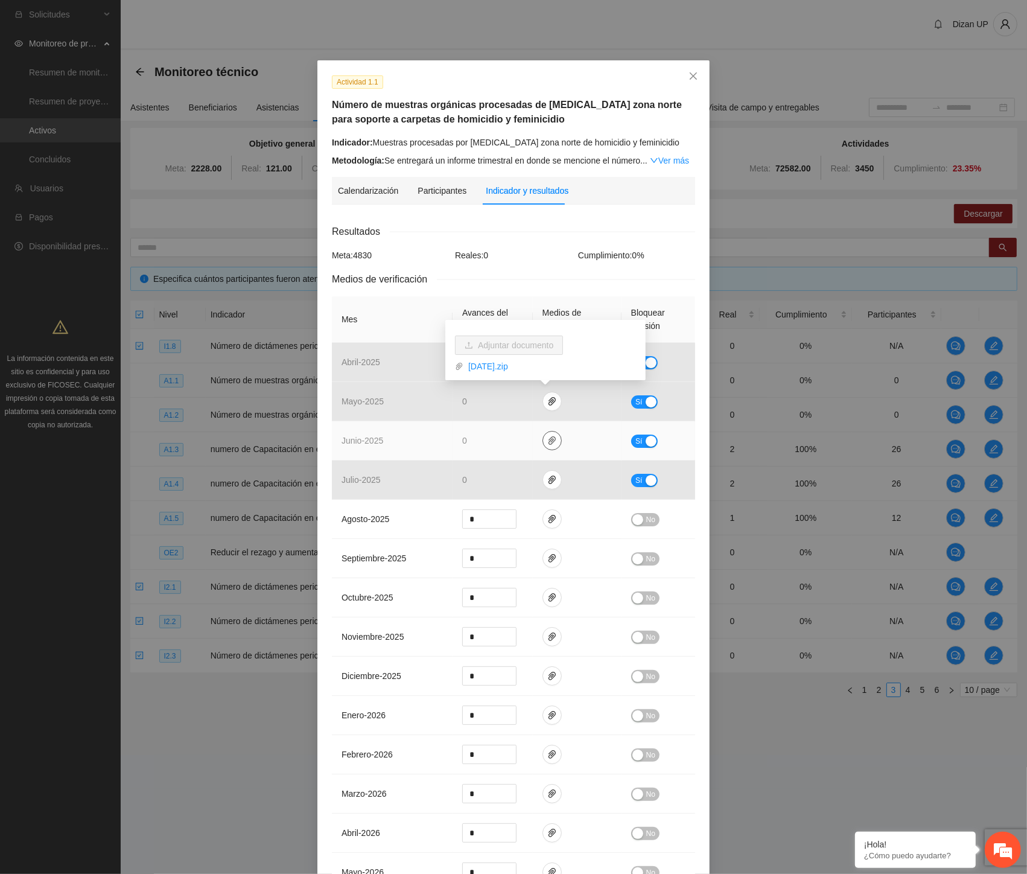
click at [543, 439] on span "paper-clip" at bounding box center [552, 441] width 18 height 10
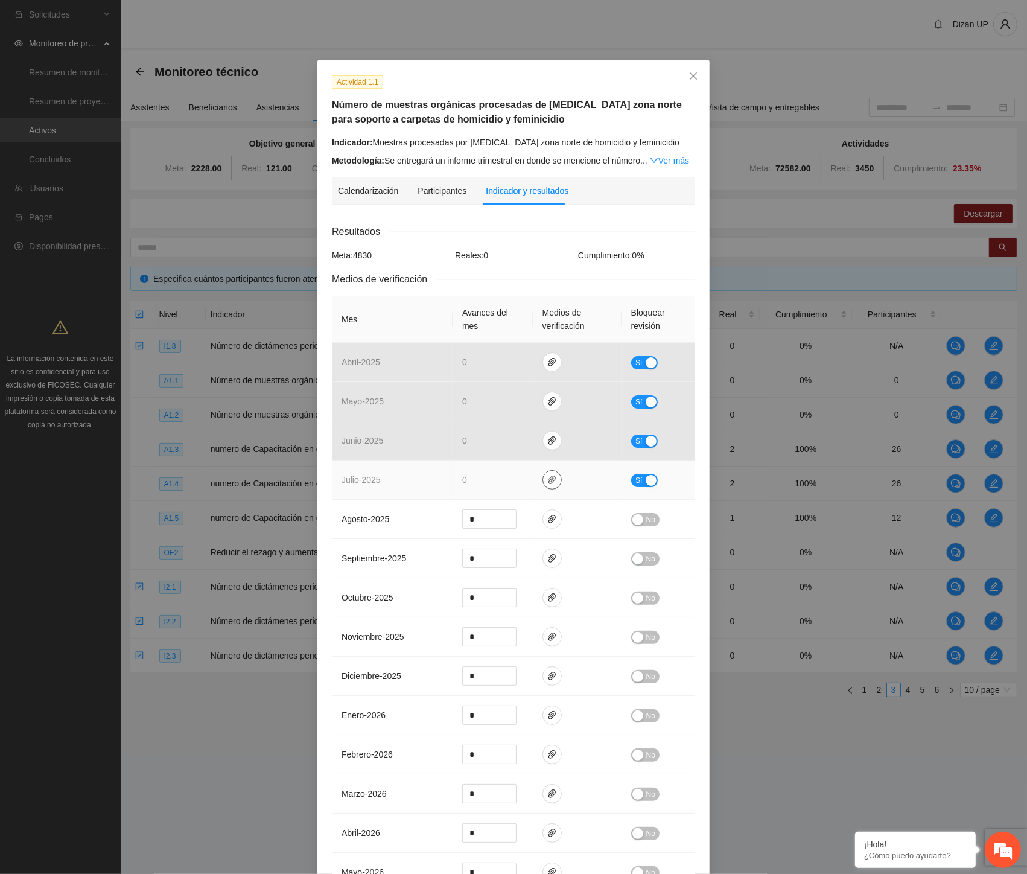
click at [547, 475] on icon "paper-clip" at bounding box center [552, 480] width 10 height 10
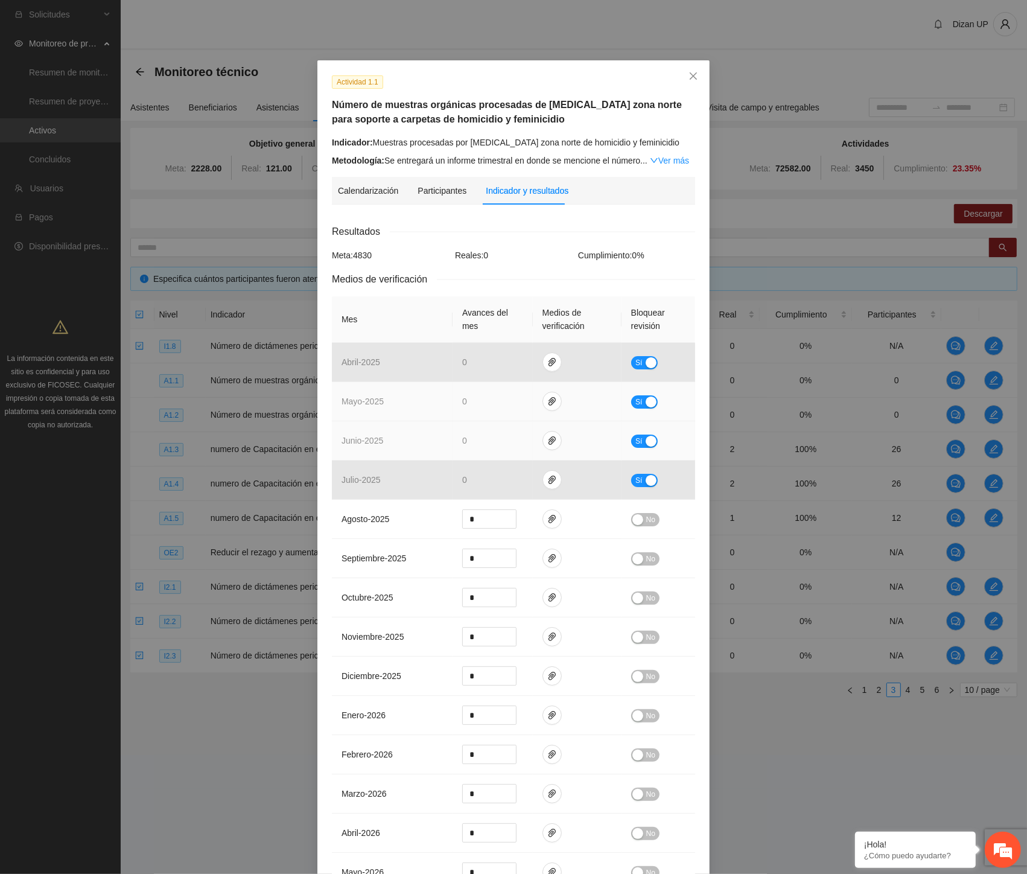
drag, startPoint x: 365, startPoint y: 443, endPoint x: 592, endPoint y: 404, distance: 229.6
click at [368, 442] on span "junio - 2025" at bounding box center [363, 441] width 42 height 10
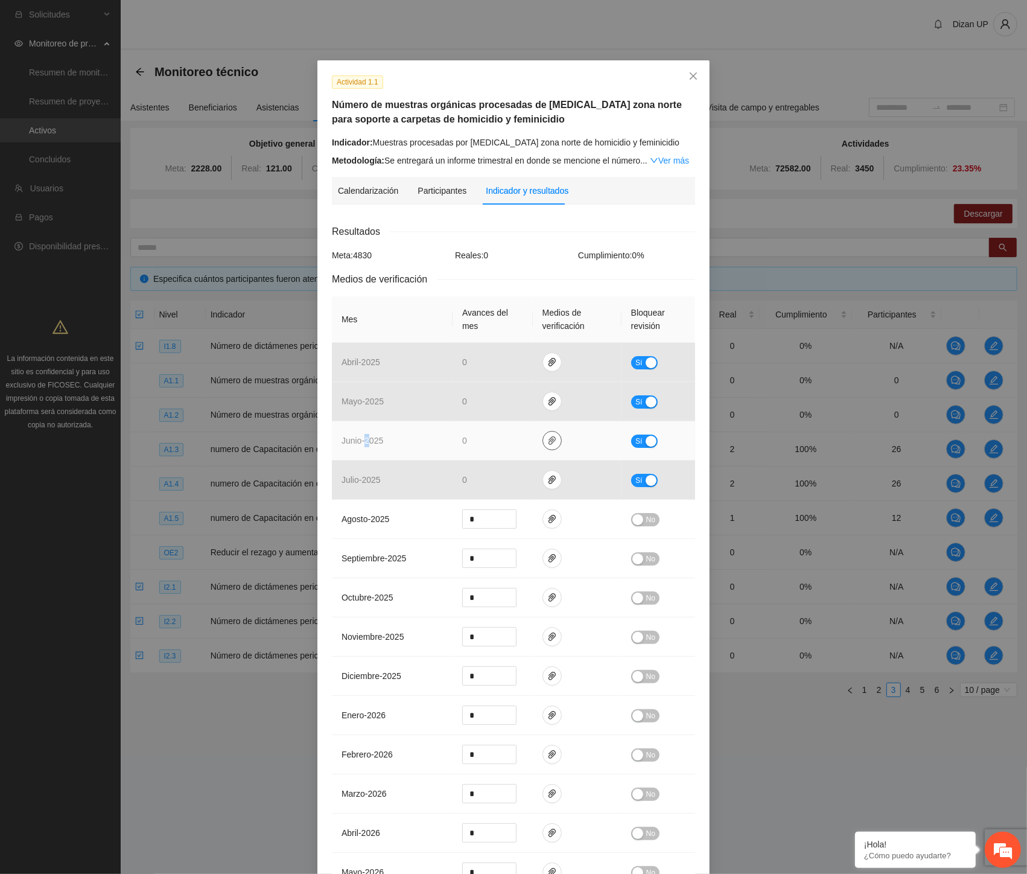
click at [547, 438] on icon "paper-clip" at bounding box center [552, 441] width 10 height 10
click at [496, 405] on link "[DATE].zip" at bounding box center [550, 405] width 173 height 13
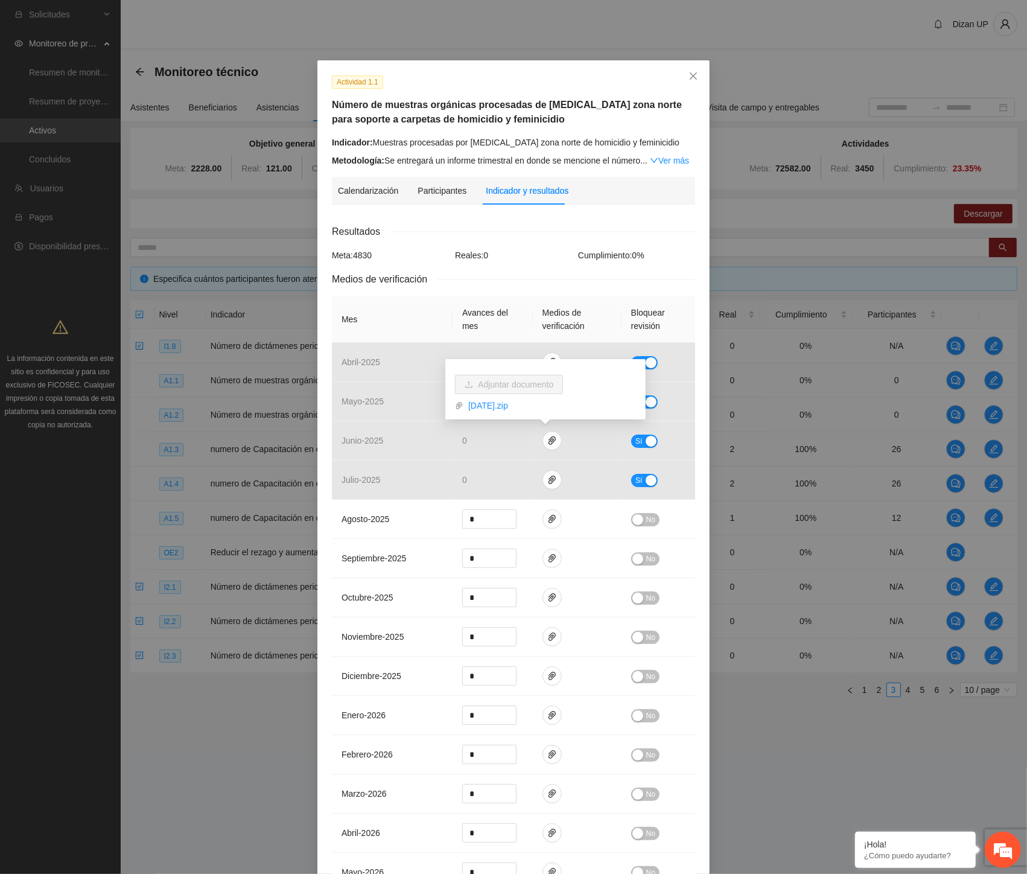
click at [468, 147] on div "Indicador: Muestras procesadas por [MEDICAL_DATA] zona norte de homicidio y fem…" at bounding box center [513, 142] width 363 height 13
click at [690, 76] on icon "close" at bounding box center [693, 75] width 7 height 7
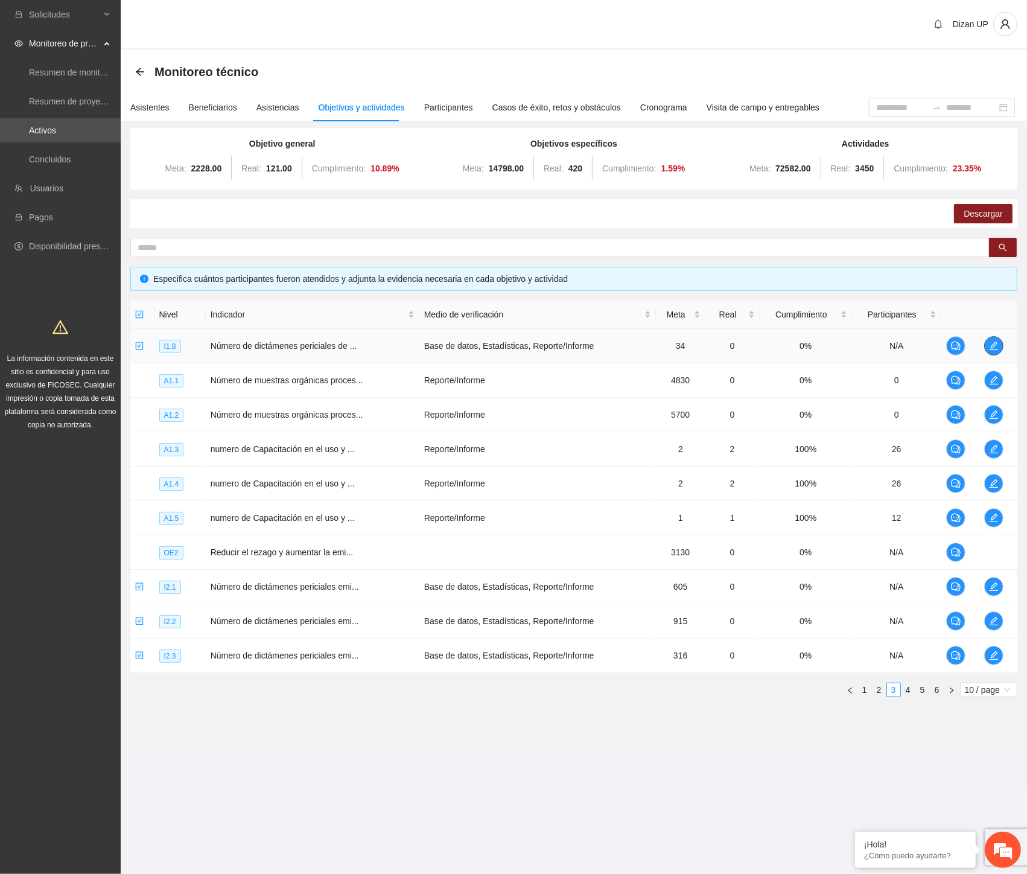
click at [936, 342] on icon "edit" at bounding box center [994, 346] width 10 height 10
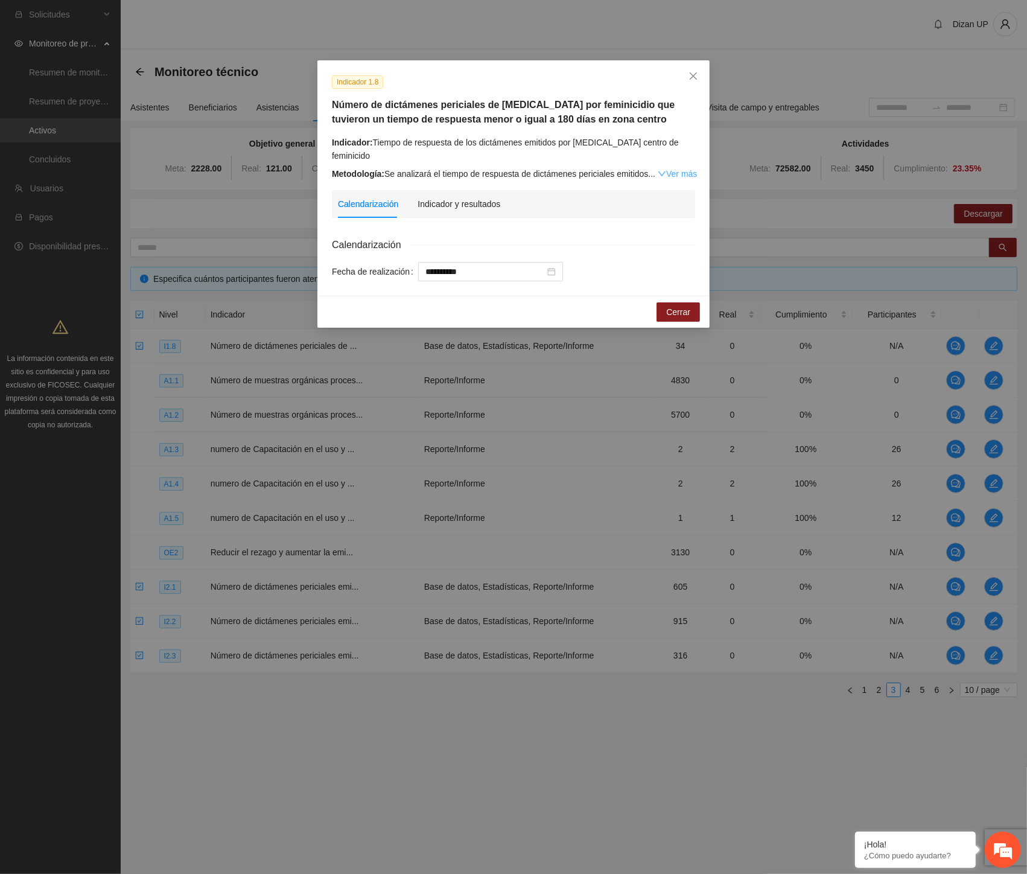
click at [674, 169] on link "Ver más" at bounding box center [677, 174] width 39 height 10
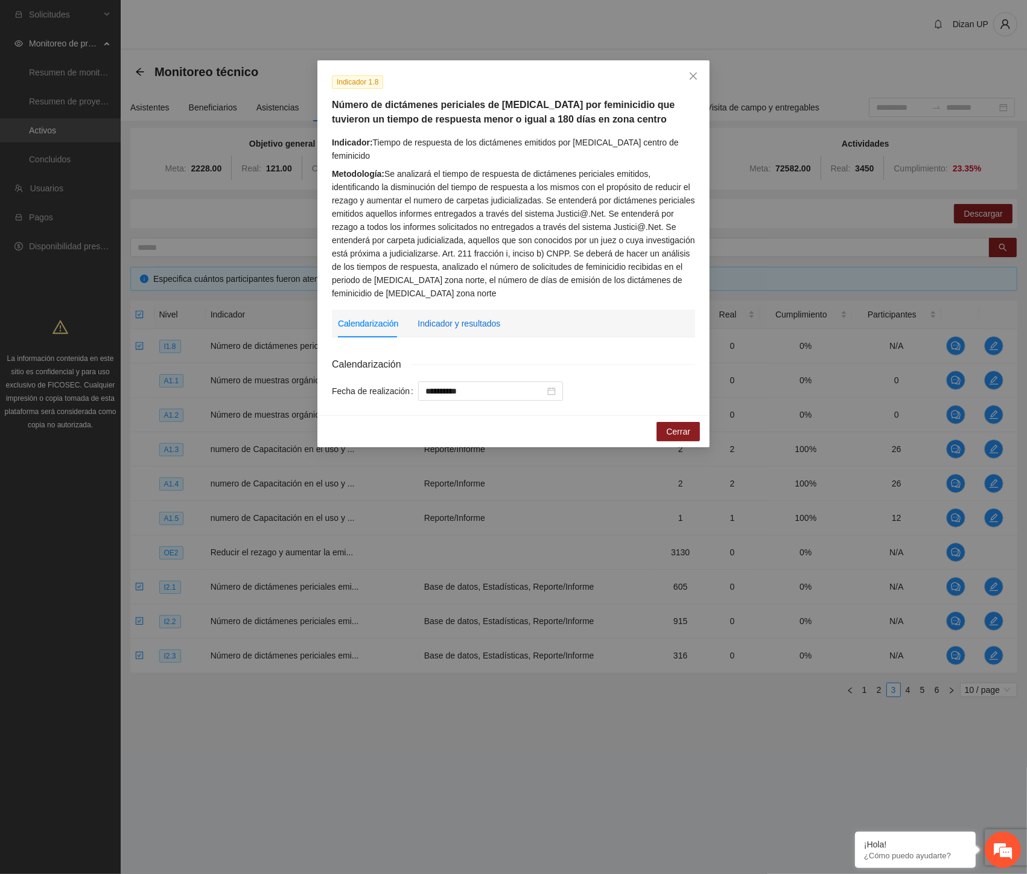
click at [445, 317] on div "Indicador y resultados" at bounding box center [459, 323] width 83 height 13
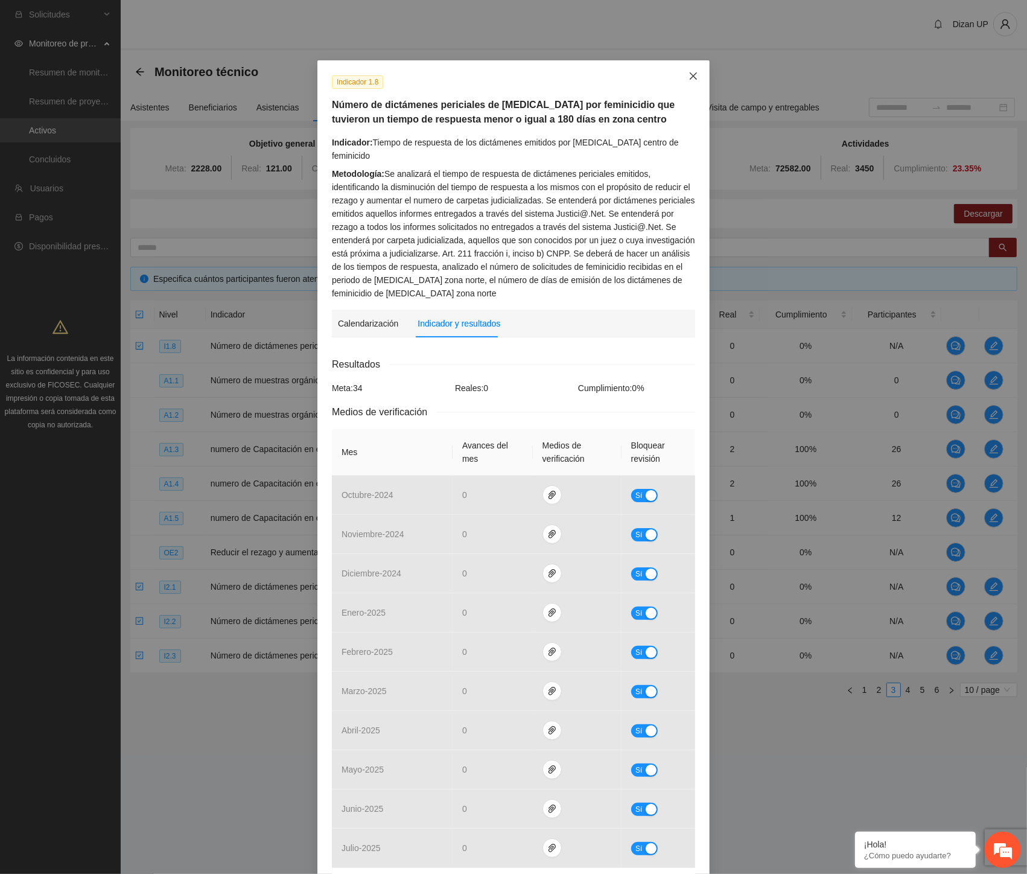
click at [689, 71] on span "Close" at bounding box center [693, 76] width 33 height 33
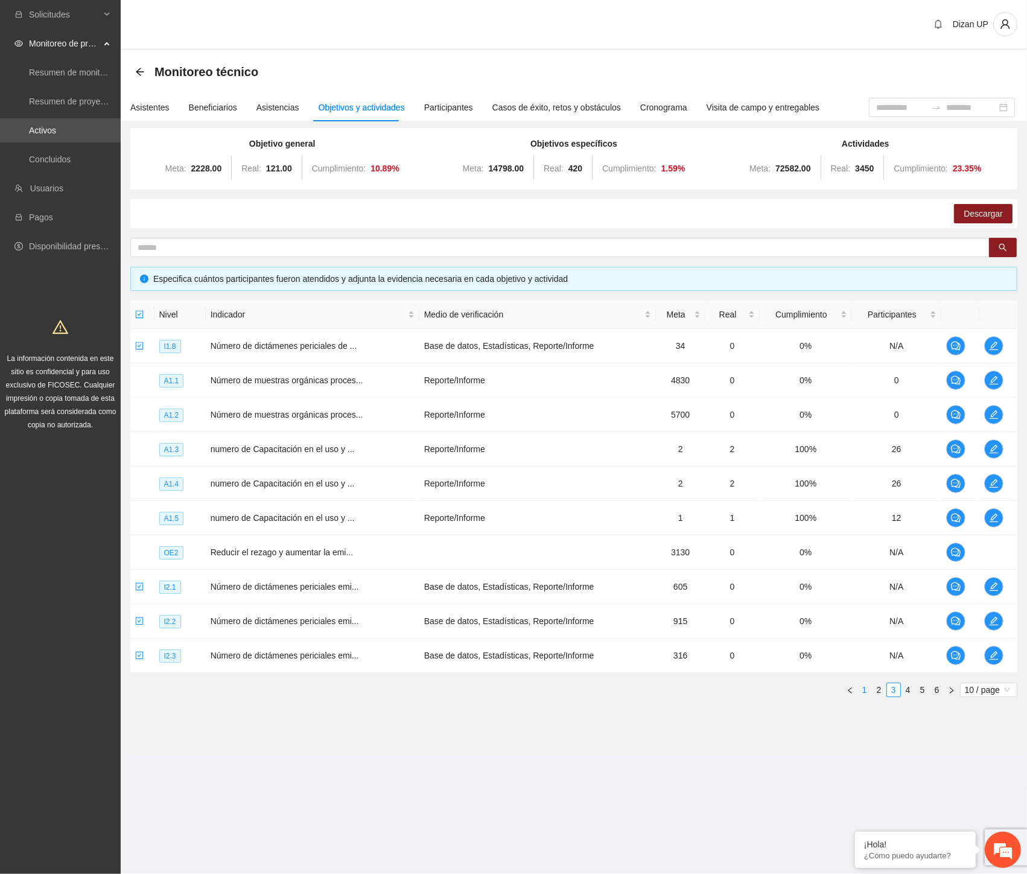
click at [864, 692] on link "1" at bounding box center [864, 689] width 13 height 13
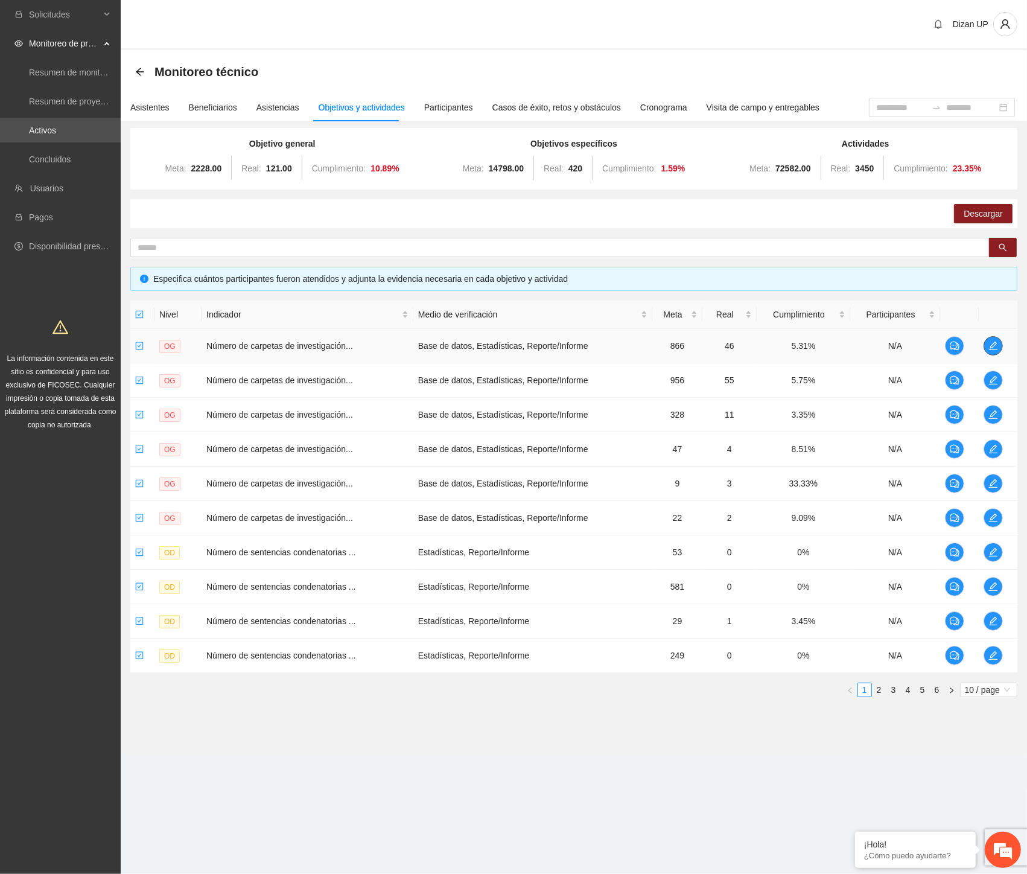
click at [936, 348] on span "edit" at bounding box center [993, 346] width 18 height 10
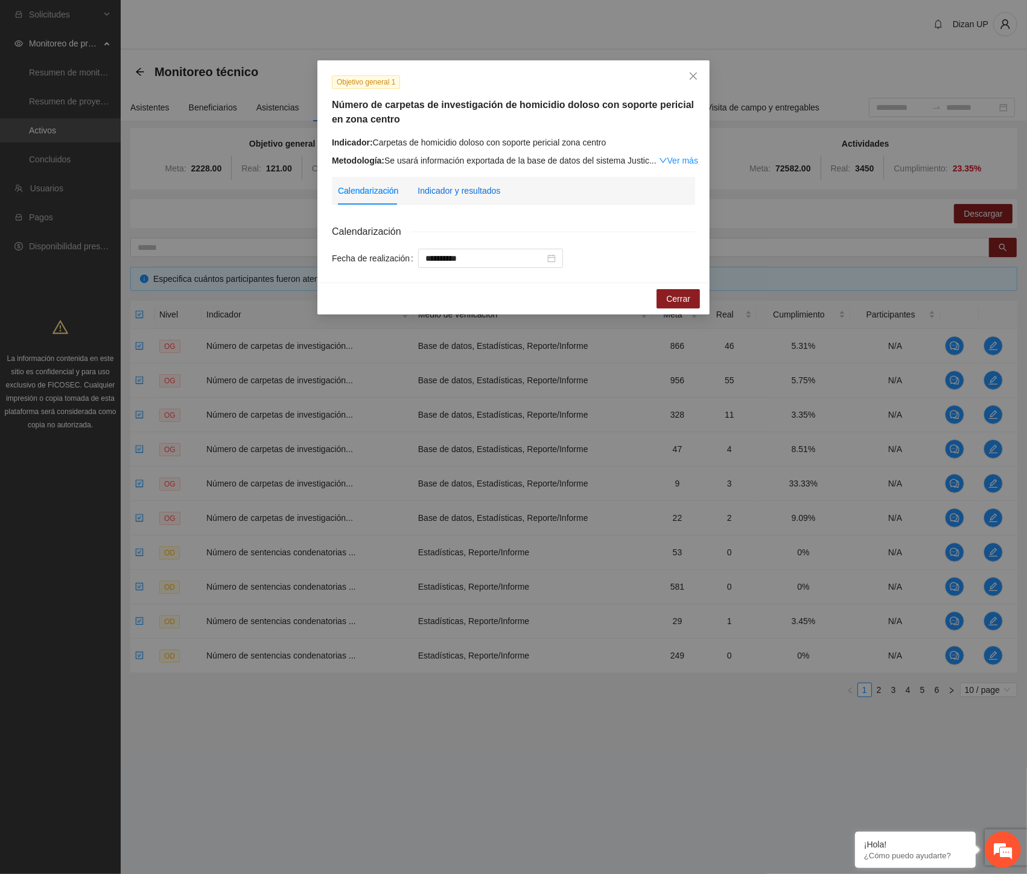
click at [443, 190] on div "Indicador y resultados" at bounding box center [459, 190] width 83 height 13
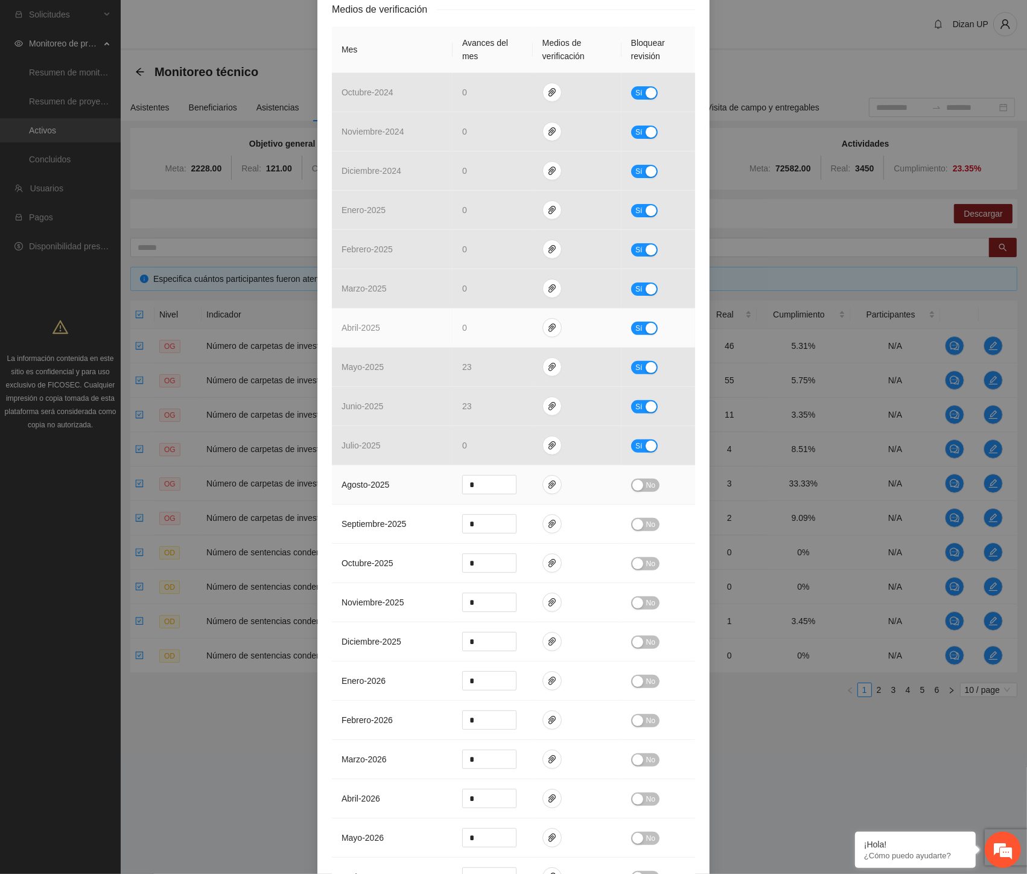
scroll to position [335, 0]
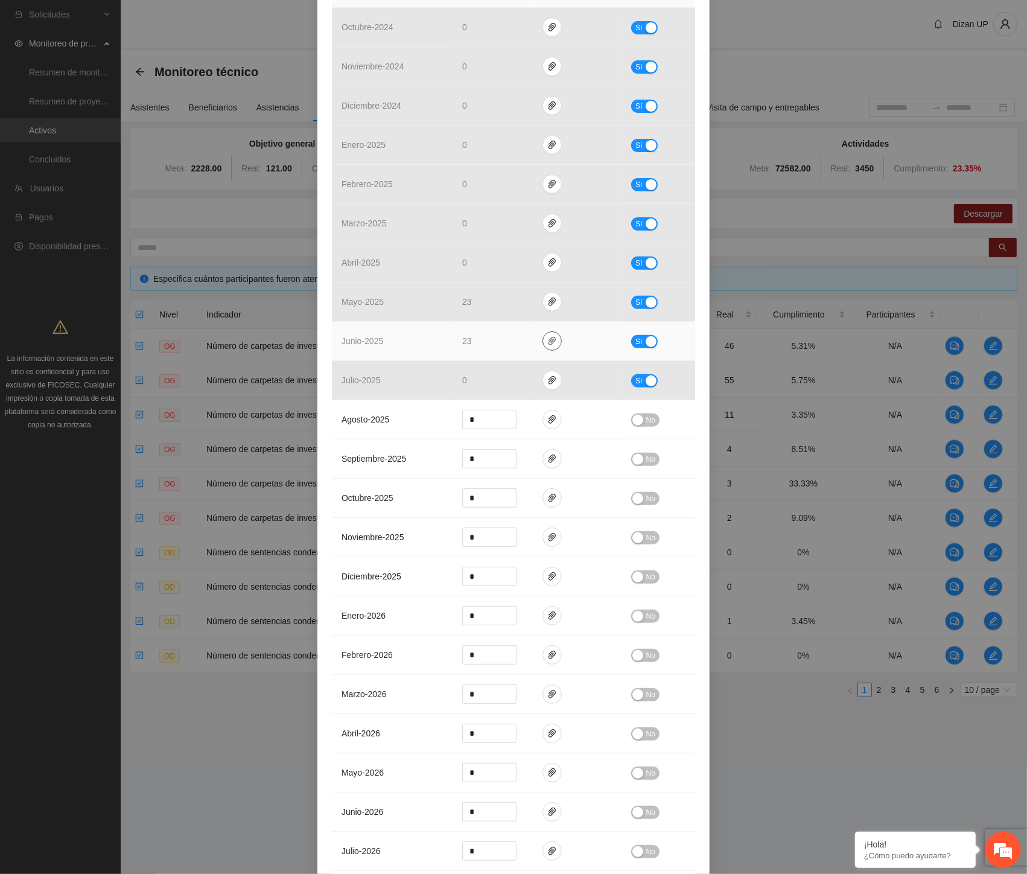
click at [549, 341] on icon "paper-clip" at bounding box center [552, 341] width 7 height 8
click at [400, 336] on td "junio - 2025" at bounding box center [392, 341] width 121 height 39
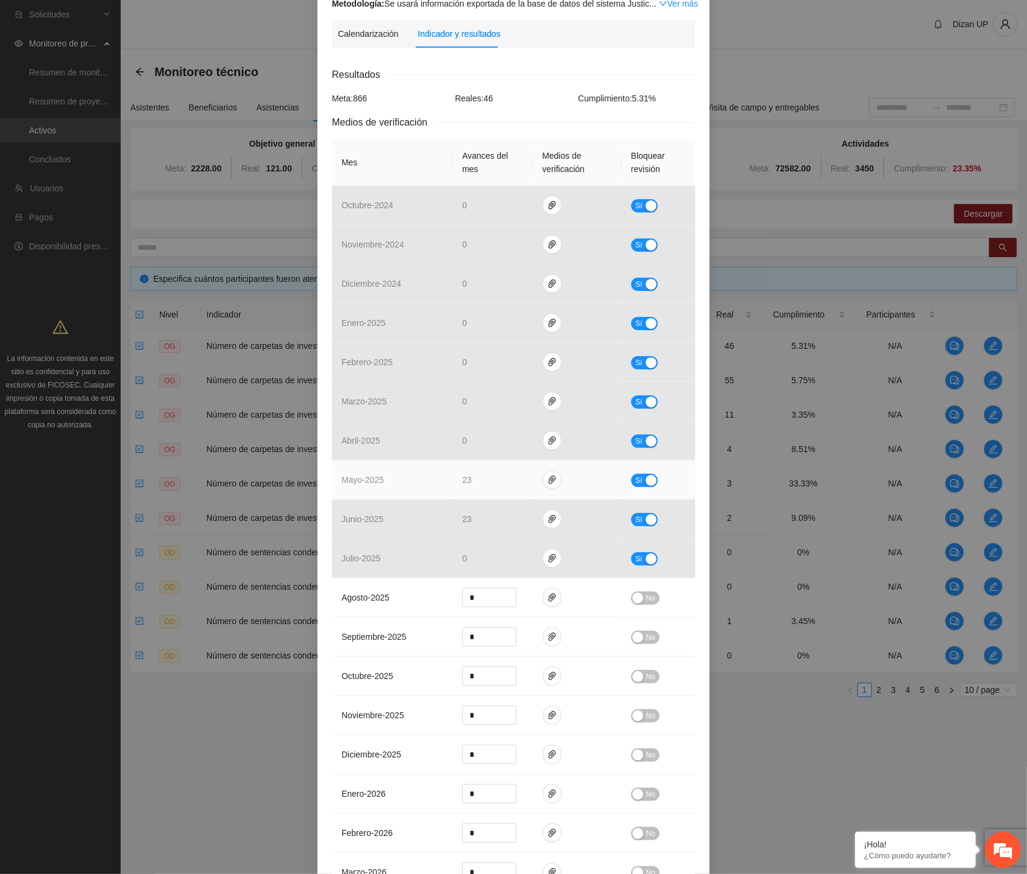
scroll to position [0, 0]
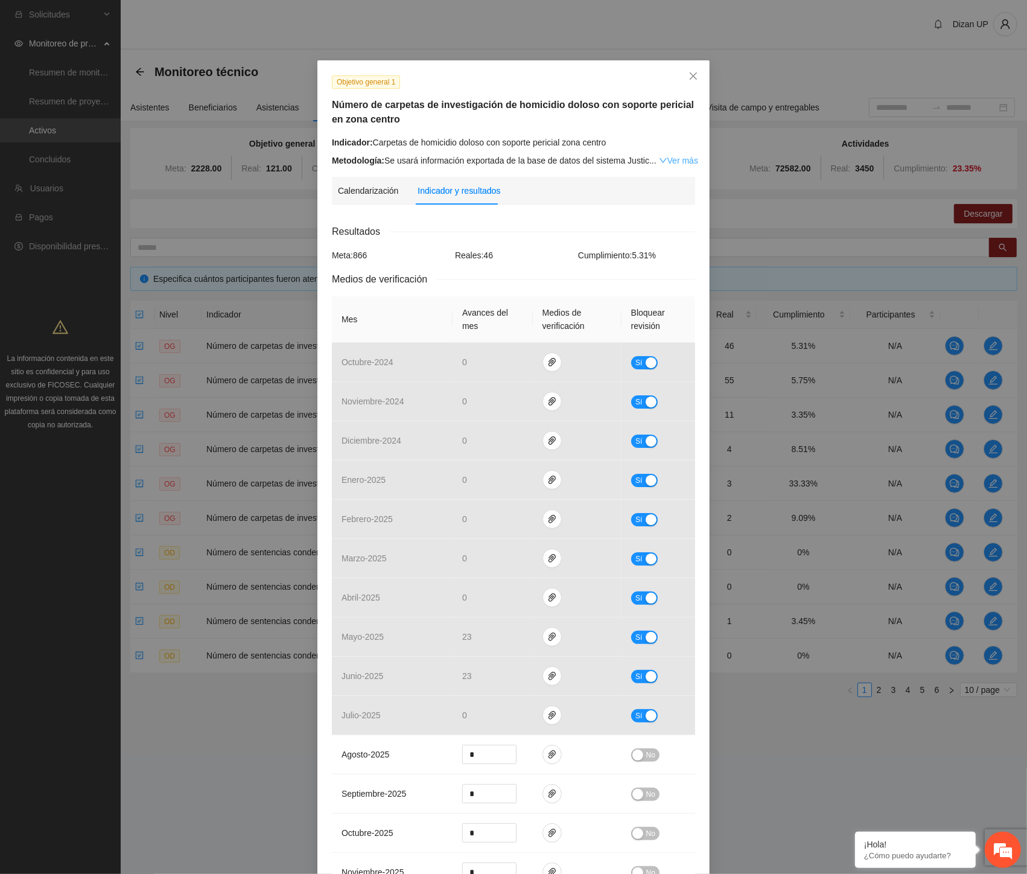
click at [674, 159] on link "Ver más" at bounding box center [678, 161] width 39 height 10
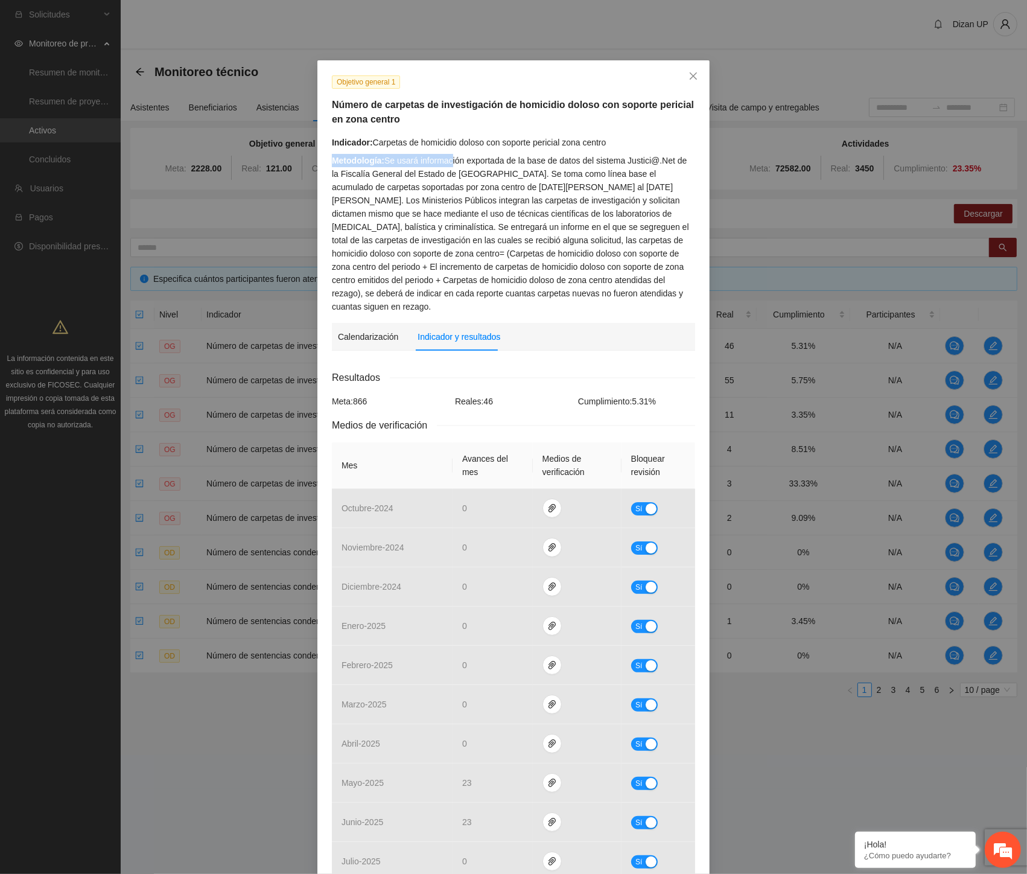
drag, startPoint x: 518, startPoint y: 157, endPoint x: 640, endPoint y: 148, distance: 122.9
click at [640, 148] on div "Indicador: Carpetas de homicidio doloso con soporte pericial zona centro Metodo…" at bounding box center [513, 224] width 363 height 177
click at [517, 164] on div "Metodología: Se usará información exportada de la base de datos del sistema Jus…" at bounding box center [513, 233] width 363 height 159
drag, startPoint x: 485, startPoint y: 174, endPoint x: 374, endPoint y: 209, distance: 116.6
click at [594, 186] on div "Metodología: Se usará información exportada de la base de datos del sistema Jus…" at bounding box center [513, 233] width 363 height 159
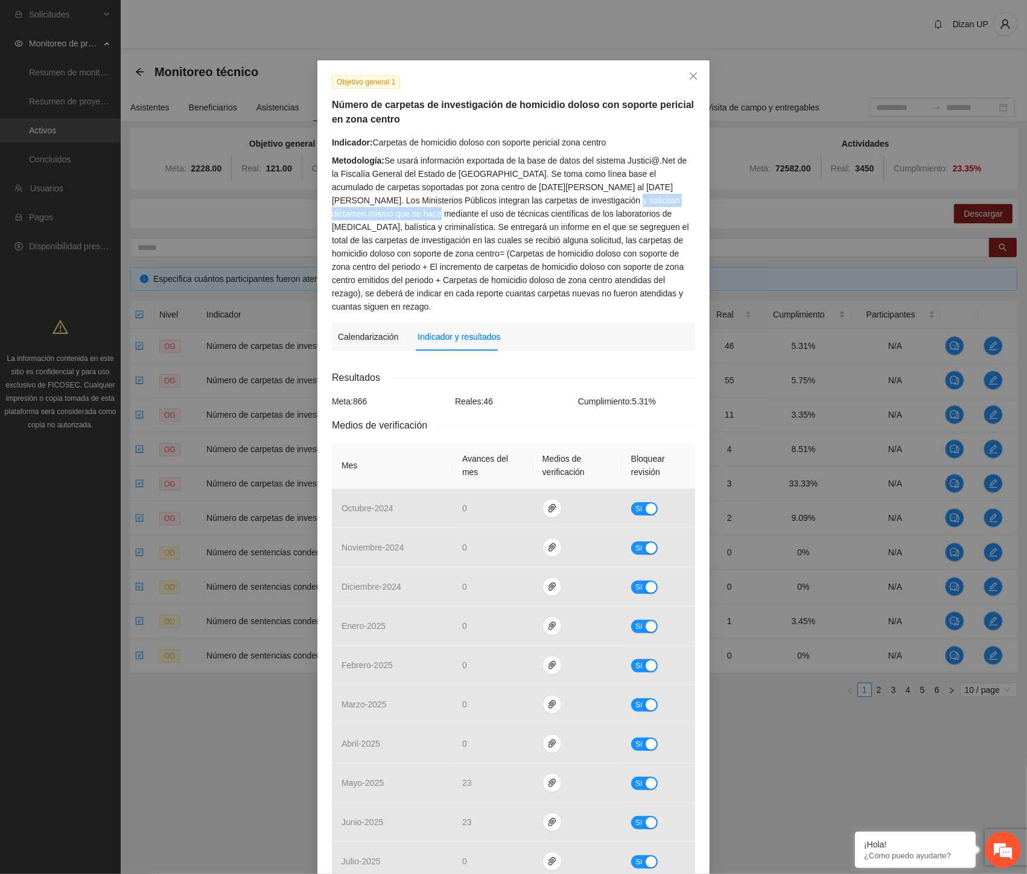
drag, startPoint x: 553, startPoint y: 199, endPoint x: 605, endPoint y: 207, distance: 51.9
click at [683, 200] on div "Metodología: Se usará información exportada de la base de datos del sistema Jus…" at bounding box center [513, 233] width 363 height 159
drag, startPoint x: 344, startPoint y: 213, endPoint x: 642, endPoint y: 210, distance: 298.2
click at [642, 210] on div "Metodología: Se usará información exportada de la base de datos del sistema Jus…" at bounding box center [513, 233] width 363 height 159
click at [556, 218] on div "Metodología: Se usará información exportada de la base de datos del sistema Jus…" at bounding box center [513, 233] width 363 height 159
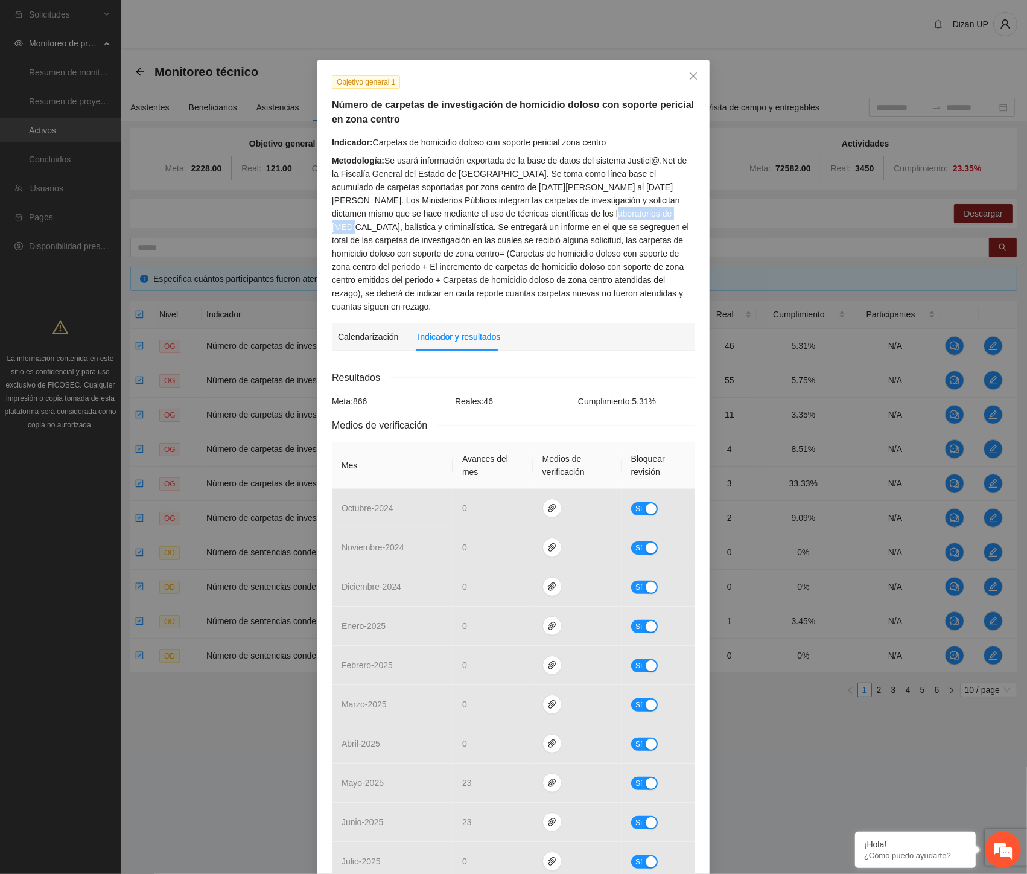
drag, startPoint x: 493, startPoint y: 219, endPoint x: 564, endPoint y: 212, distance: 72.1
click at [564, 212] on div "Metodología: Se usará información exportada de la base de datos del sistema Jus…" at bounding box center [513, 233] width 363 height 159
drag, startPoint x: 599, startPoint y: 213, endPoint x: 635, endPoint y: 213, distance: 36.2
click at [605, 213] on div "Metodología: Se usará información exportada de la base de datos del sistema Jus…" at bounding box center [513, 233] width 363 height 159
drag, startPoint x: 642, startPoint y: 212, endPoint x: 660, endPoint y: 213, distance: 18.1
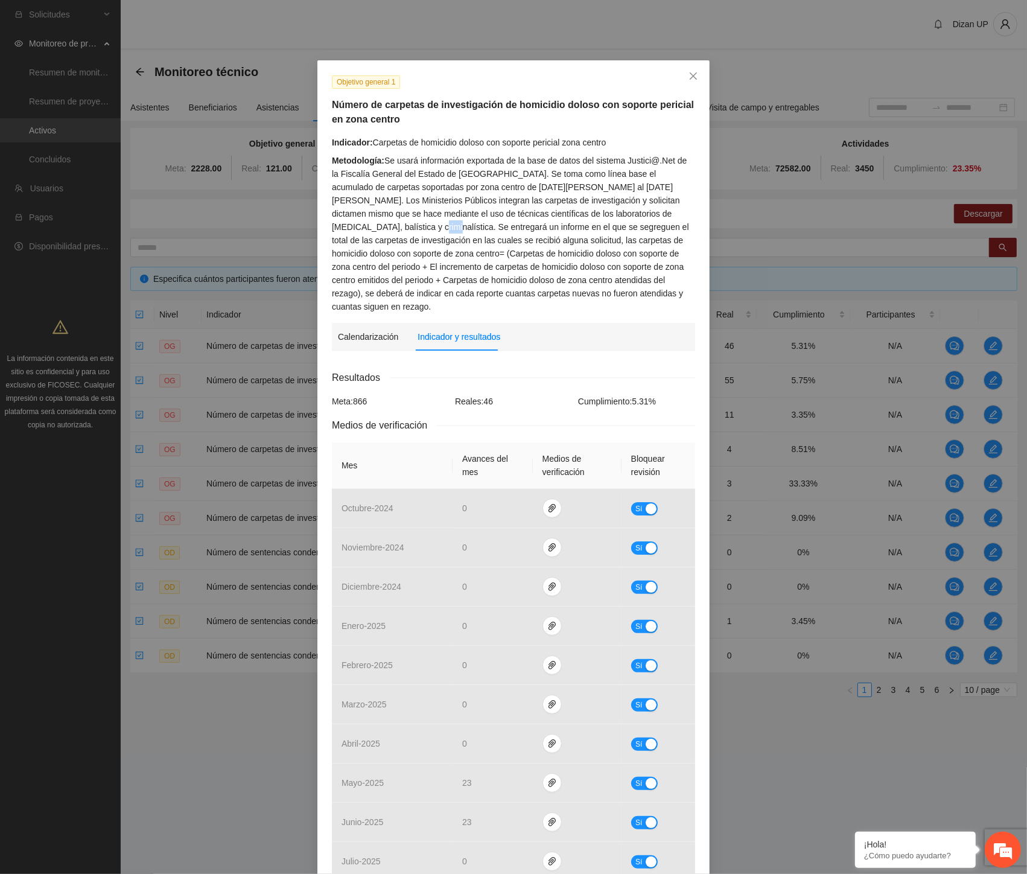
click at [660, 213] on div "Metodología: Se usará información exportada de la base de datos del sistema Jus…" at bounding box center [513, 233] width 363 height 159
drag, startPoint x: 366, startPoint y: 220, endPoint x: 634, endPoint y: 225, distance: 268.0
click at [635, 225] on div "Metodología: Se usará información exportada de la base de datos del sistema Jus…" at bounding box center [513, 233] width 363 height 159
click at [353, 230] on div "Metodología: Se usará información exportada de la base de datos del sistema Jus…" at bounding box center [513, 233] width 363 height 159
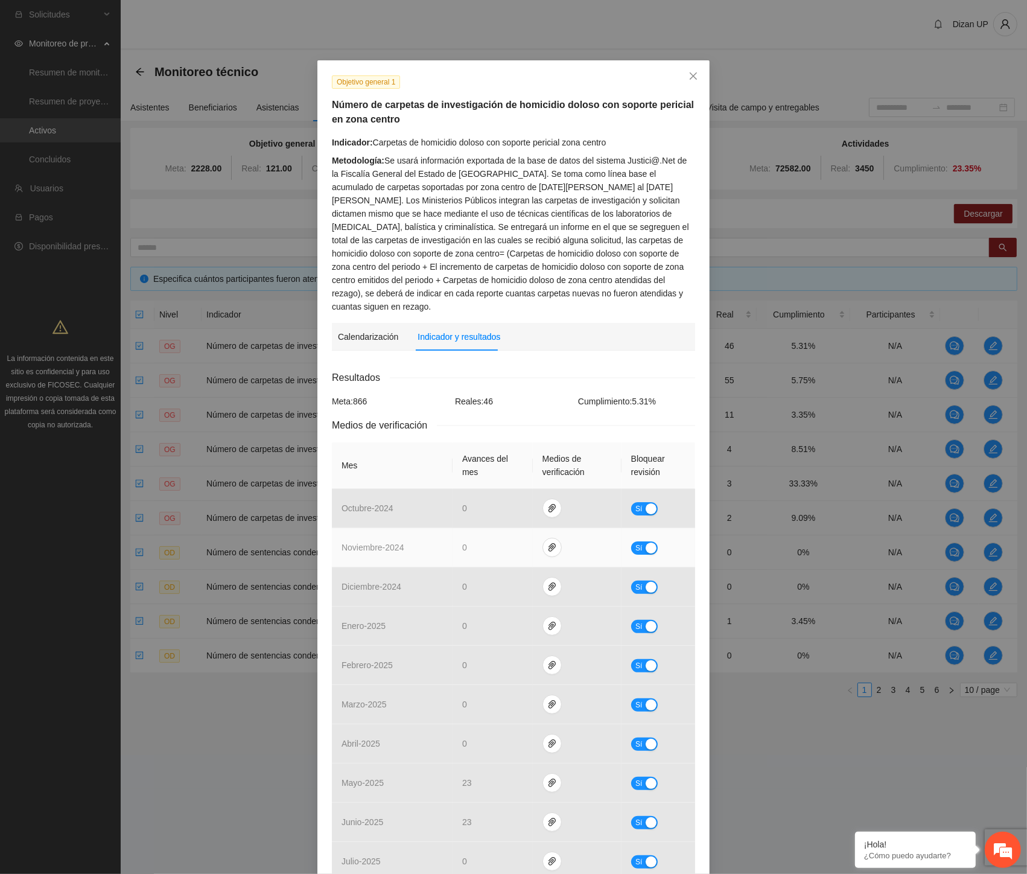
scroll to position [469, 0]
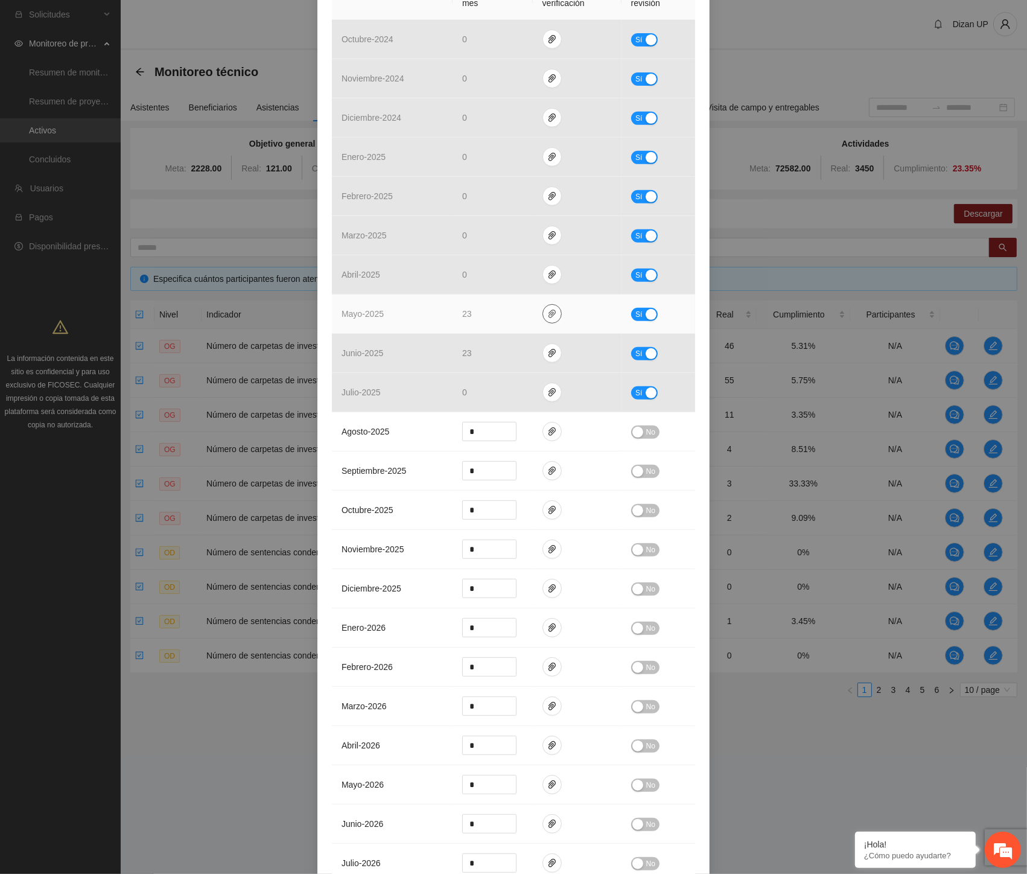
click at [547, 307] on button "button" at bounding box center [552, 313] width 19 height 19
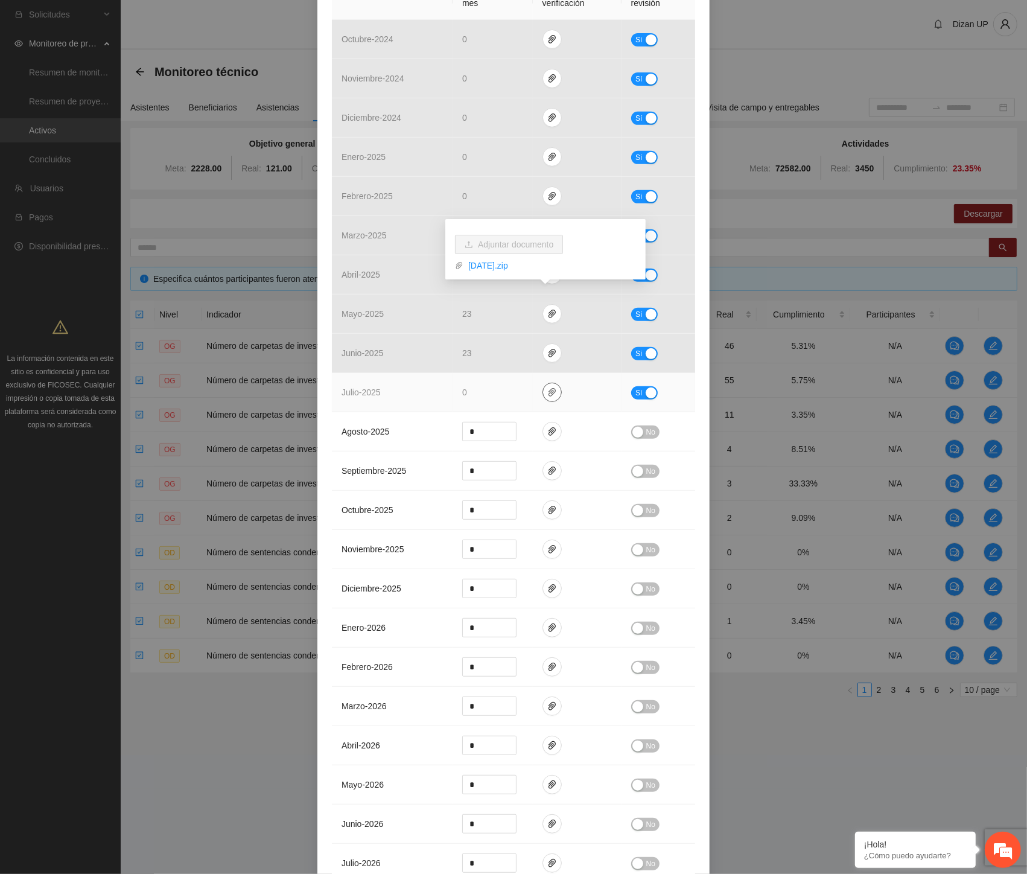
click at [549, 388] on icon "paper-clip" at bounding box center [552, 392] width 7 height 8
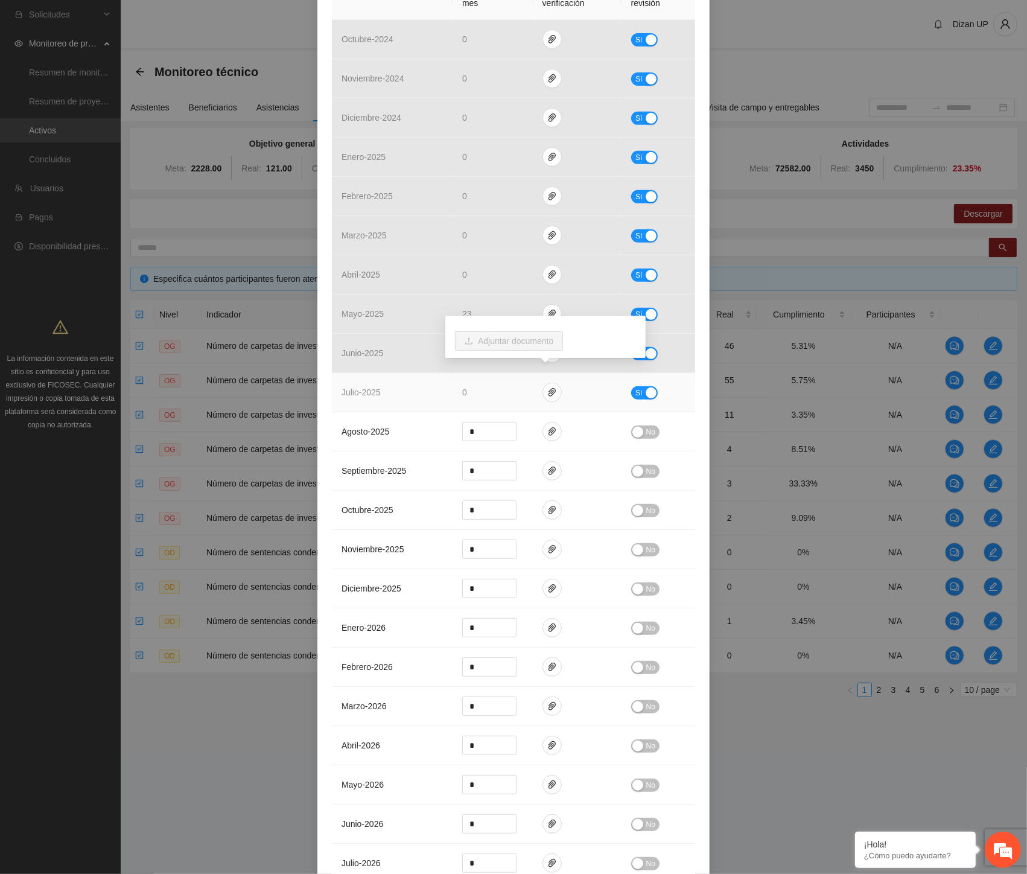
click at [381, 373] on td "julio - 2025" at bounding box center [392, 392] width 121 height 39
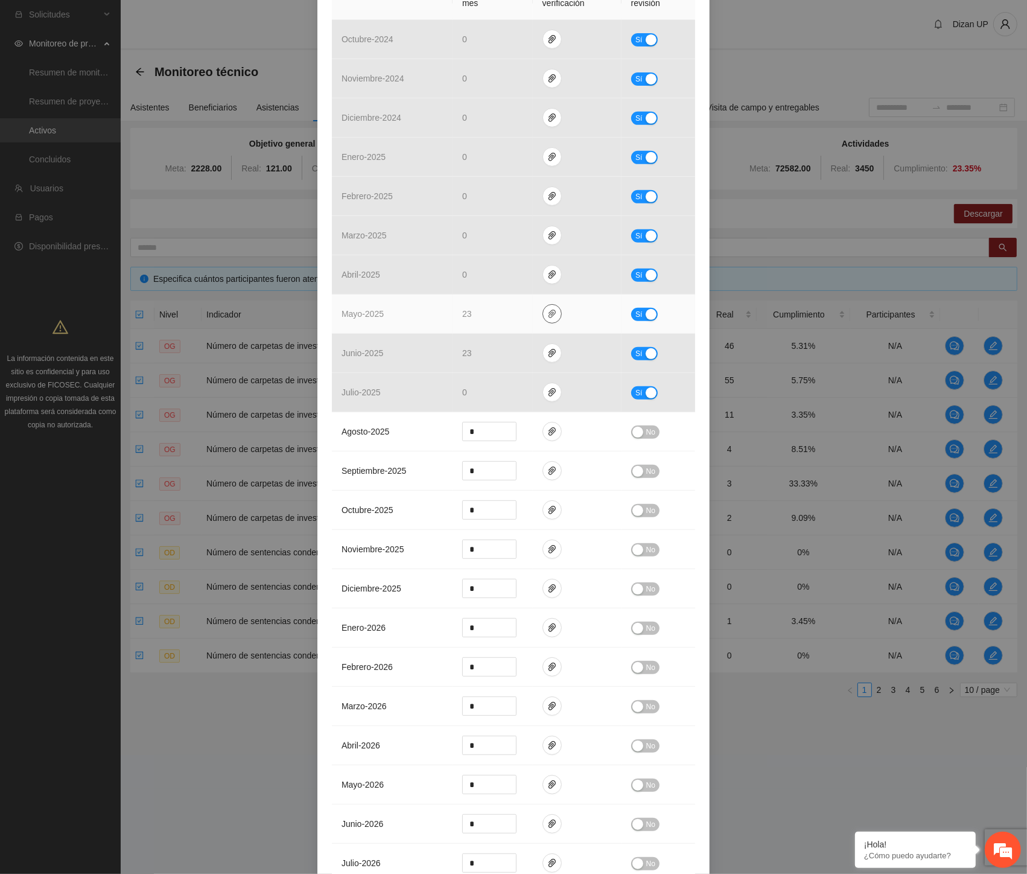
click at [543, 304] on button "button" at bounding box center [552, 313] width 19 height 19
click at [505, 266] on link "[DATE].zip" at bounding box center [550, 265] width 173 height 13
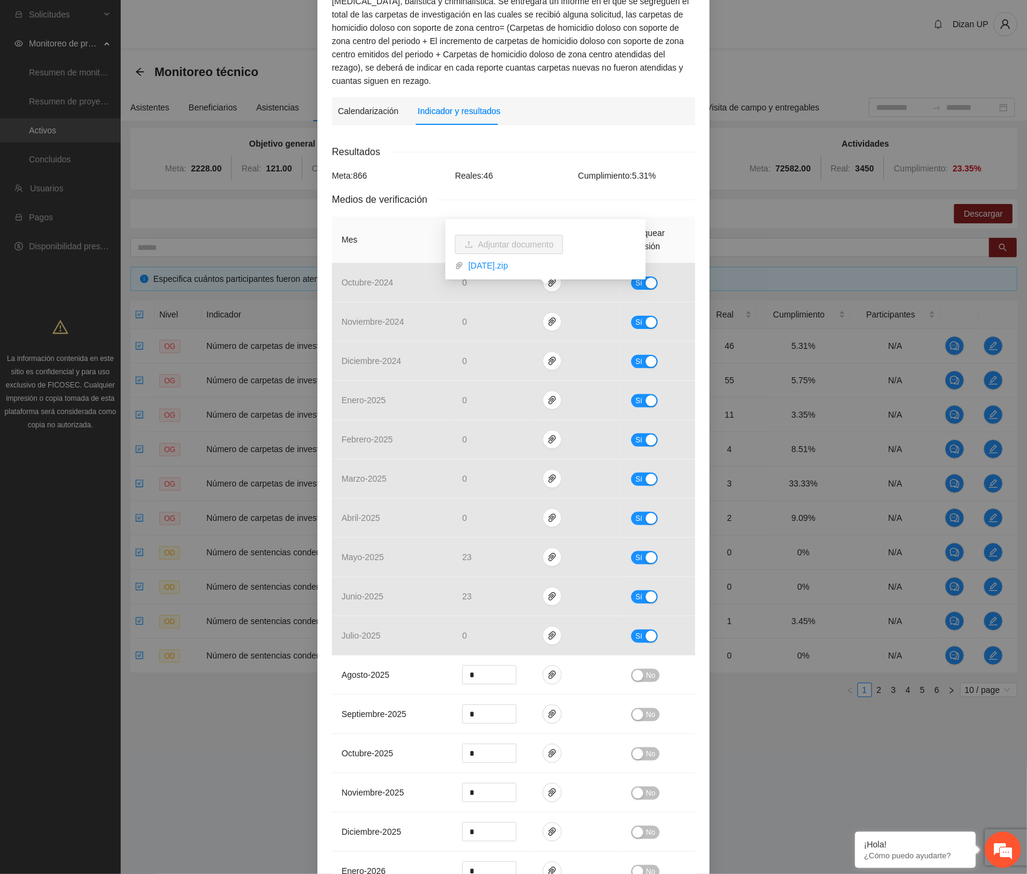
scroll to position [134, 0]
